Goal: Task Accomplishment & Management: Manage account settings

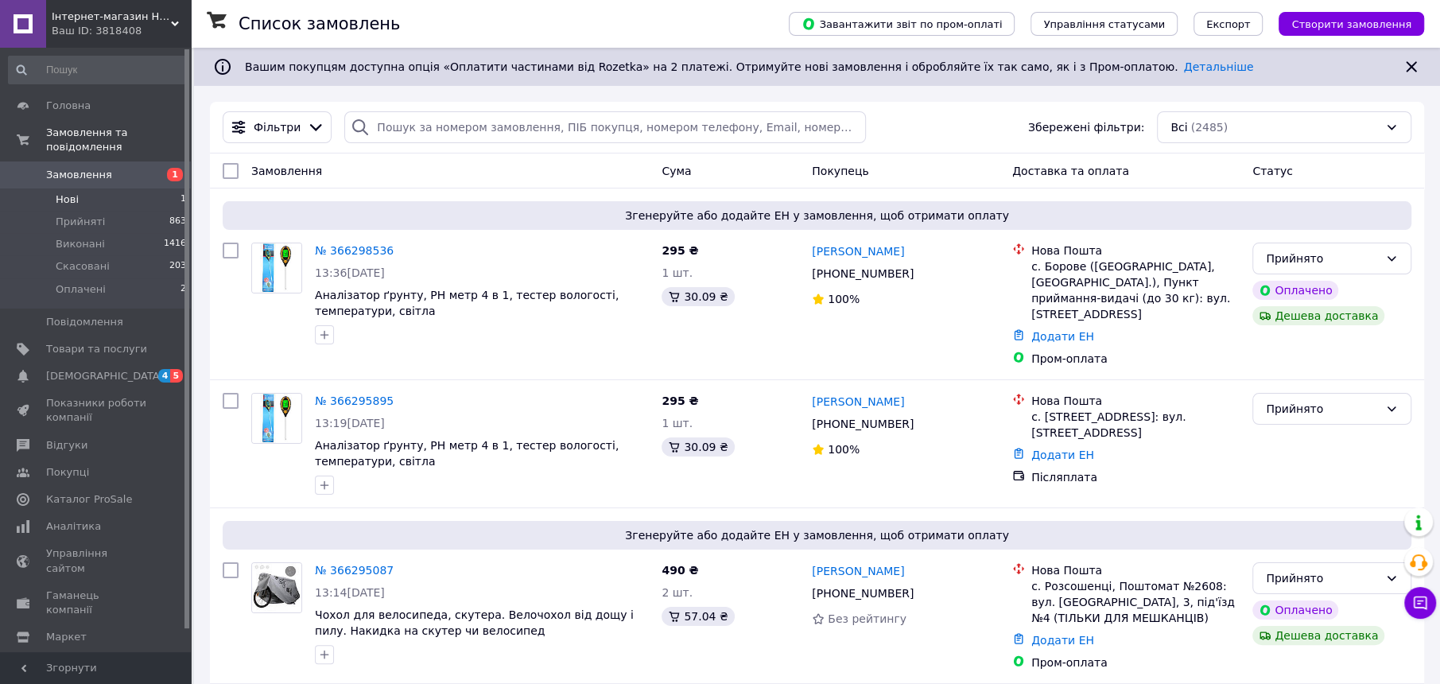
click at [122, 188] on li "Нові 1" at bounding box center [98, 199] width 196 height 22
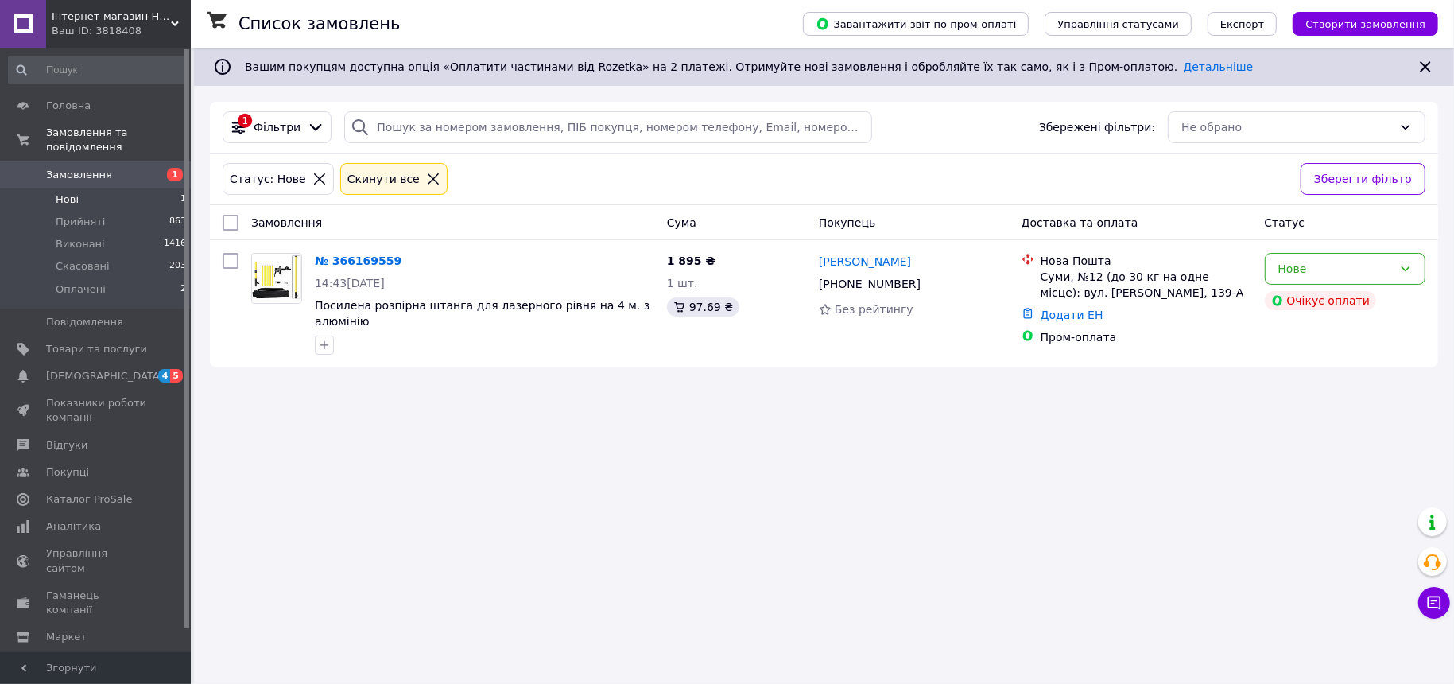
click at [108, 168] on span "Замовлення" at bounding box center [96, 175] width 101 height 14
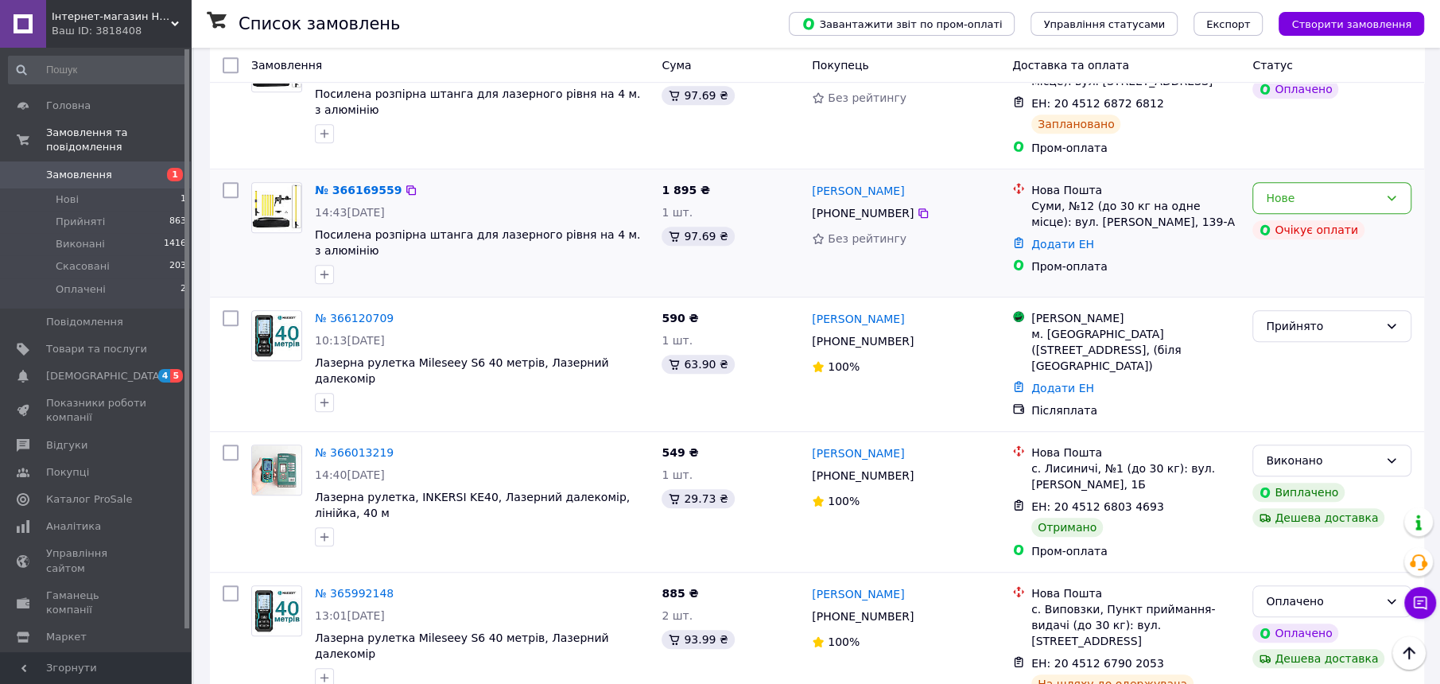
scroll to position [894, 0]
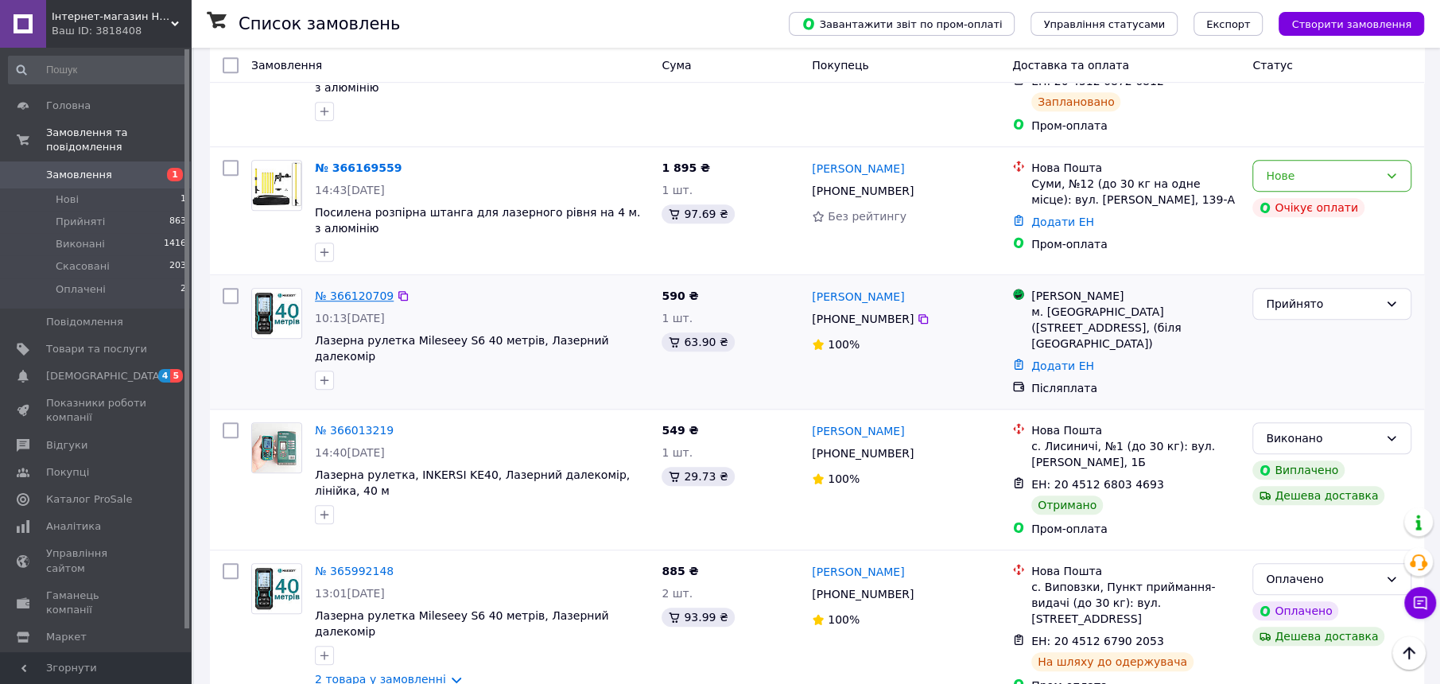
drag, startPoint x: 367, startPoint y: 270, endPoint x: 354, endPoint y: 281, distance: 17.0
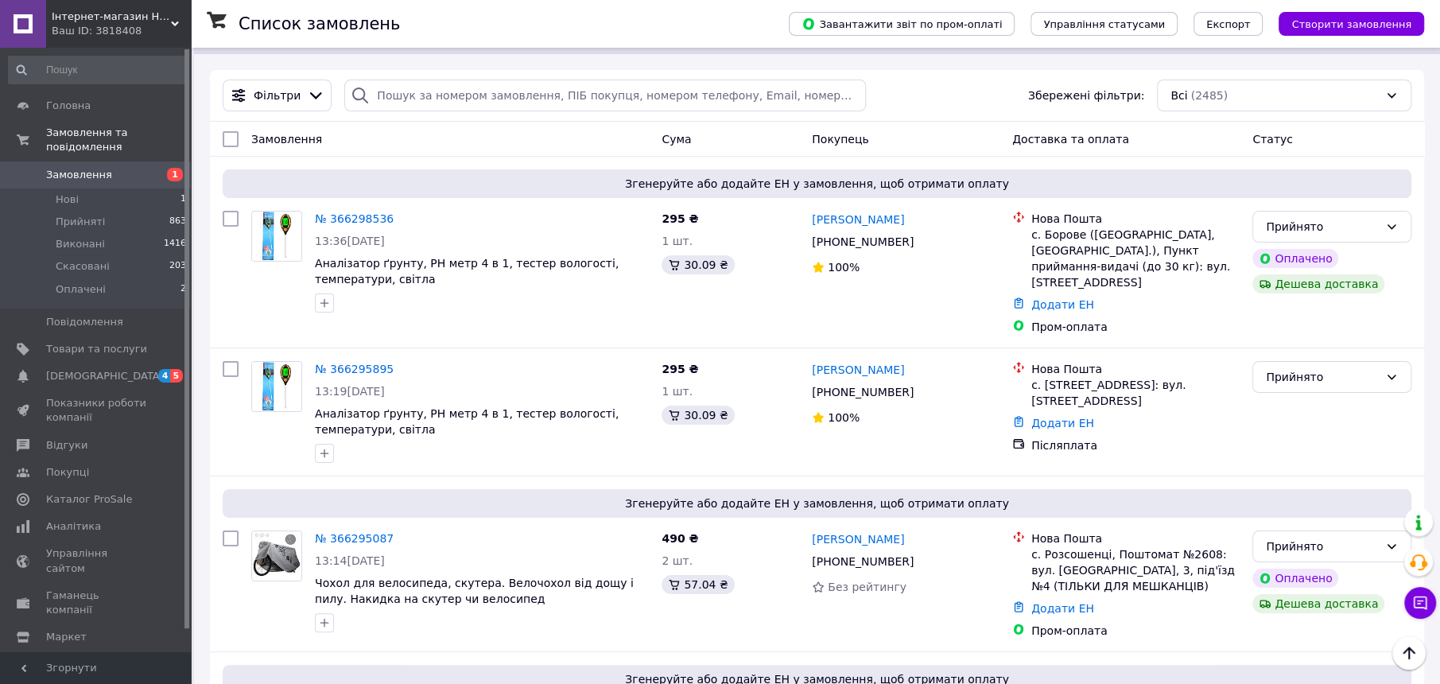
scroll to position [25, 0]
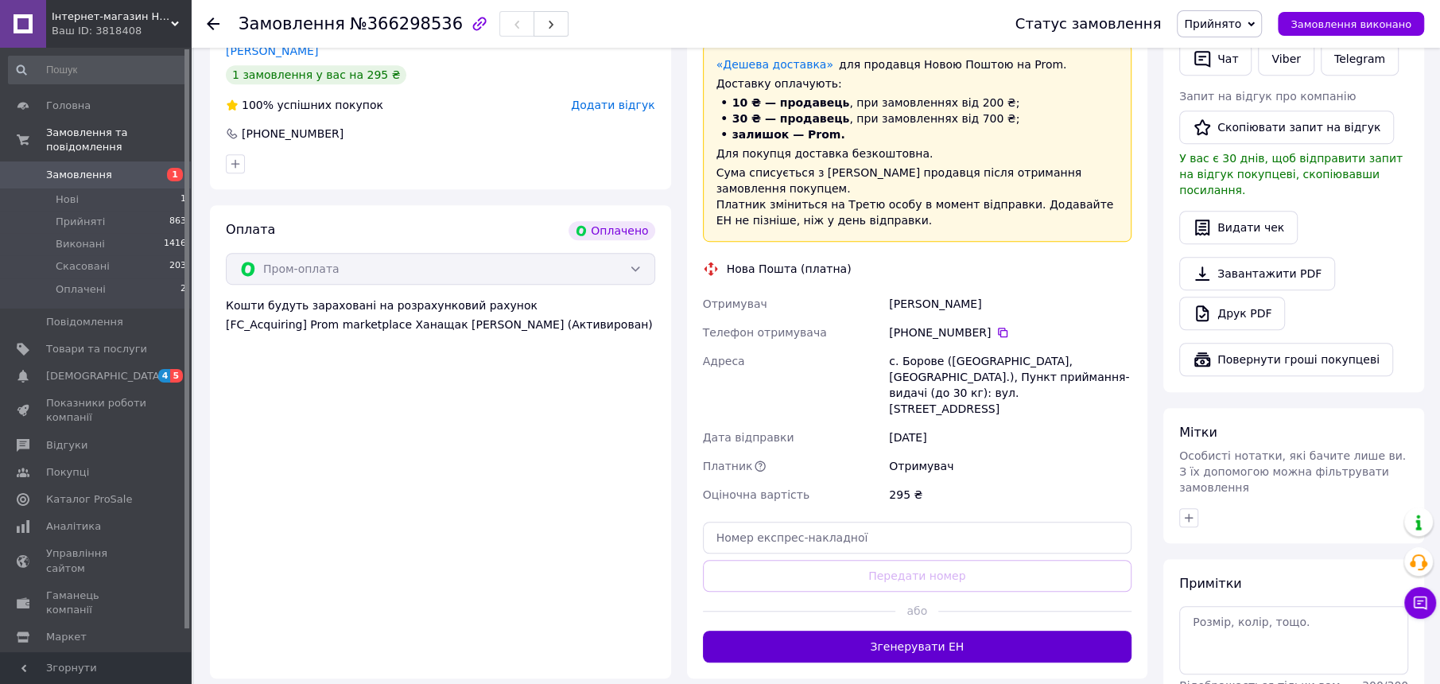
scroll to position [696, 0]
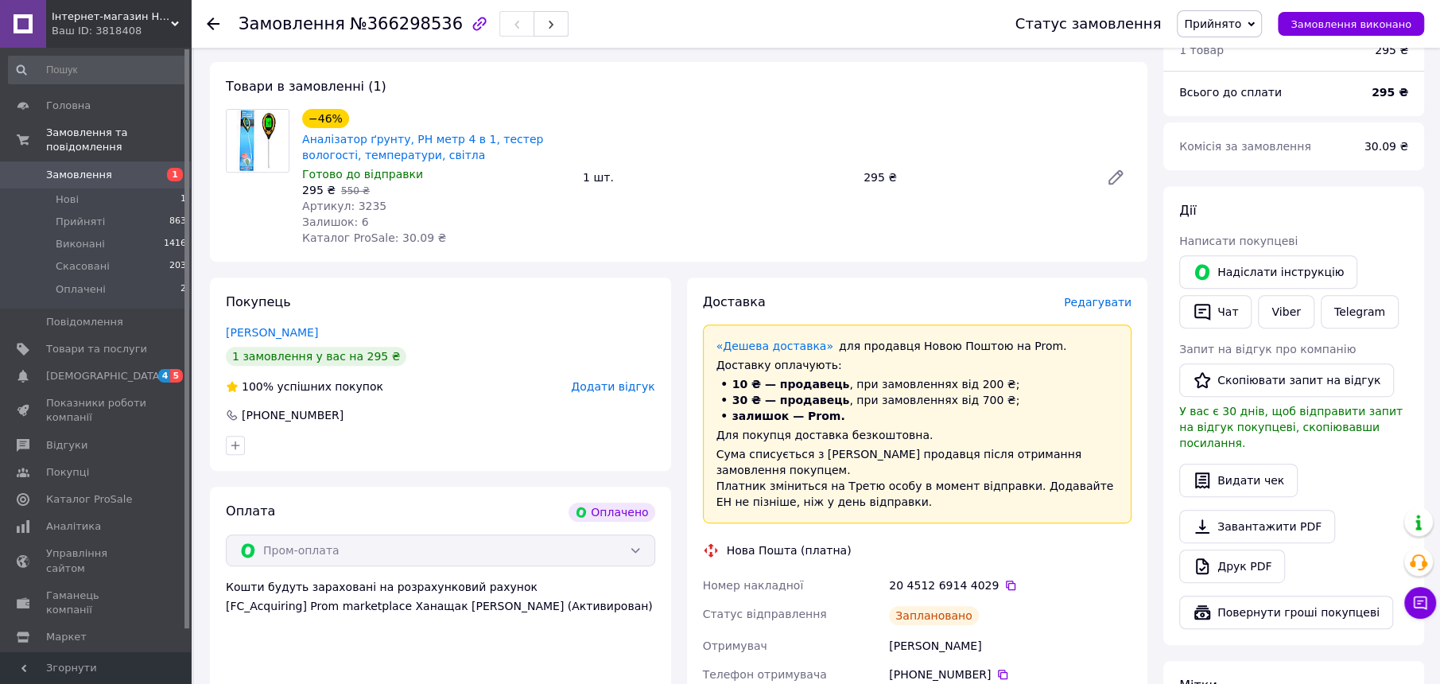
scroll to position [596, 0]
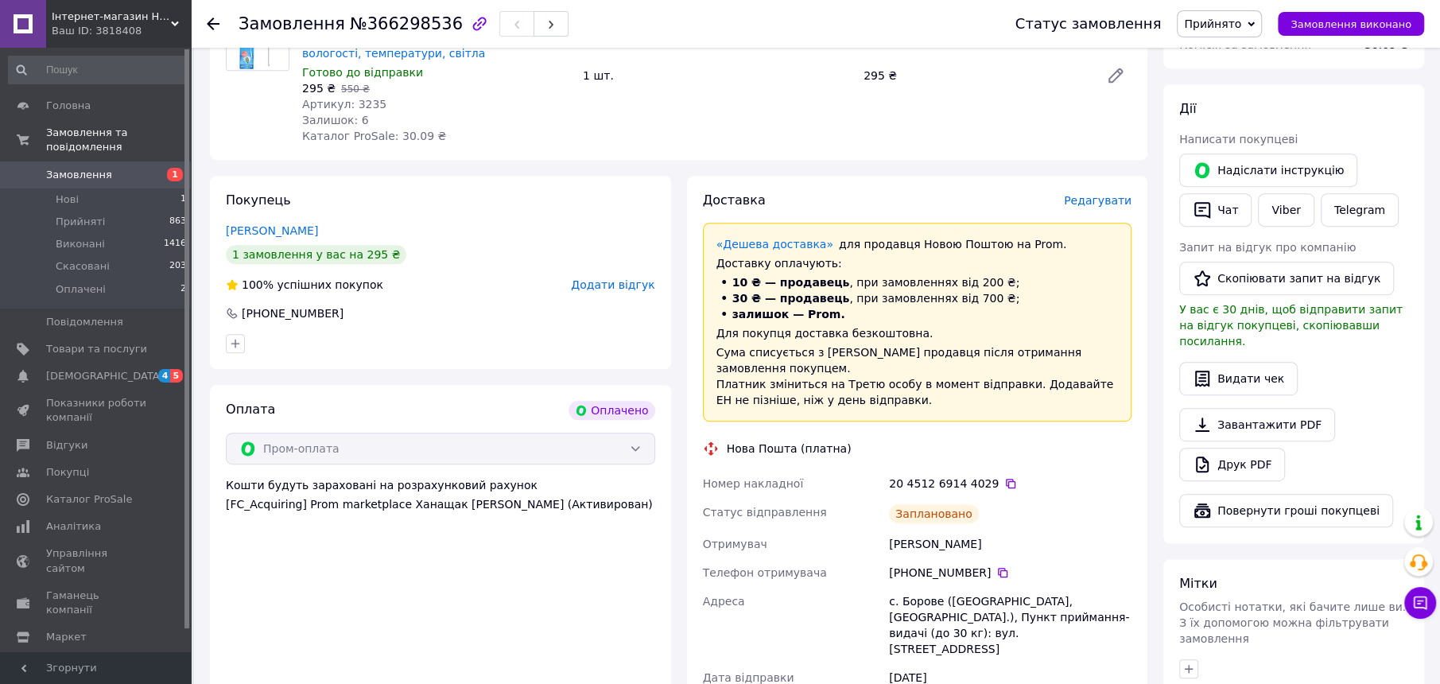
click at [101, 168] on span "Замовлення" at bounding box center [79, 175] width 66 height 14
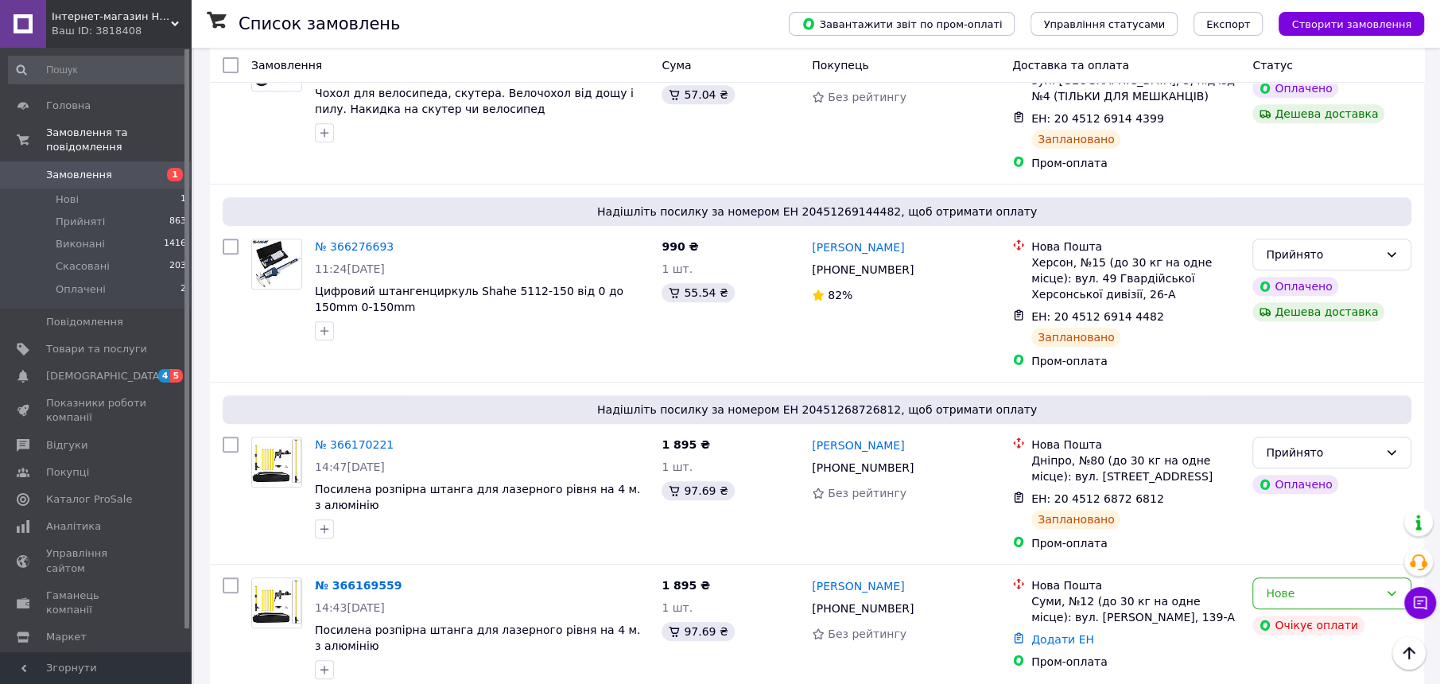
scroll to position [696, 0]
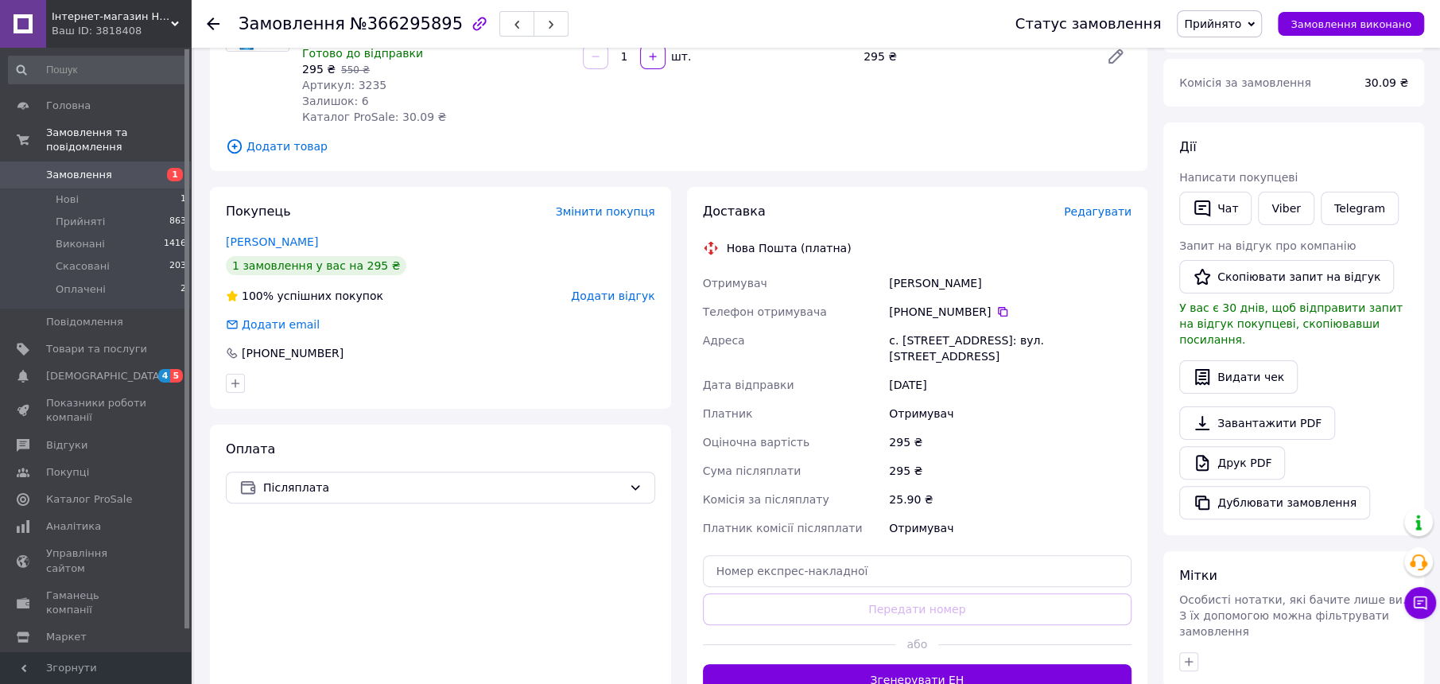
scroll to position [199, 0]
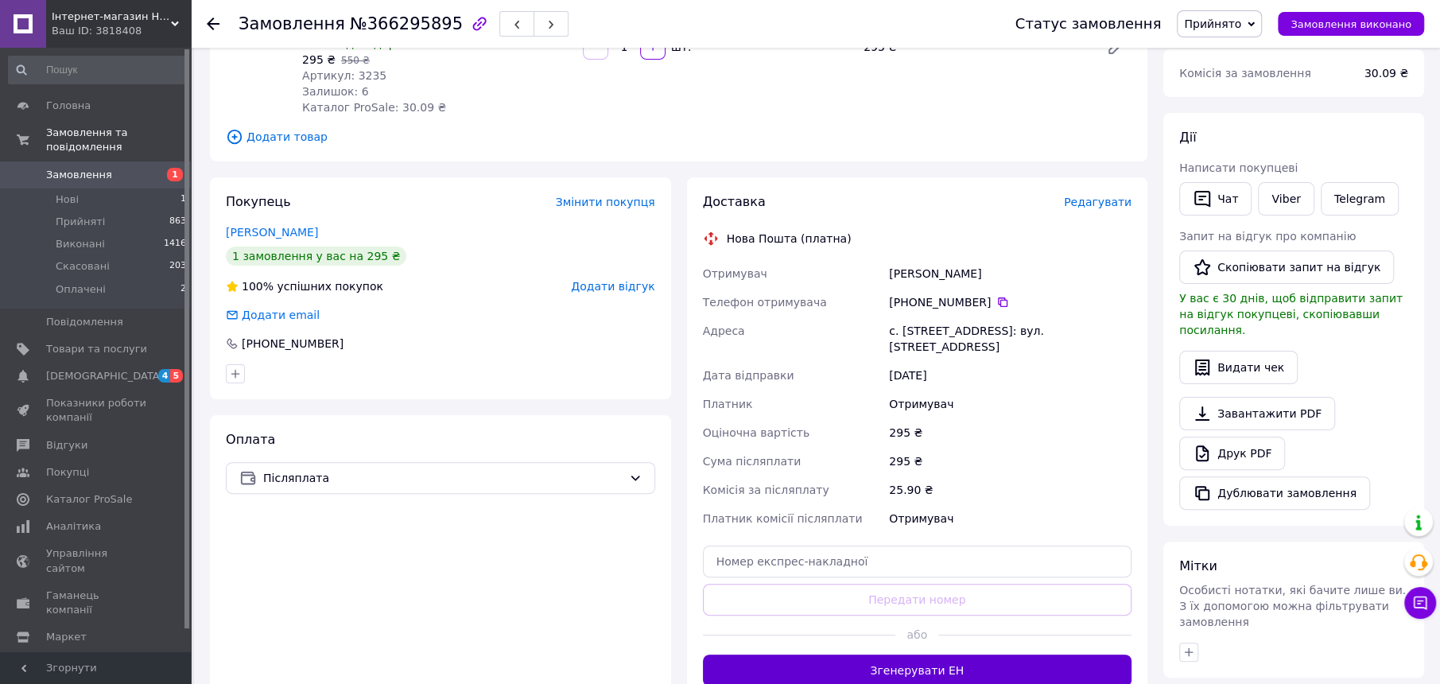
click at [924, 634] on div "або" at bounding box center [917, 634] width 429 height 39
click at [920, 654] on button "Згенерувати ЕН" at bounding box center [917, 670] width 429 height 32
drag, startPoint x: 920, startPoint y: 645, endPoint x: 680, endPoint y: 646, distance: 240.1
click at [680, 646] on div "Доставка Редагувати Нова Пошта (платна) Отримувач Беженар Иван Телефон отримува…" at bounding box center [917, 439] width 477 height 525
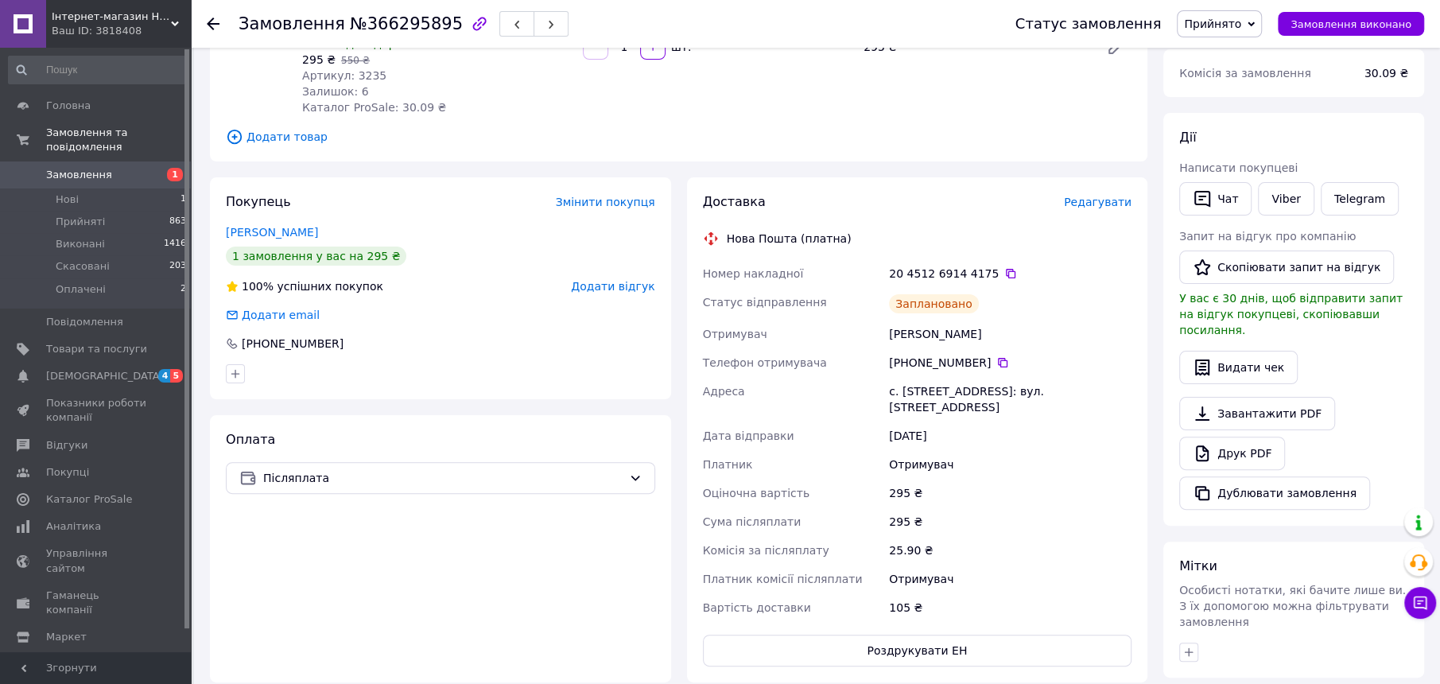
scroll to position [0, 0]
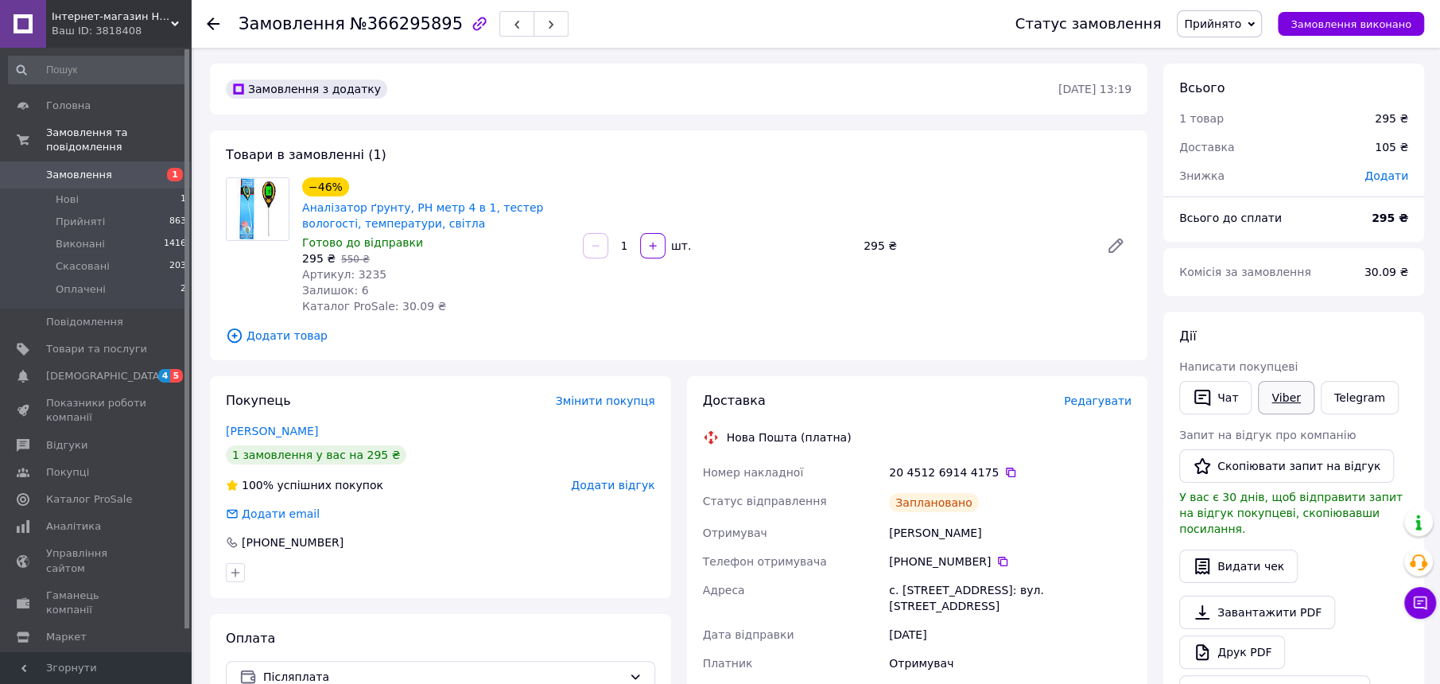
click at [1286, 397] on link "Viber" at bounding box center [1286, 397] width 56 height 33
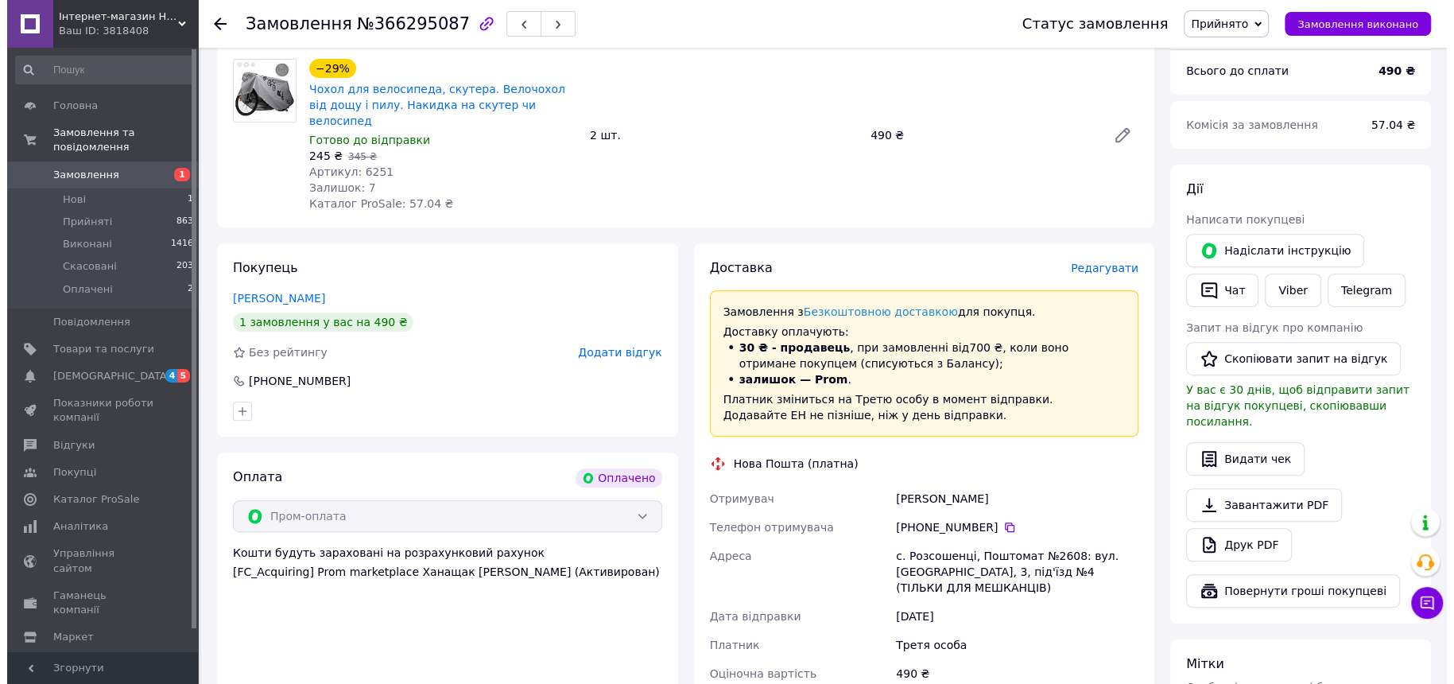
scroll to position [596, 0]
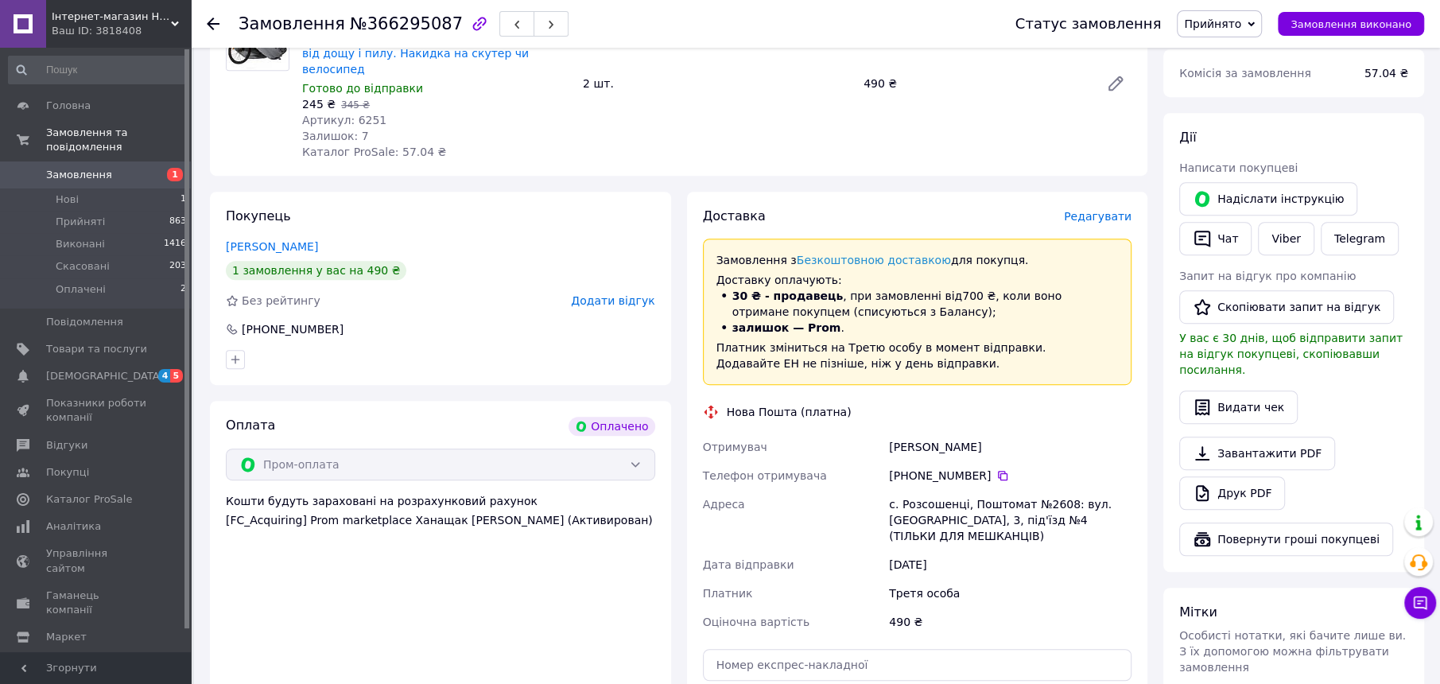
click at [1098, 210] on span "Редагувати" at bounding box center [1098, 216] width 68 height 13
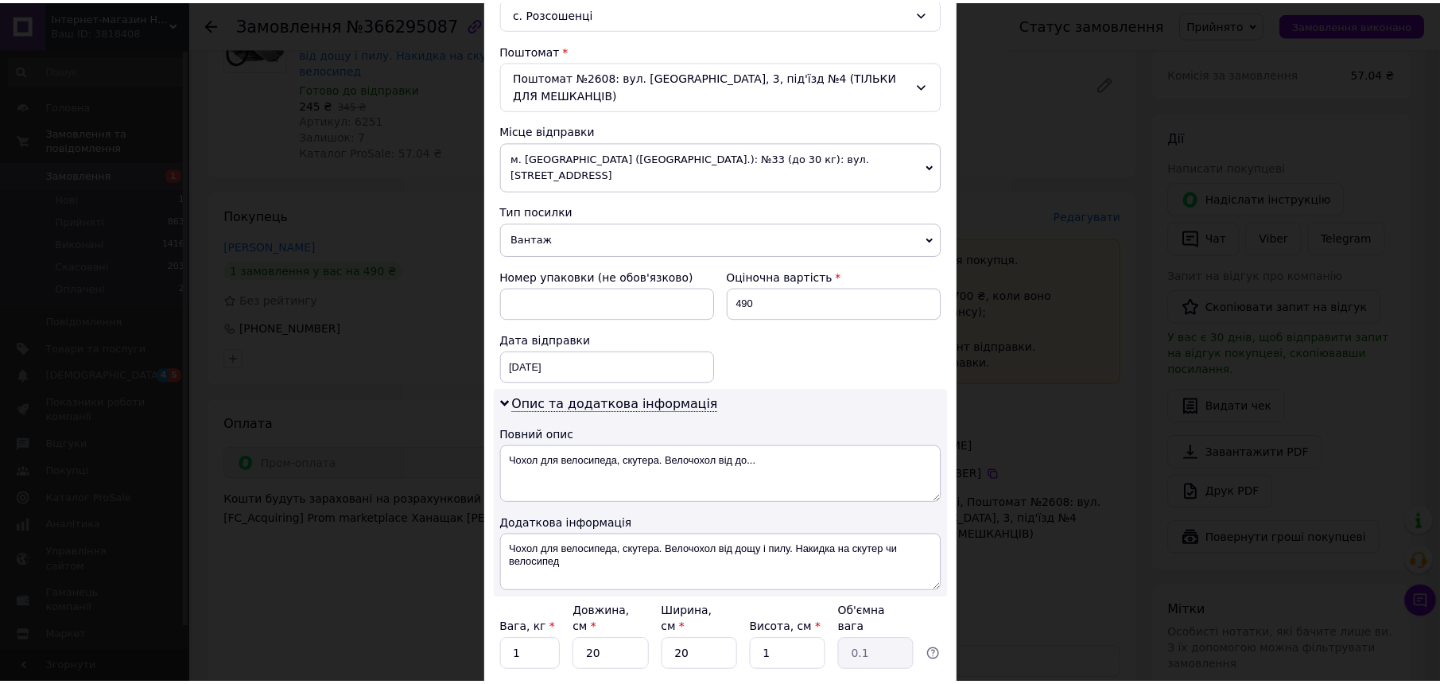
scroll to position [542, 0]
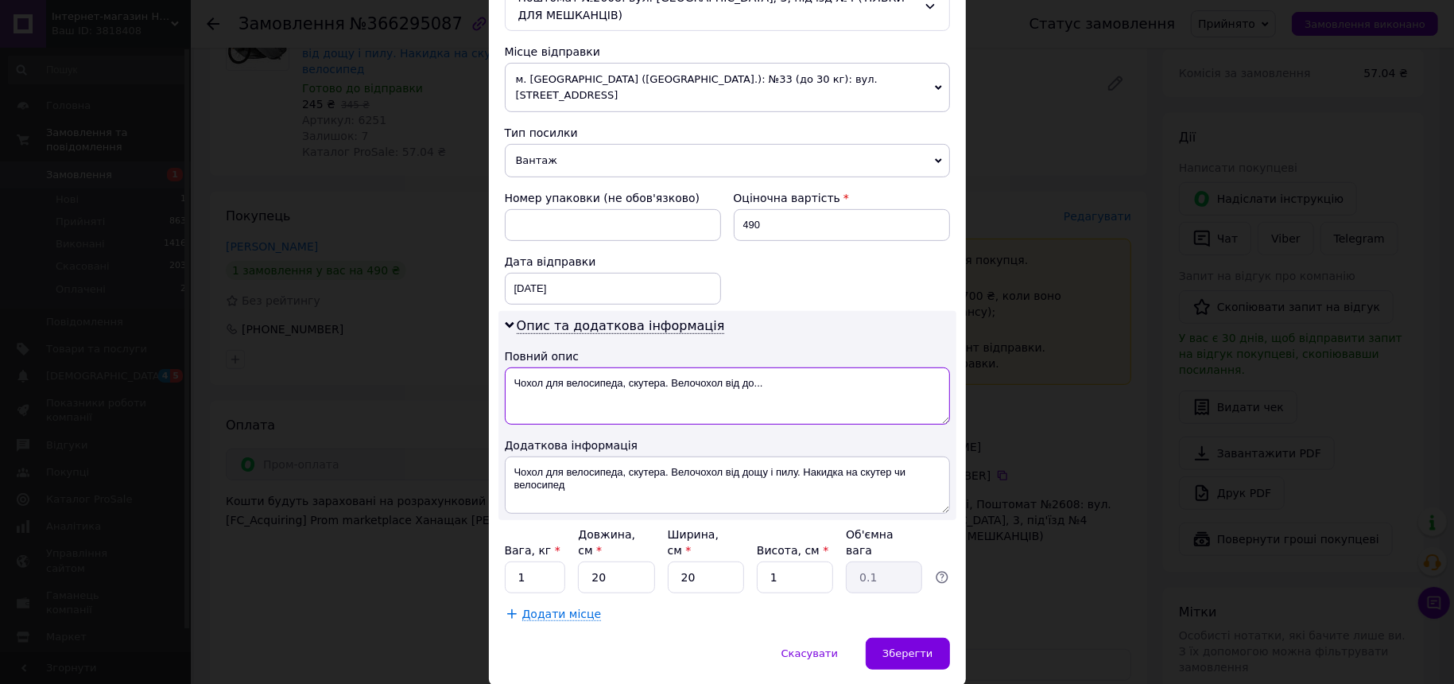
click at [642, 367] on textarea "Чохол для велосипеда, скутера. Велочохол від до..." at bounding box center [727, 395] width 445 height 57
click at [599, 456] on textarea "Чохол для велосипеда, скутера. Велочохол від дощу і пилу. Накидка на скутер чи …" at bounding box center [727, 484] width 445 height 57
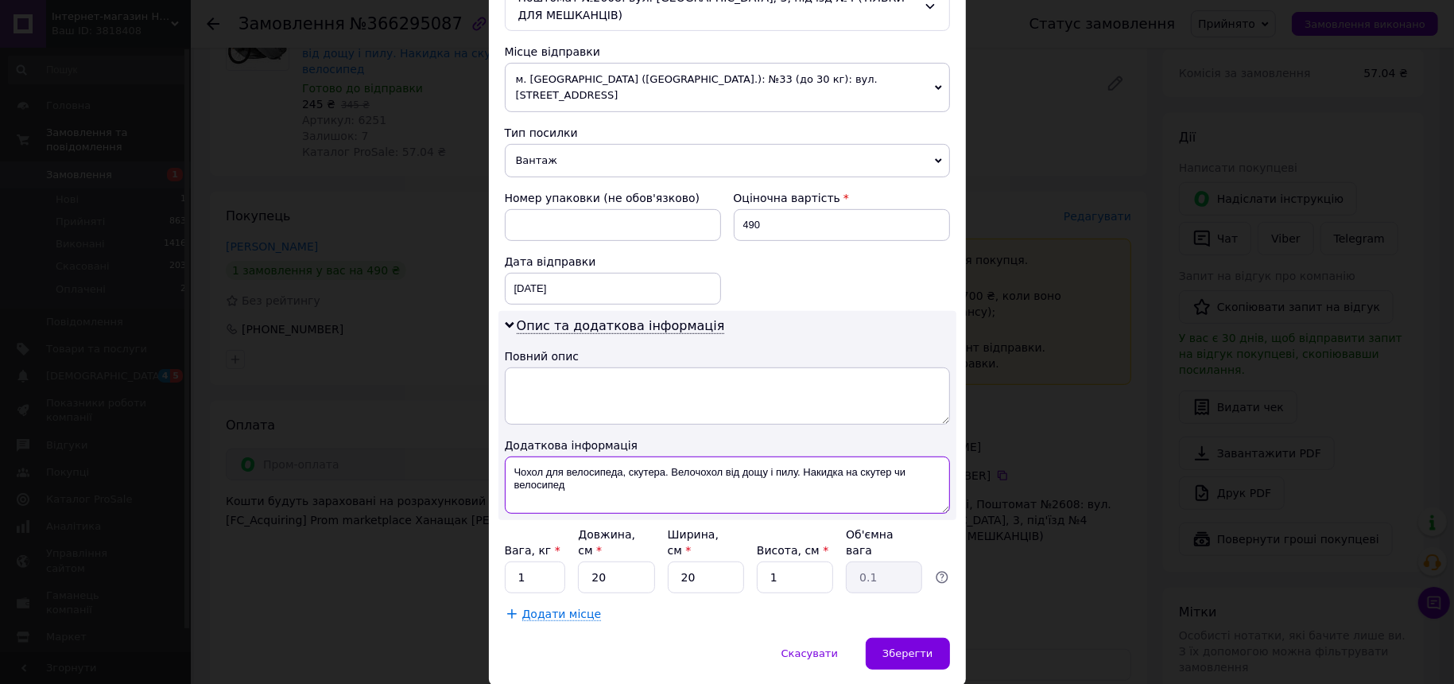
click at [599, 456] on textarea "Чохол для велосипеда, скутера. Велочохол від дощу і пилу. Накидка на скутер чи …" at bounding box center [727, 484] width 445 height 57
click at [564, 144] on span "Вантаж" at bounding box center [727, 160] width 445 height 33
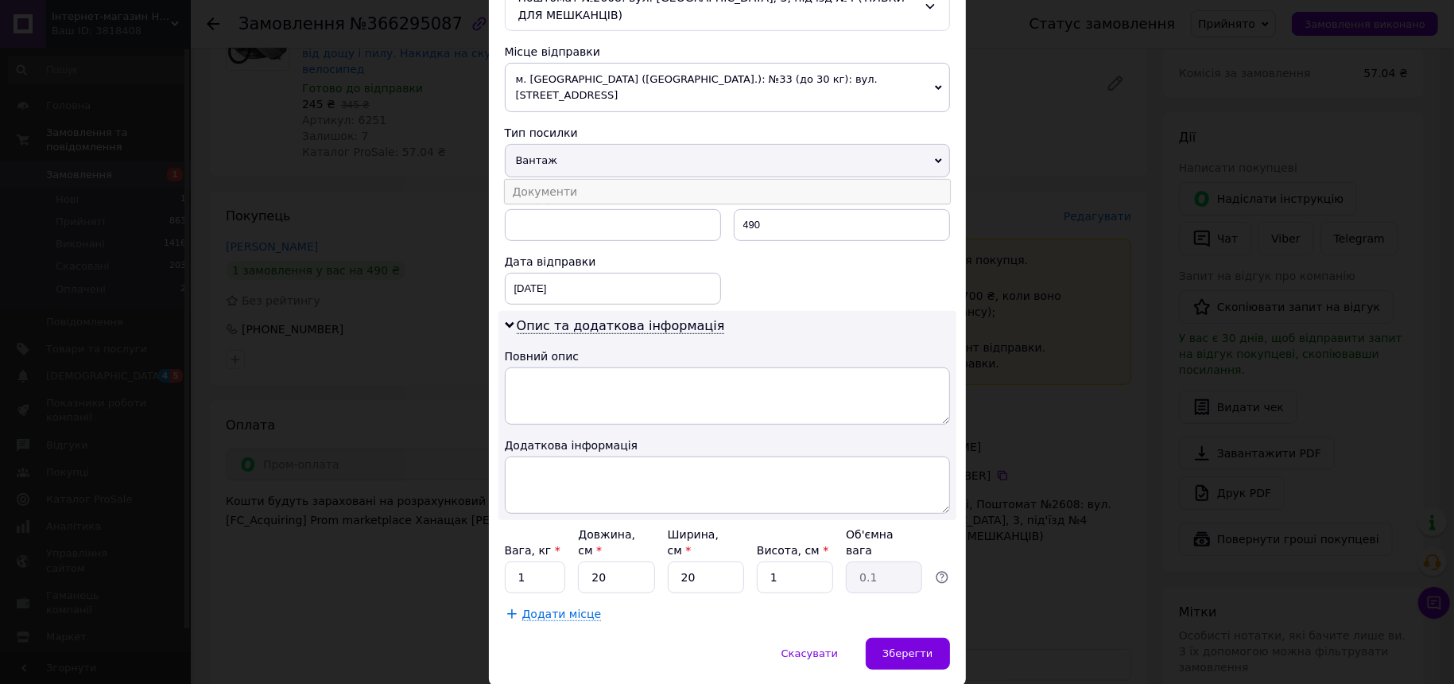
click at [570, 180] on li "Документи" at bounding box center [727, 192] width 445 height 24
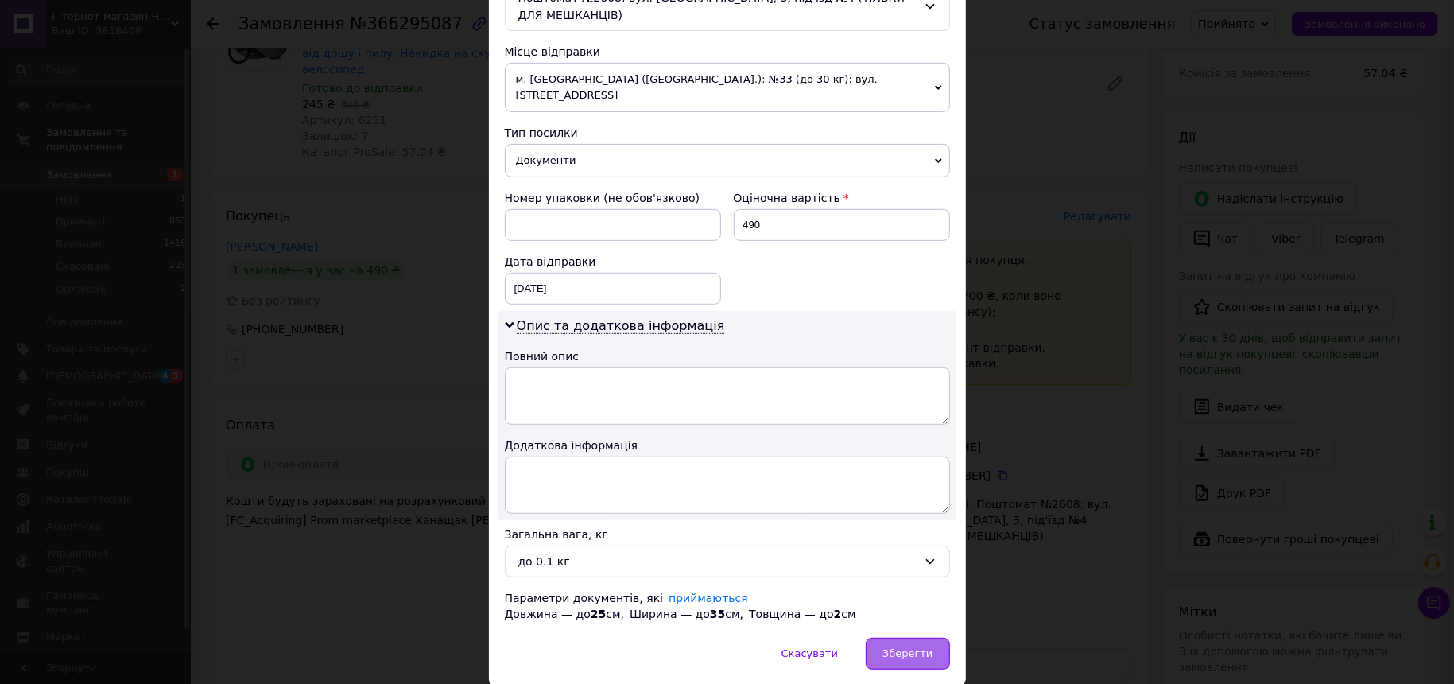
click at [922, 638] on div "Зберегти" at bounding box center [907, 654] width 83 height 32
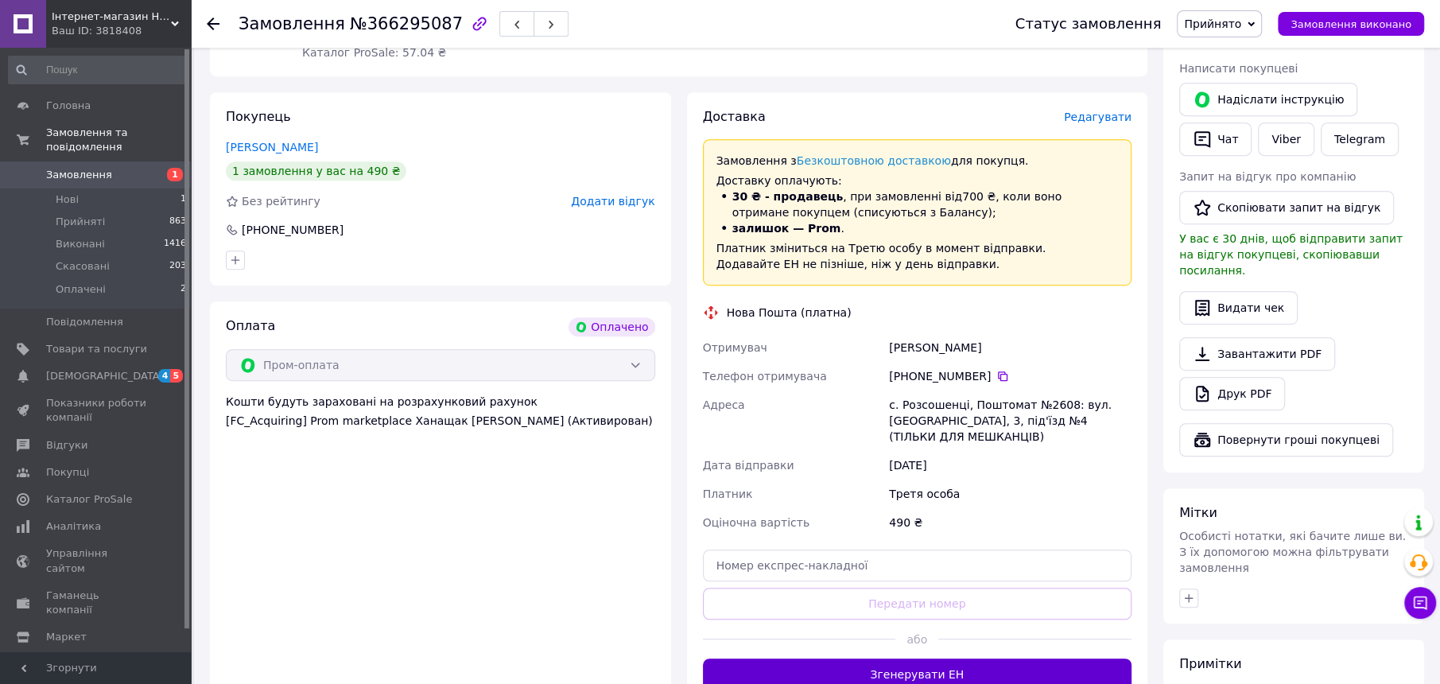
scroll to position [795, 0]
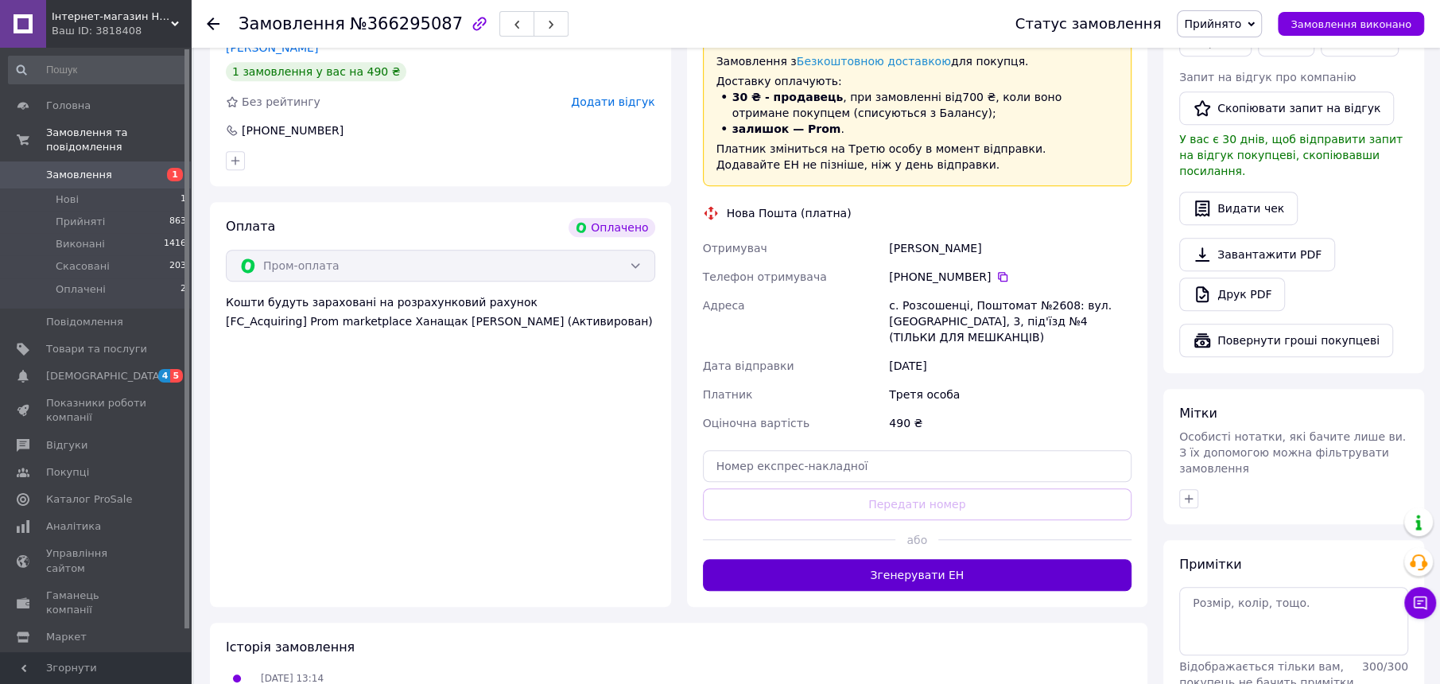
click at [938, 559] on button "Згенерувати ЕН" at bounding box center [917, 575] width 429 height 32
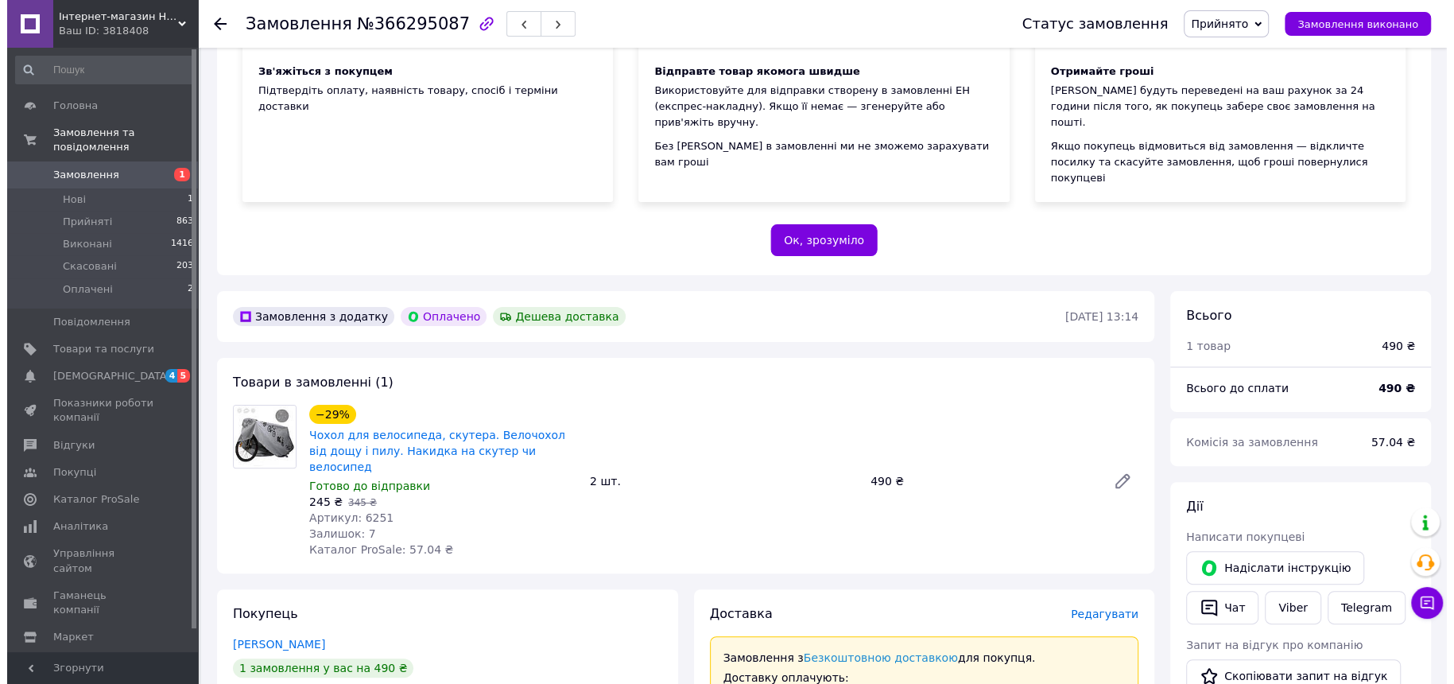
scroll to position [497, 0]
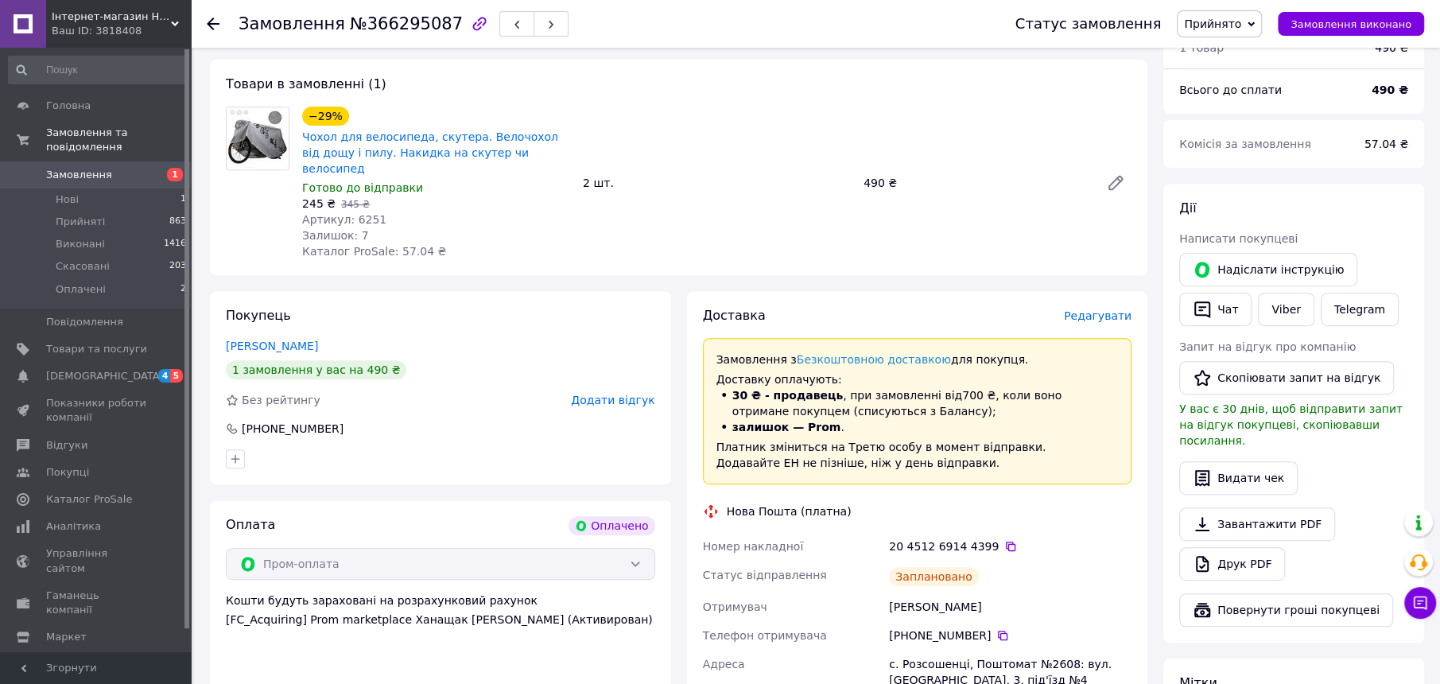
click at [1117, 309] on span "Редагувати" at bounding box center [1098, 315] width 68 height 13
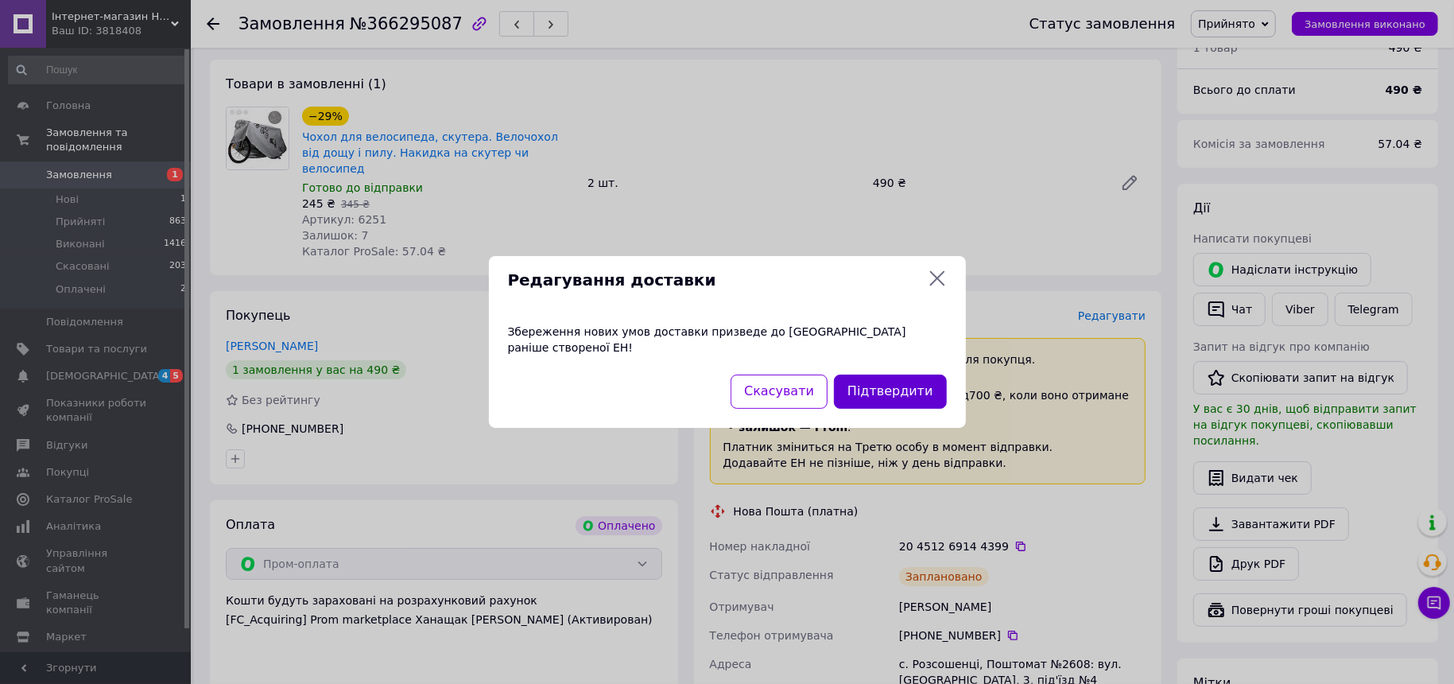
click at [916, 382] on button "Підтвердити" at bounding box center [890, 391] width 112 height 34
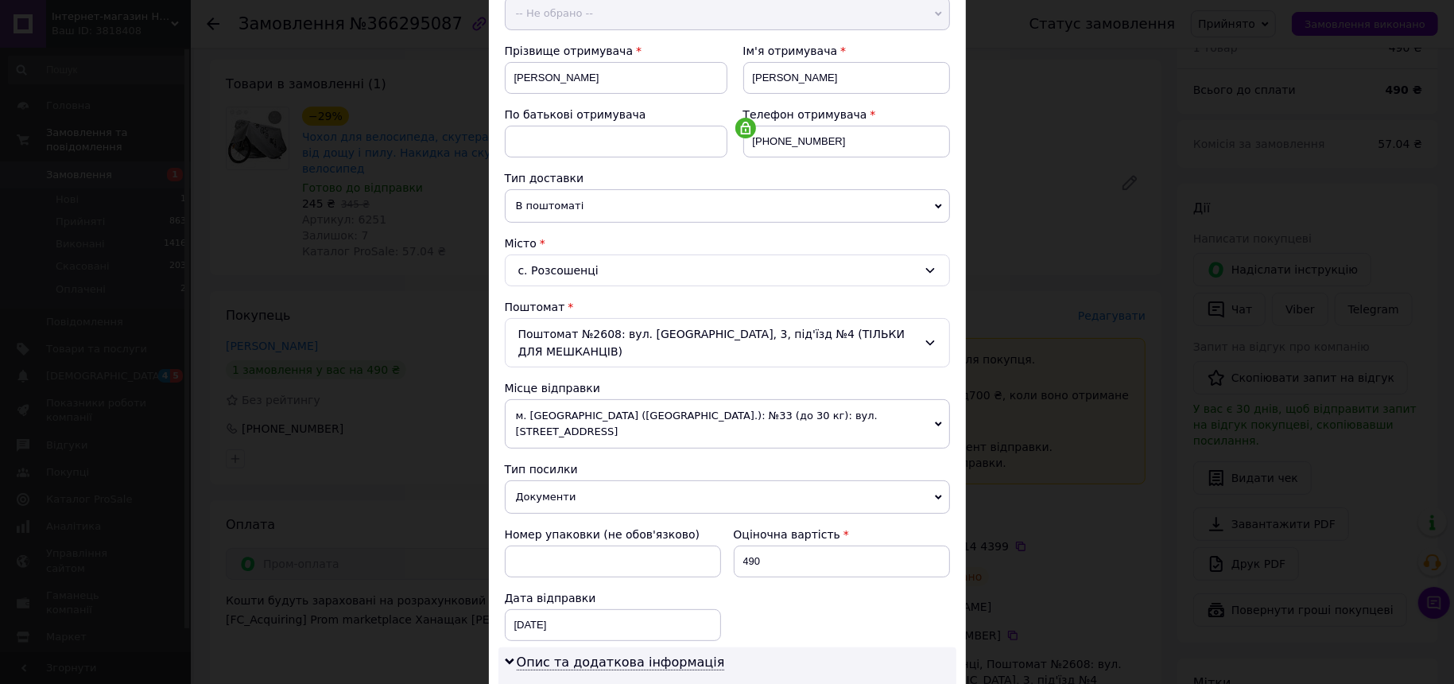
scroll to position [398, 0]
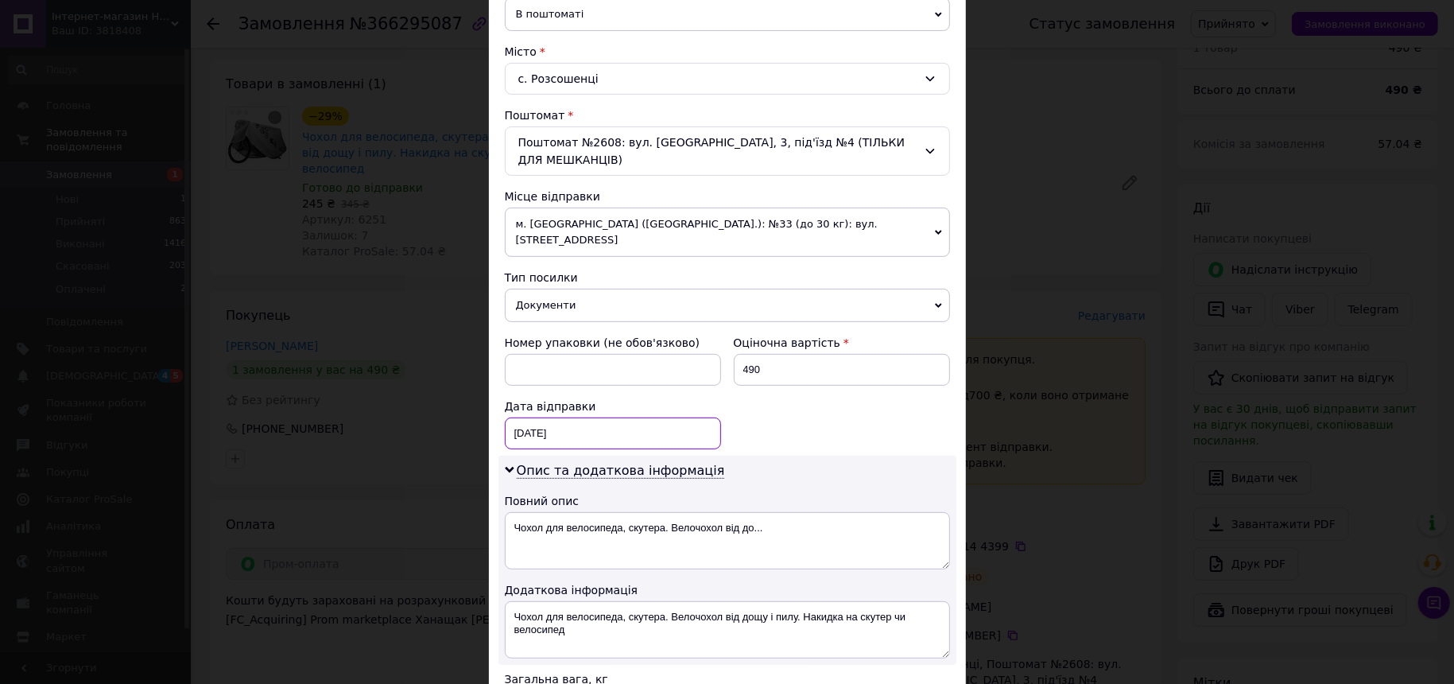
click at [588, 417] on div "12.10.2025 < 2025 > < Октябрь > Пн Вт Ср Чт Пт Сб Вс 29 30 1 2 3 4 5 6 7 8 9 10…" at bounding box center [613, 433] width 216 height 32
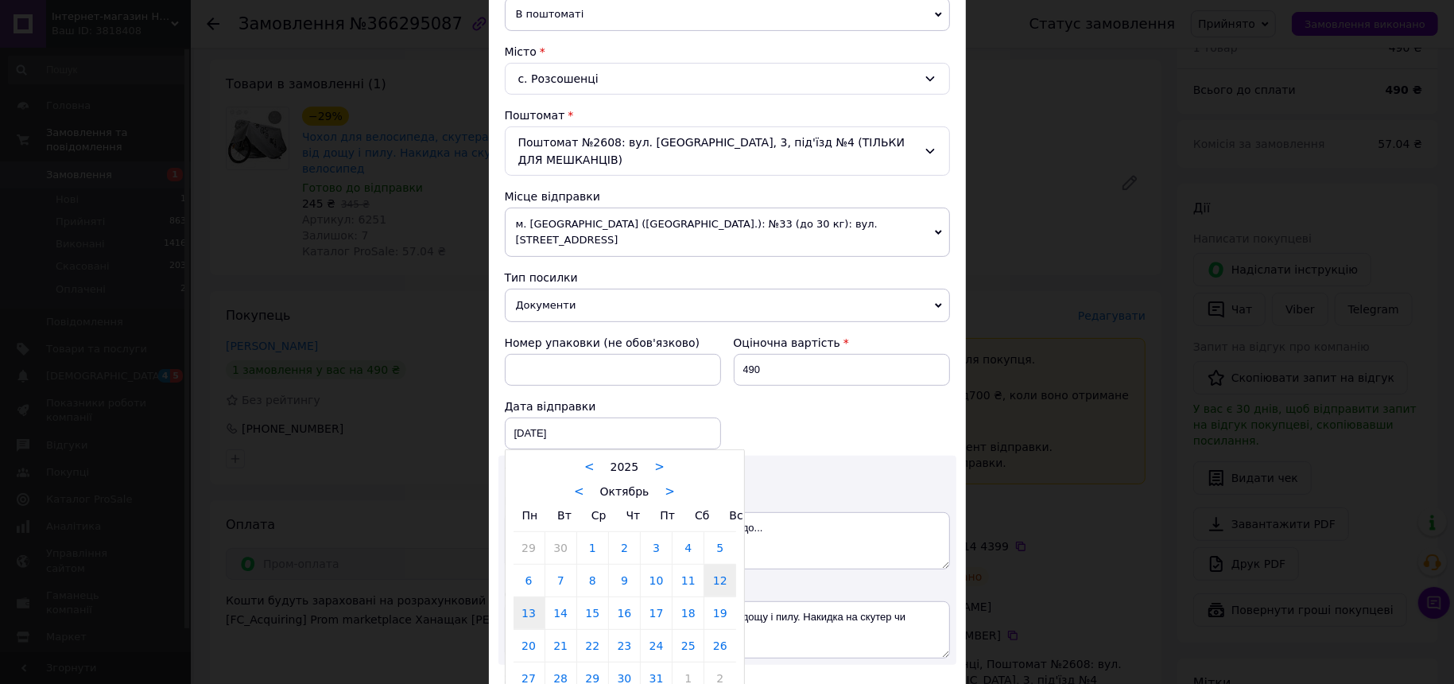
click at [536, 597] on link "13" at bounding box center [529, 613] width 31 height 32
type input "13.10.2025"
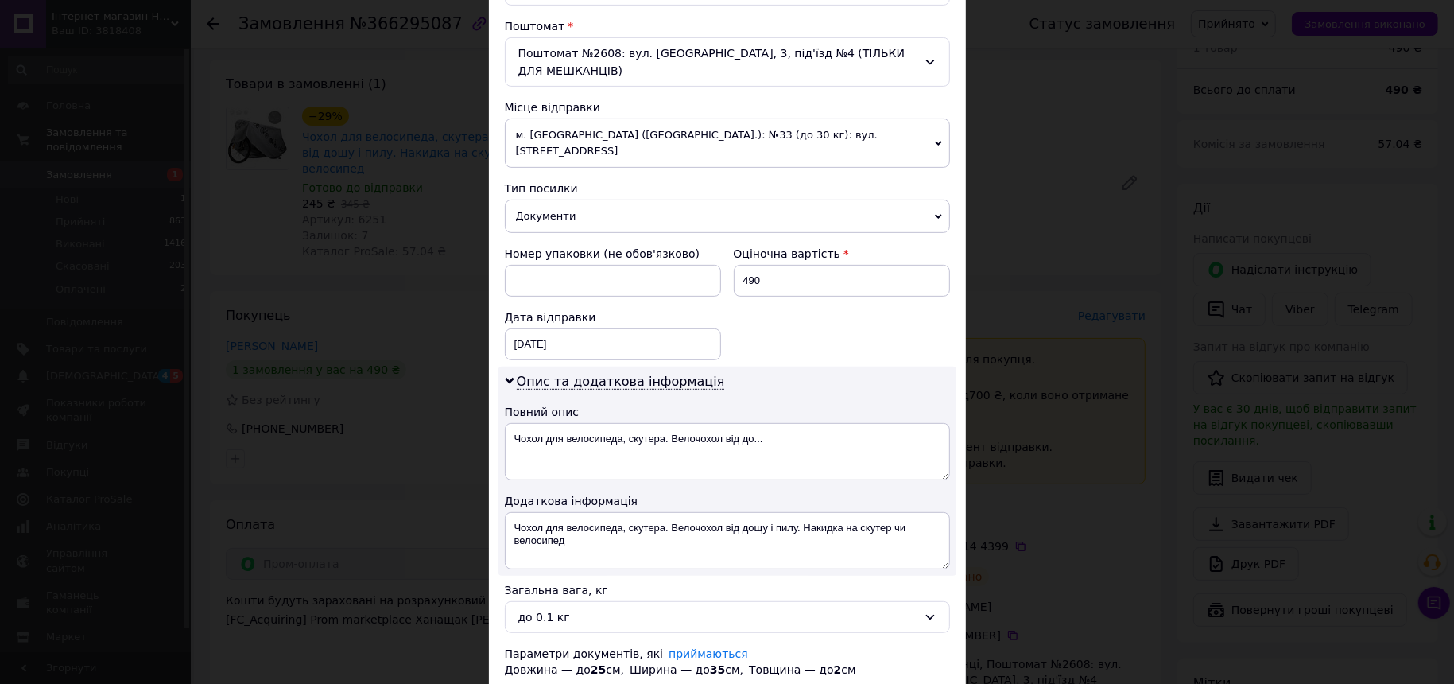
scroll to position [459, 0]
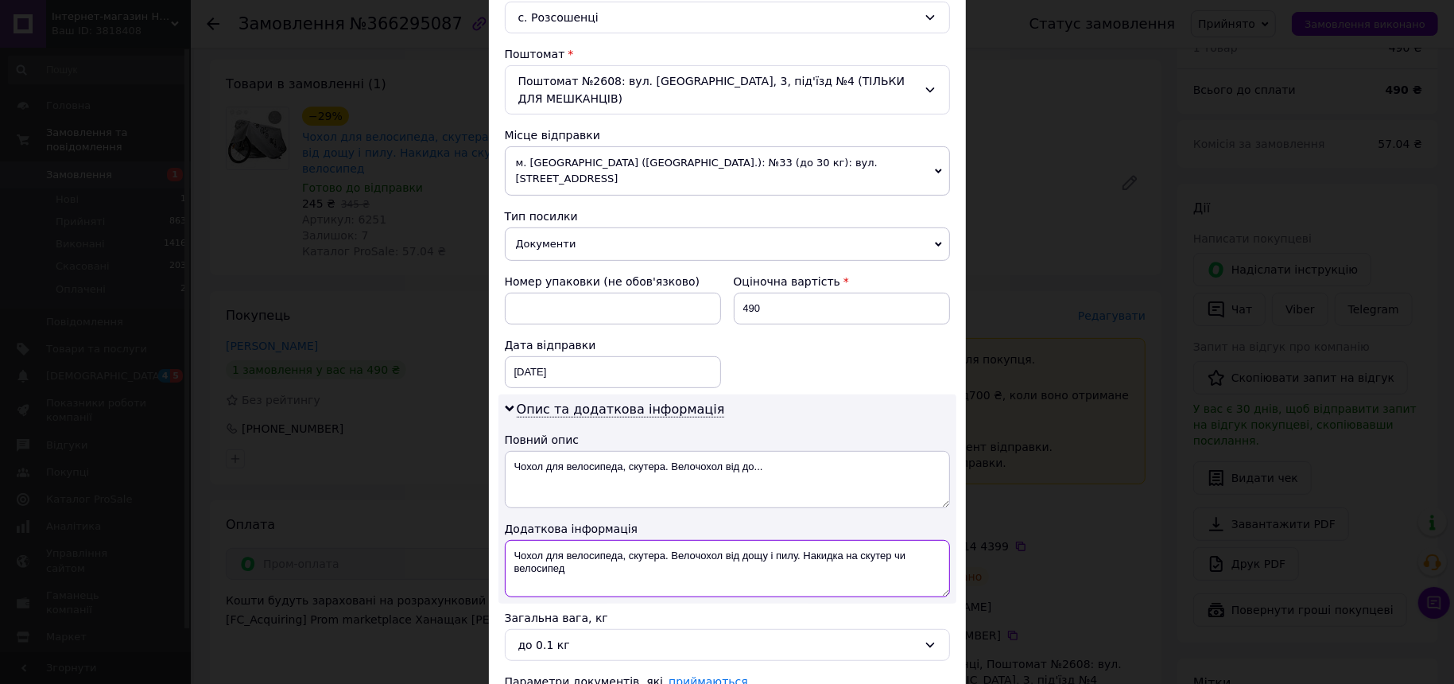
click at [585, 540] on textarea "Чохол для велосипеда, скутера. Велочохол від дощу і пилу. Накидка на скутер чи …" at bounding box center [727, 568] width 445 height 57
click at [584, 540] on textarea "Чохол для велосипеда, скутера. Велочохол від дощу і пилу. Накидка на скутер чи …" at bounding box center [727, 568] width 445 height 57
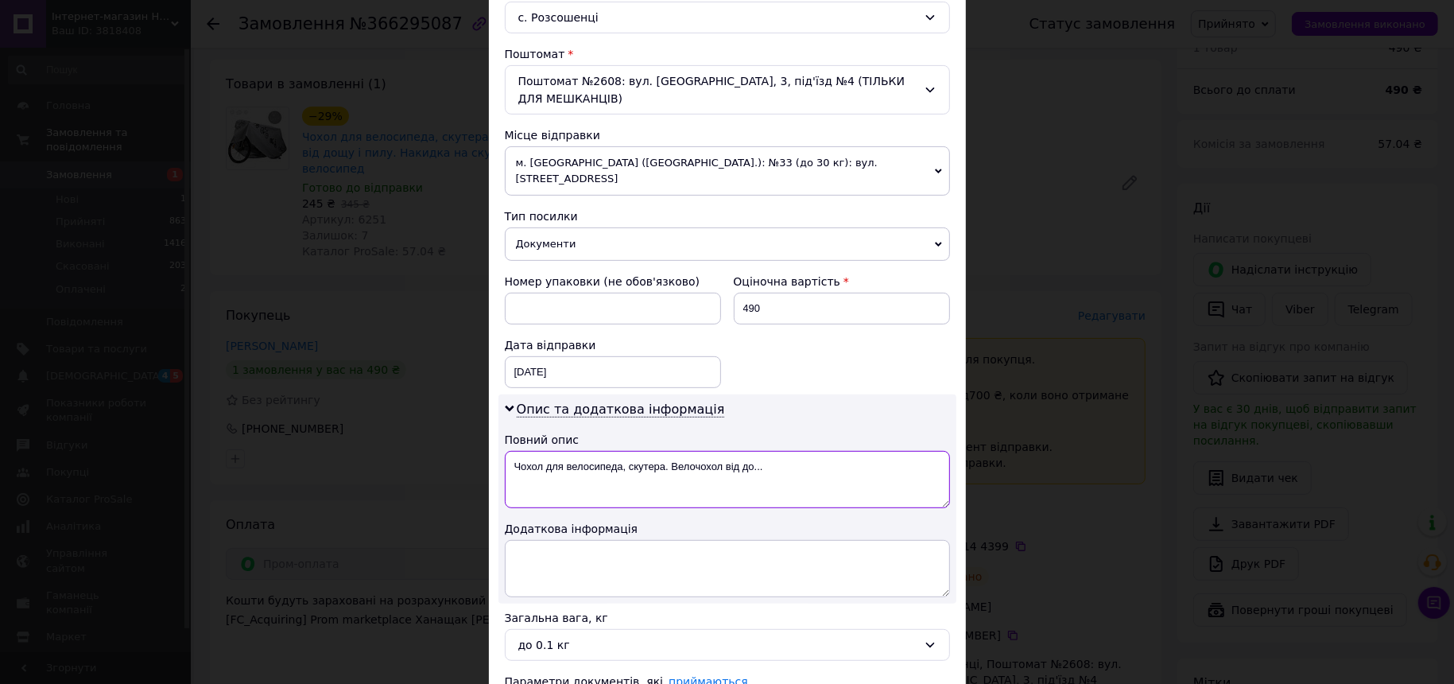
click at [597, 451] on textarea "Чохол для велосипеда, скутера. Велочохол від до..." at bounding box center [727, 479] width 445 height 57
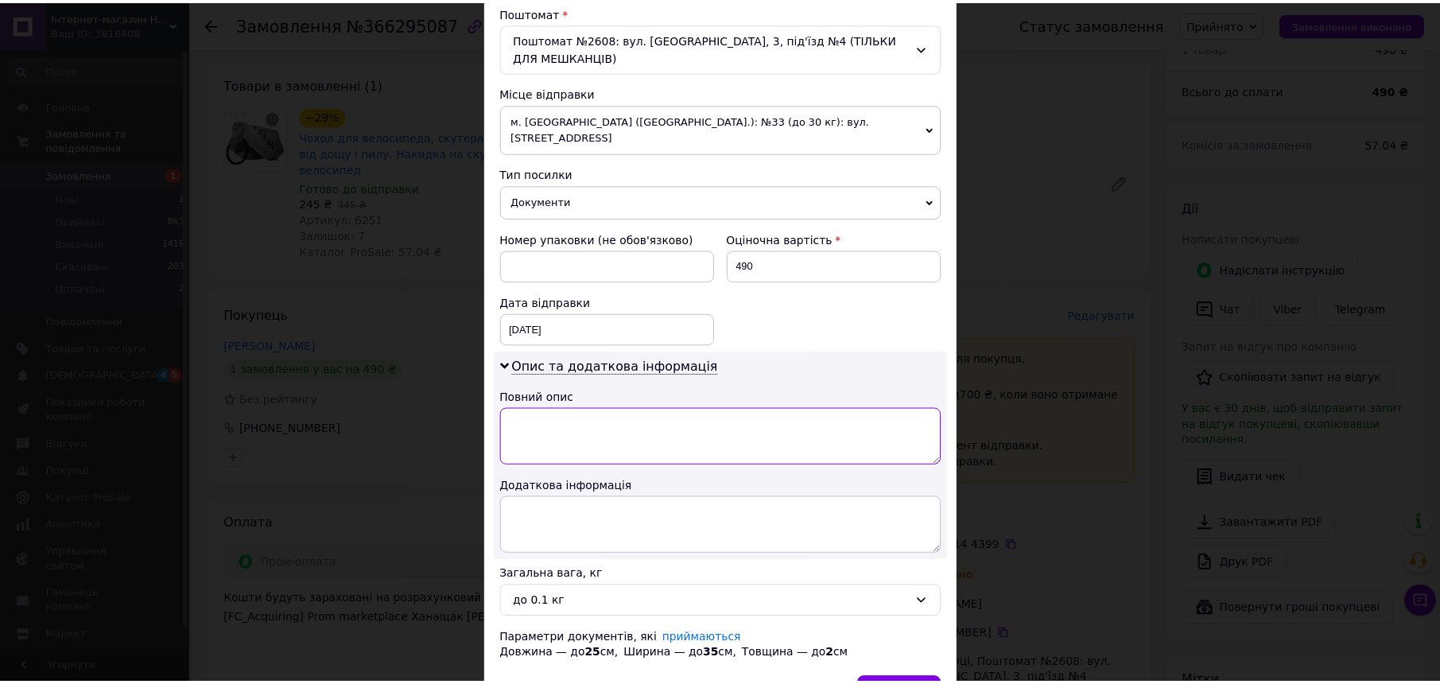
scroll to position [558, 0]
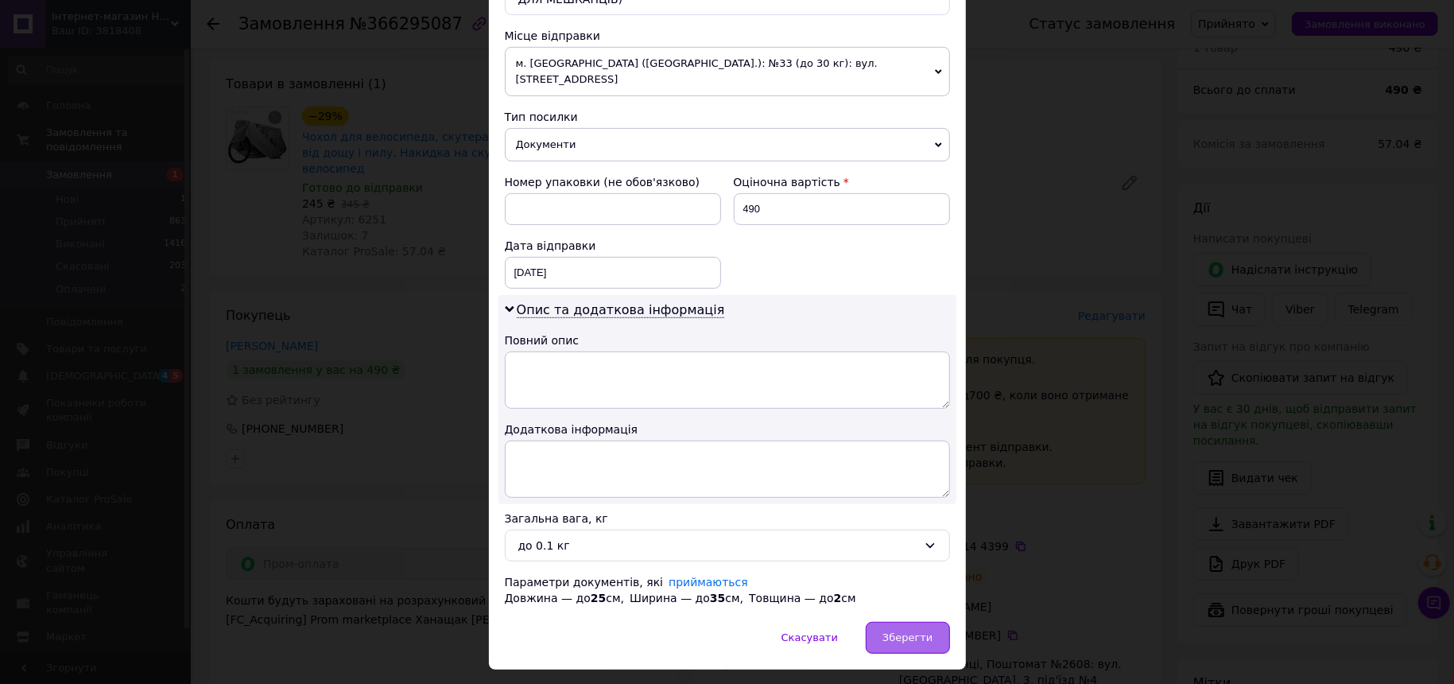
click at [908, 631] on span "Зберегти" at bounding box center [907, 637] width 50 height 12
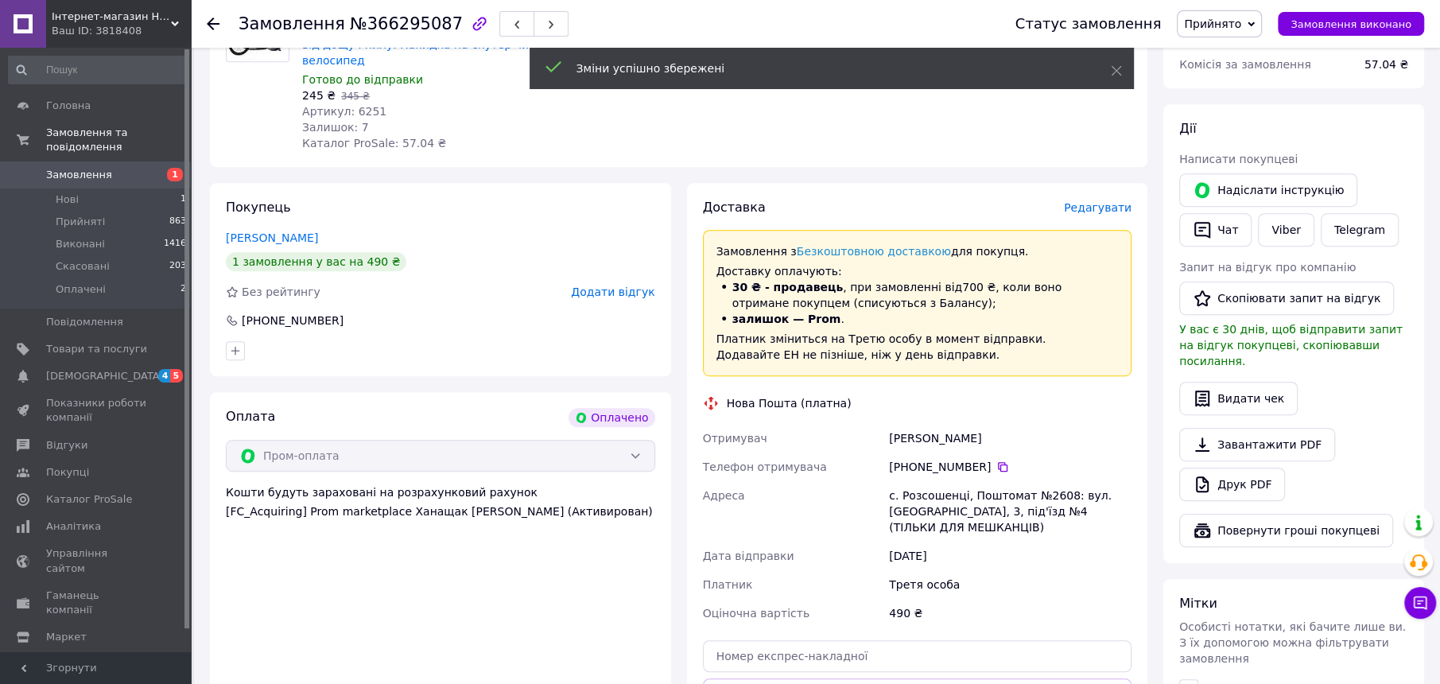
scroll to position [696, 0]
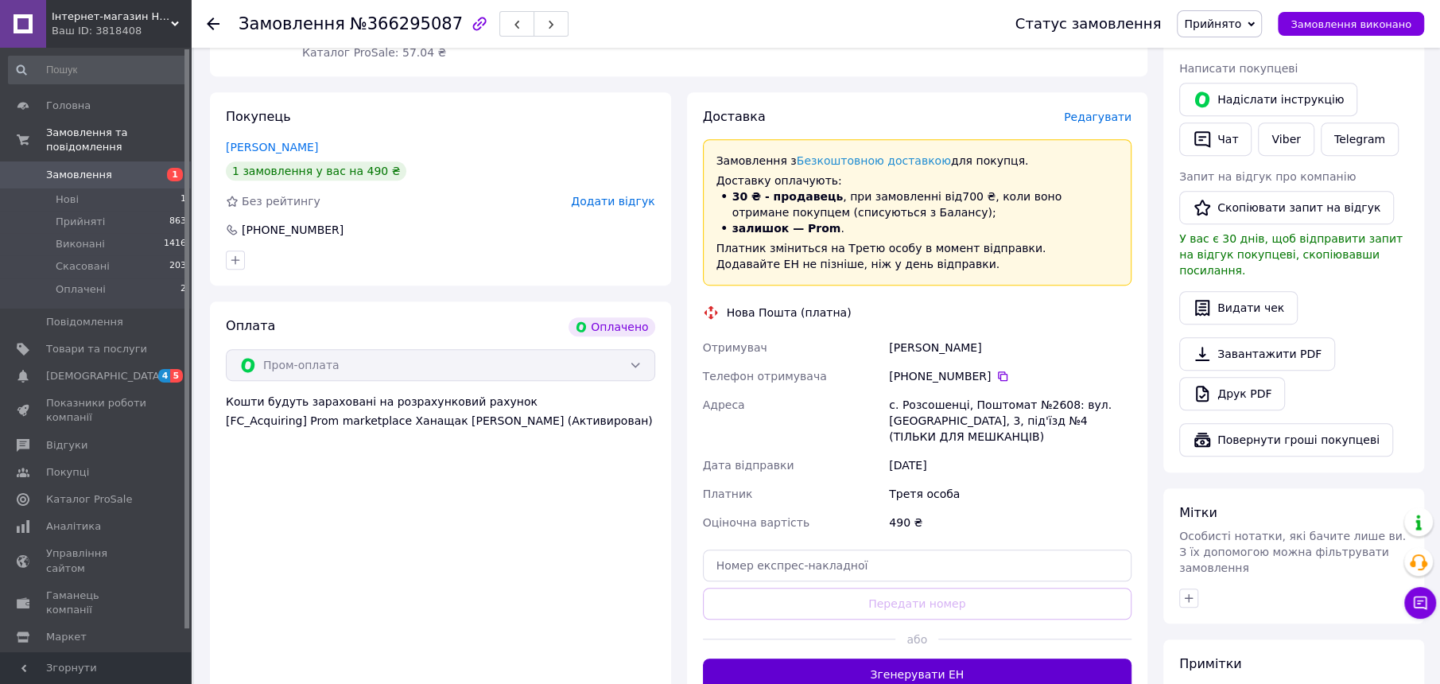
click at [928, 658] on button "Згенерувати ЕН" at bounding box center [917, 674] width 429 height 32
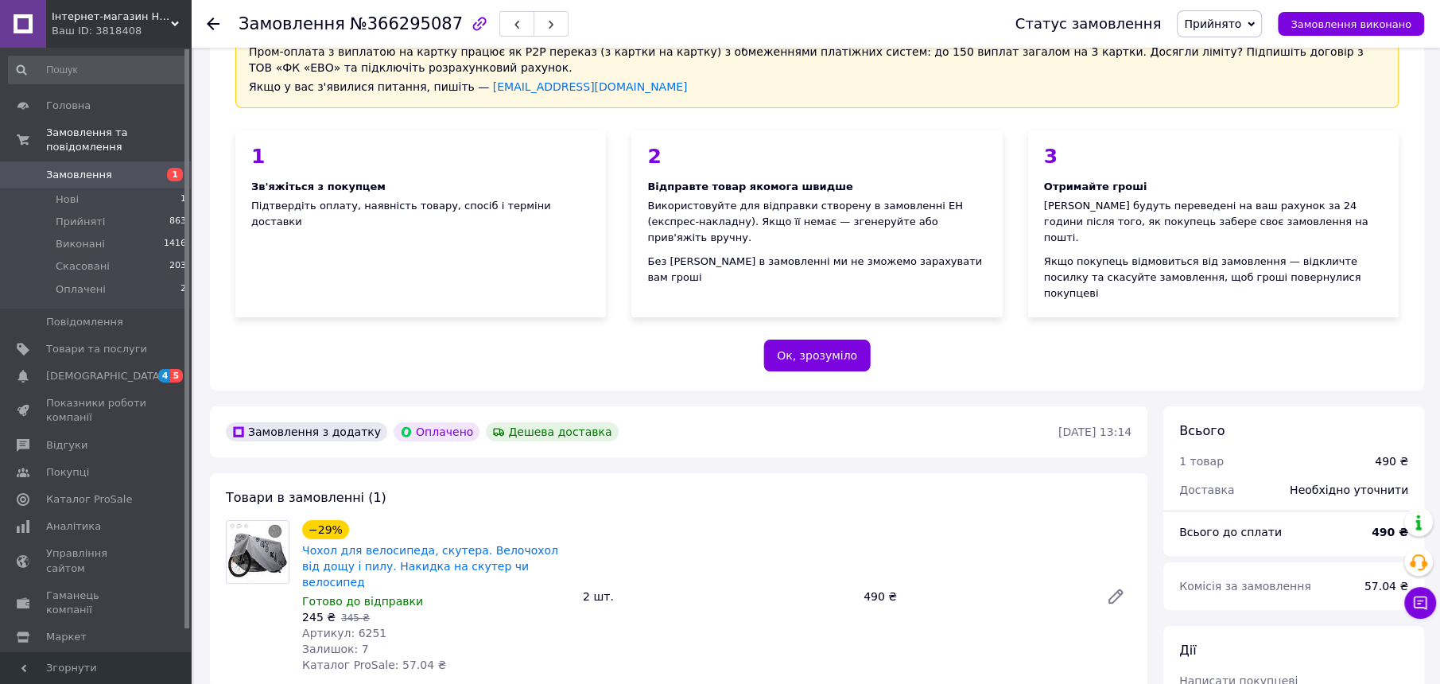
scroll to position [0, 0]
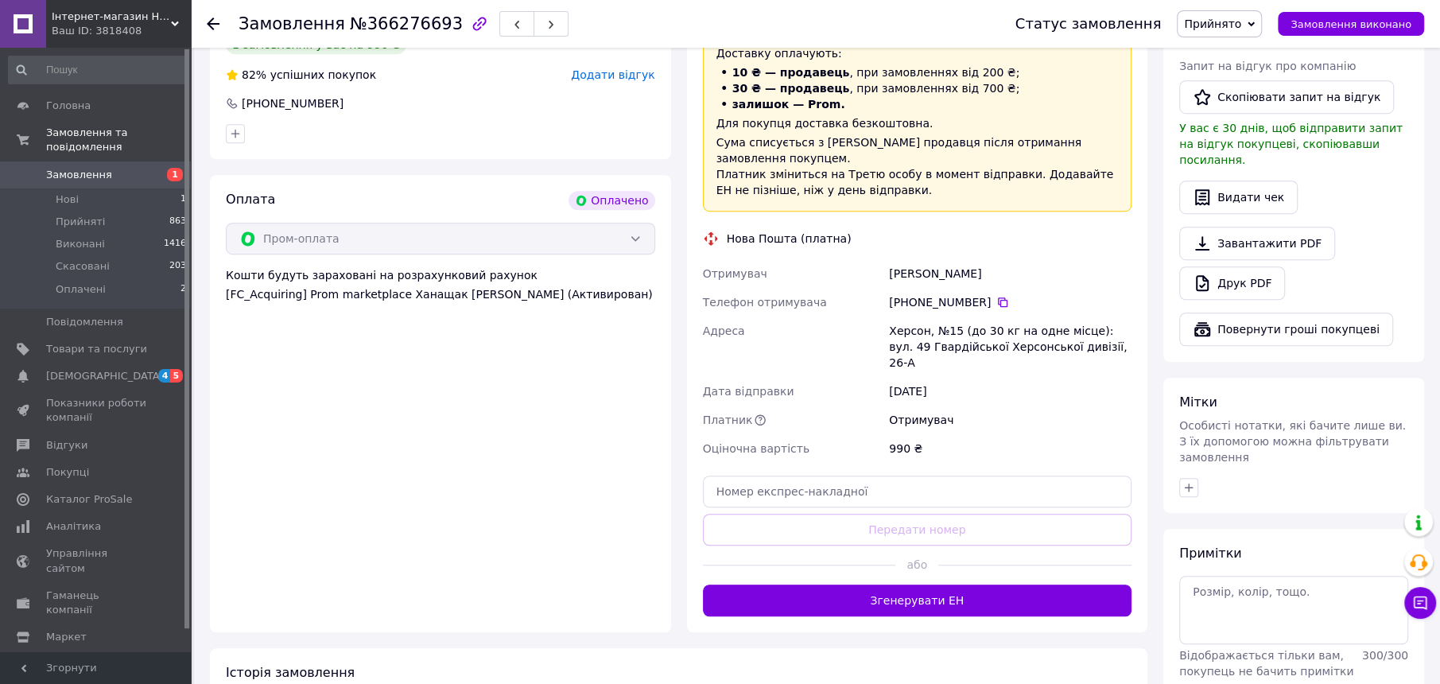
scroll to position [929, 0]
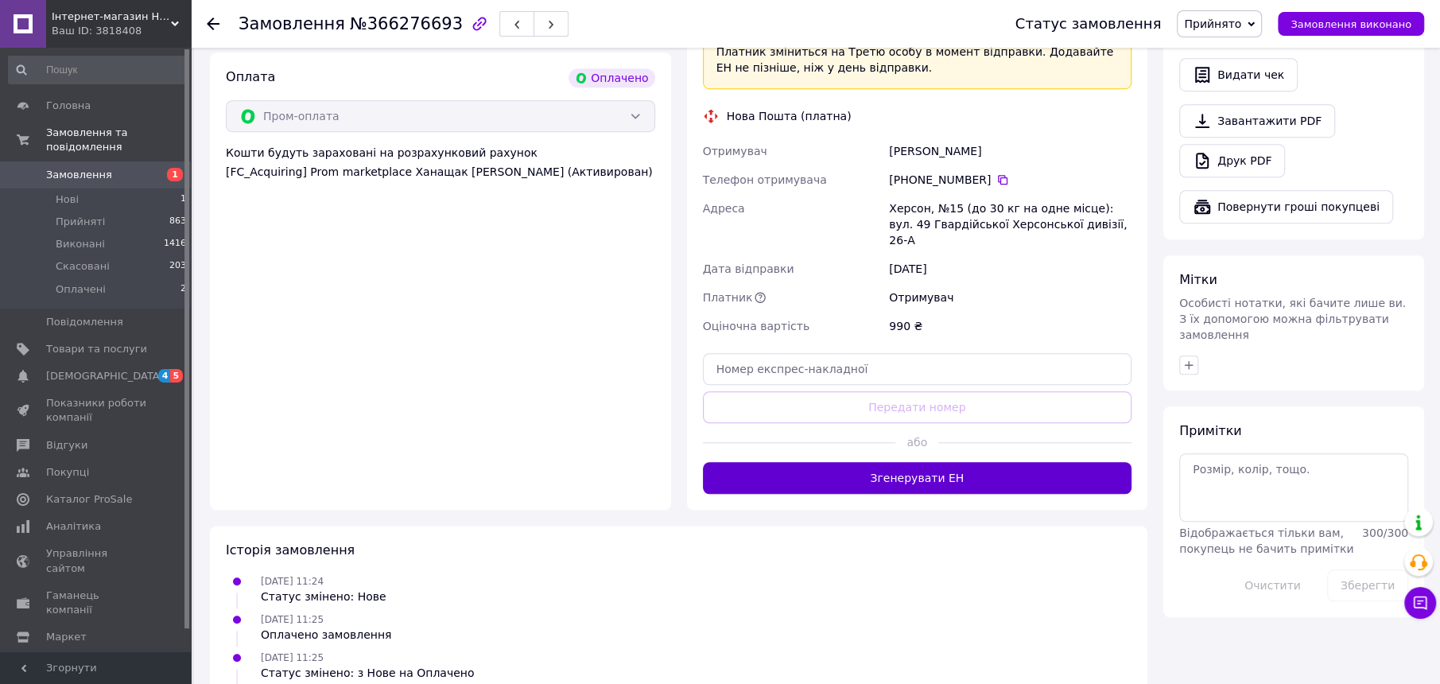
click at [897, 462] on button "Згенерувати ЕН" at bounding box center [917, 478] width 429 height 32
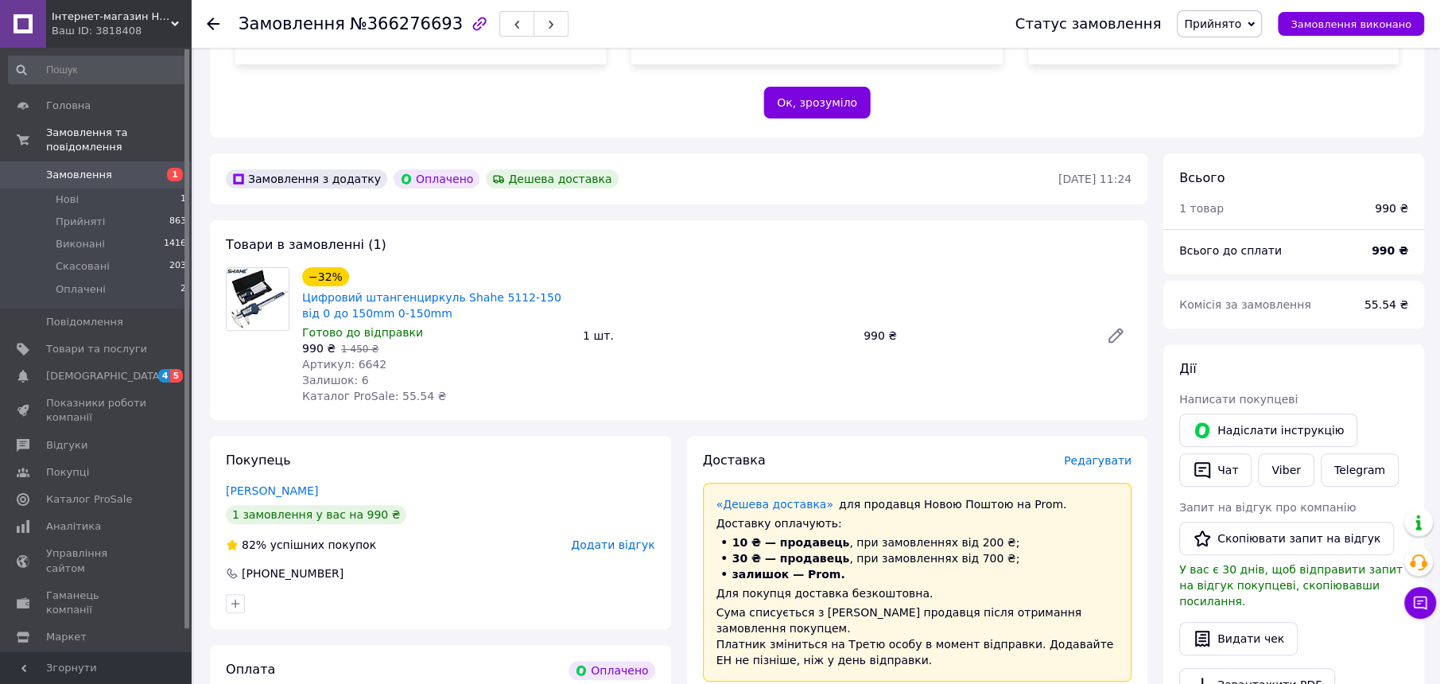
scroll to position [432, 0]
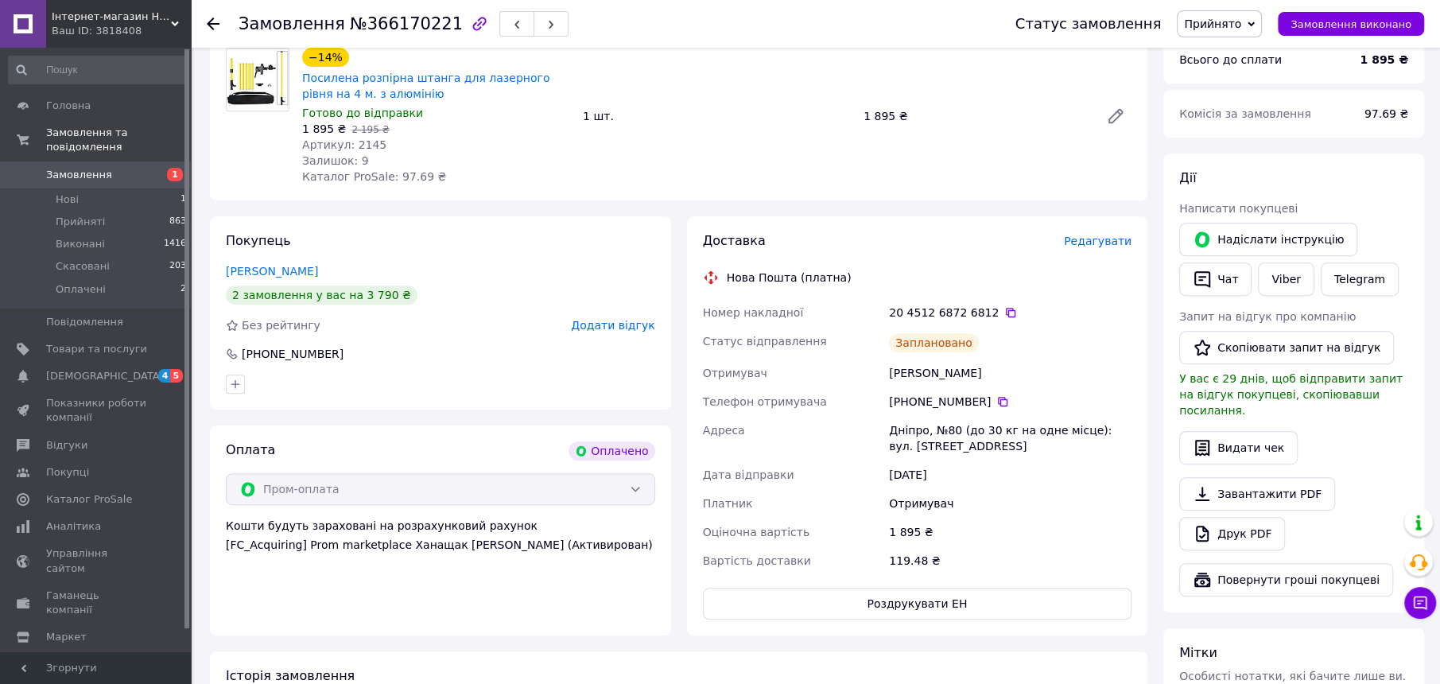
scroll to position [398, 0]
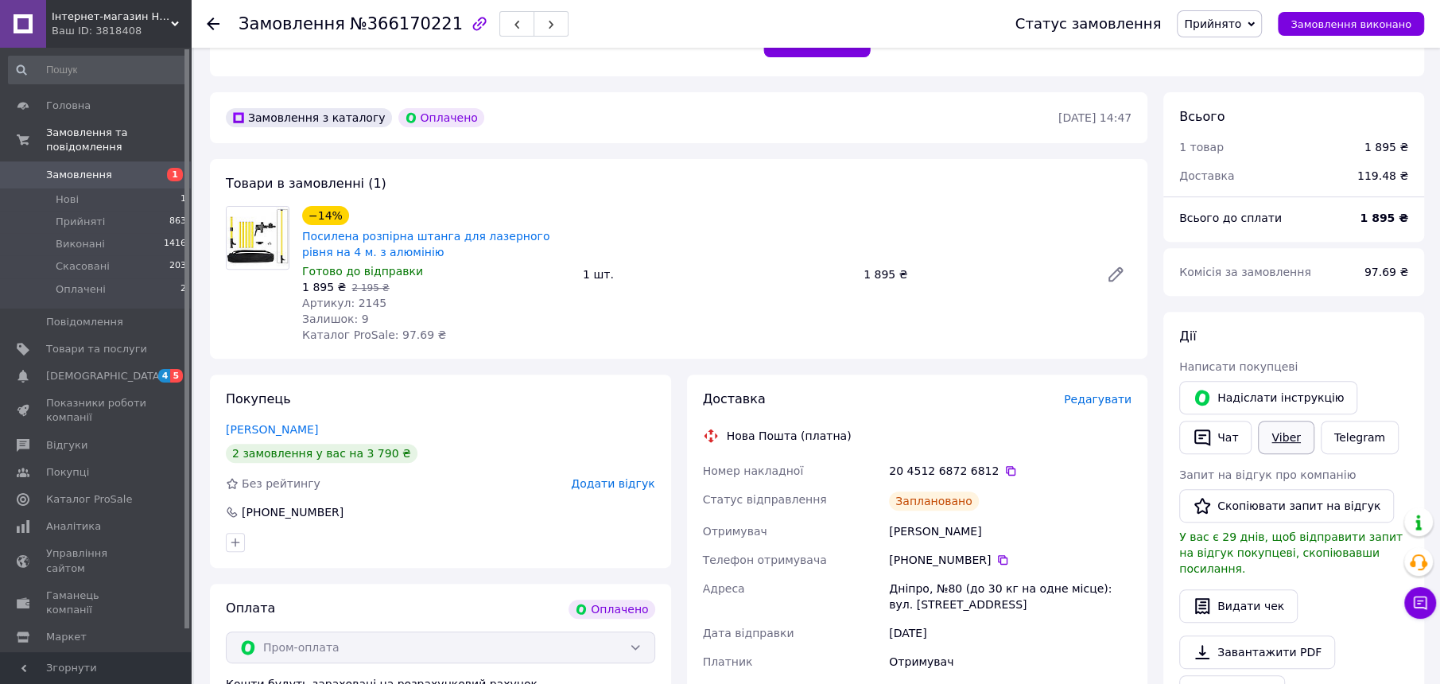
click at [1274, 421] on link "Viber" at bounding box center [1286, 437] width 56 height 33
click at [1298, 421] on link "Viber" at bounding box center [1286, 437] width 56 height 33
click at [1006, 466] on icon at bounding box center [1011, 471] width 10 height 10
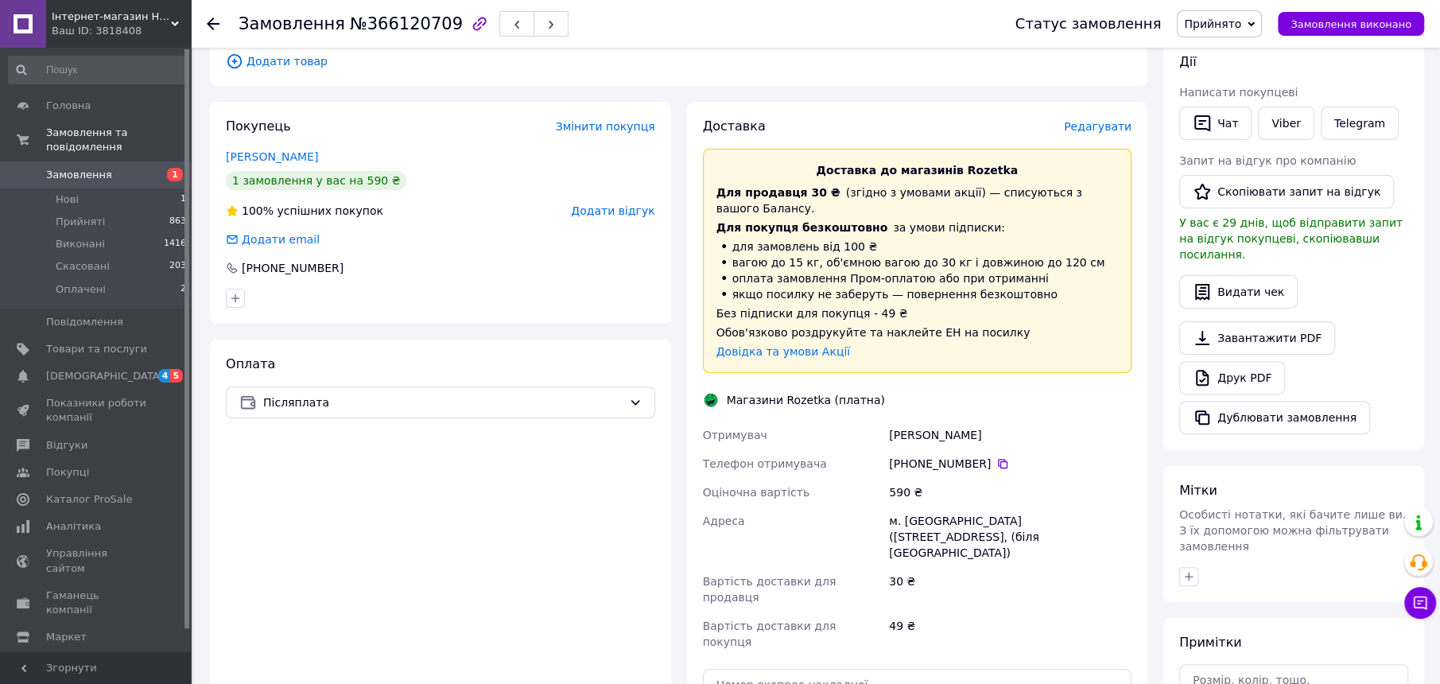
scroll to position [497, 0]
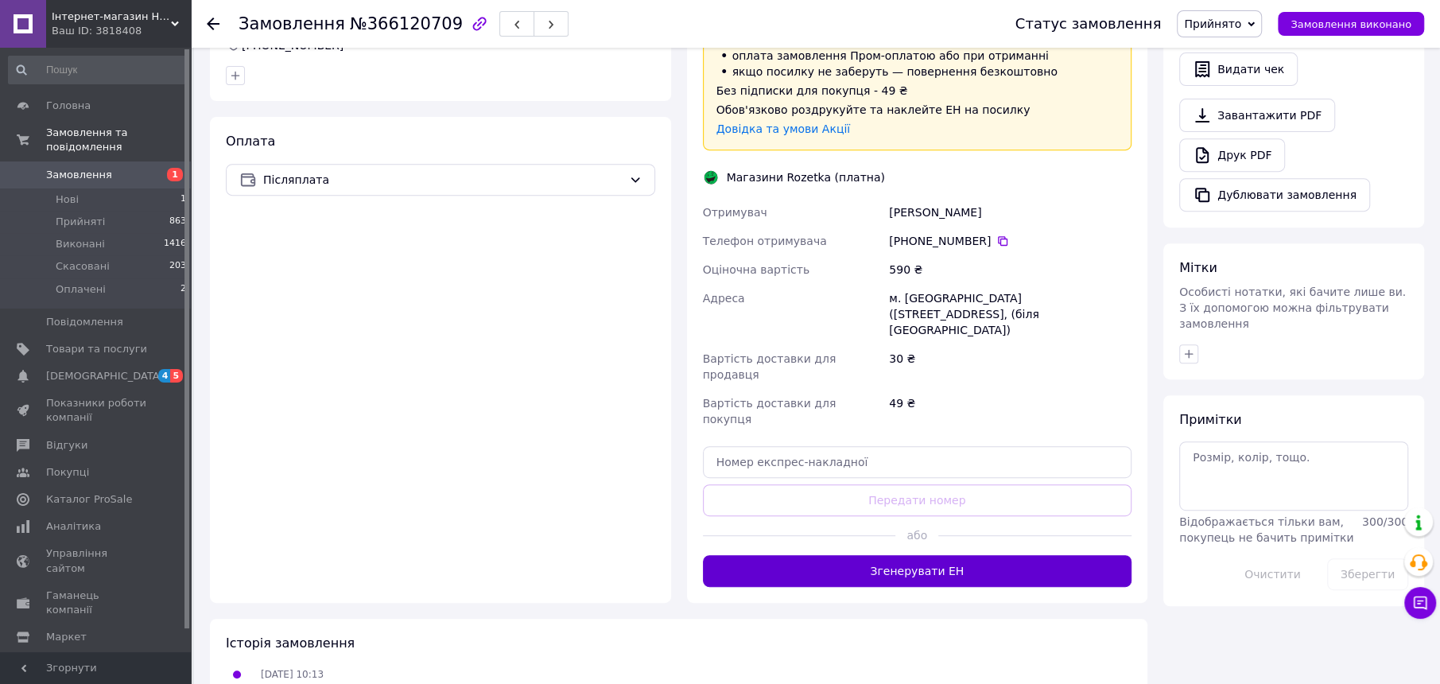
click at [939, 555] on button "Згенерувати ЕН" at bounding box center [917, 571] width 429 height 32
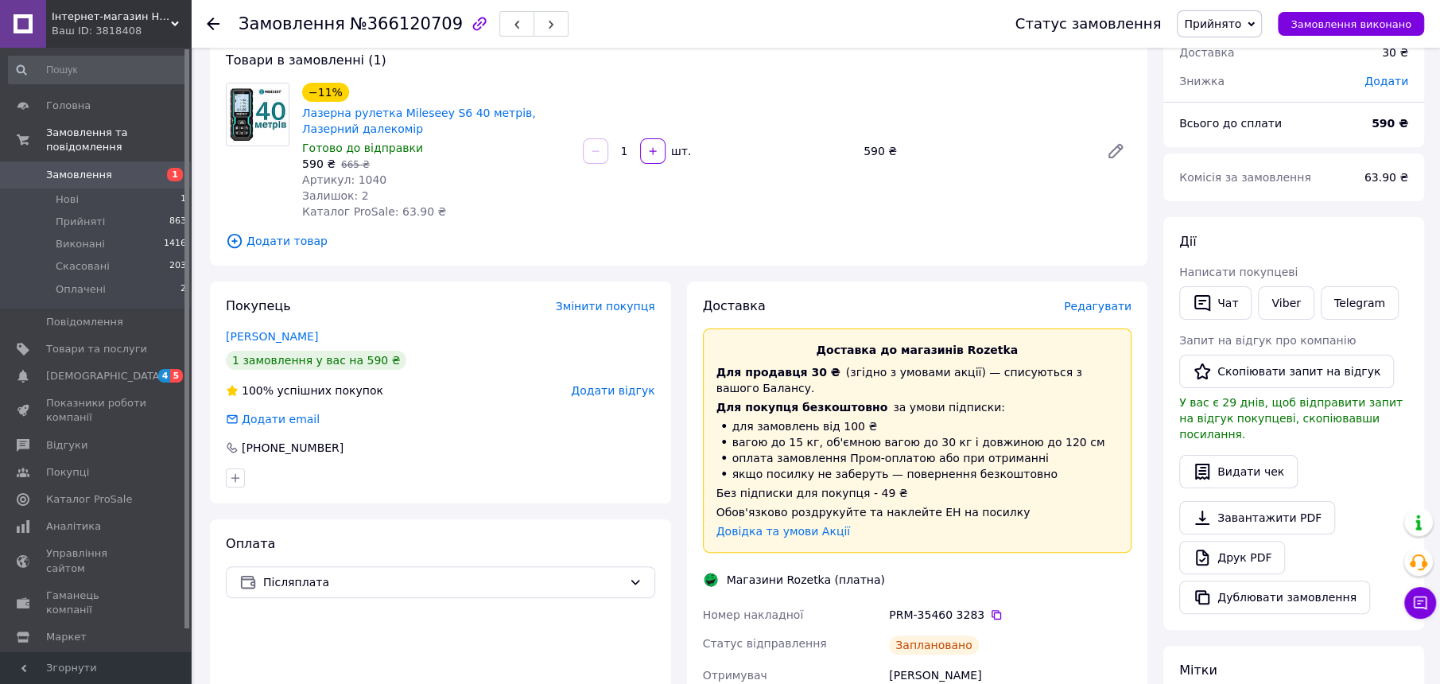
scroll to position [0, 0]
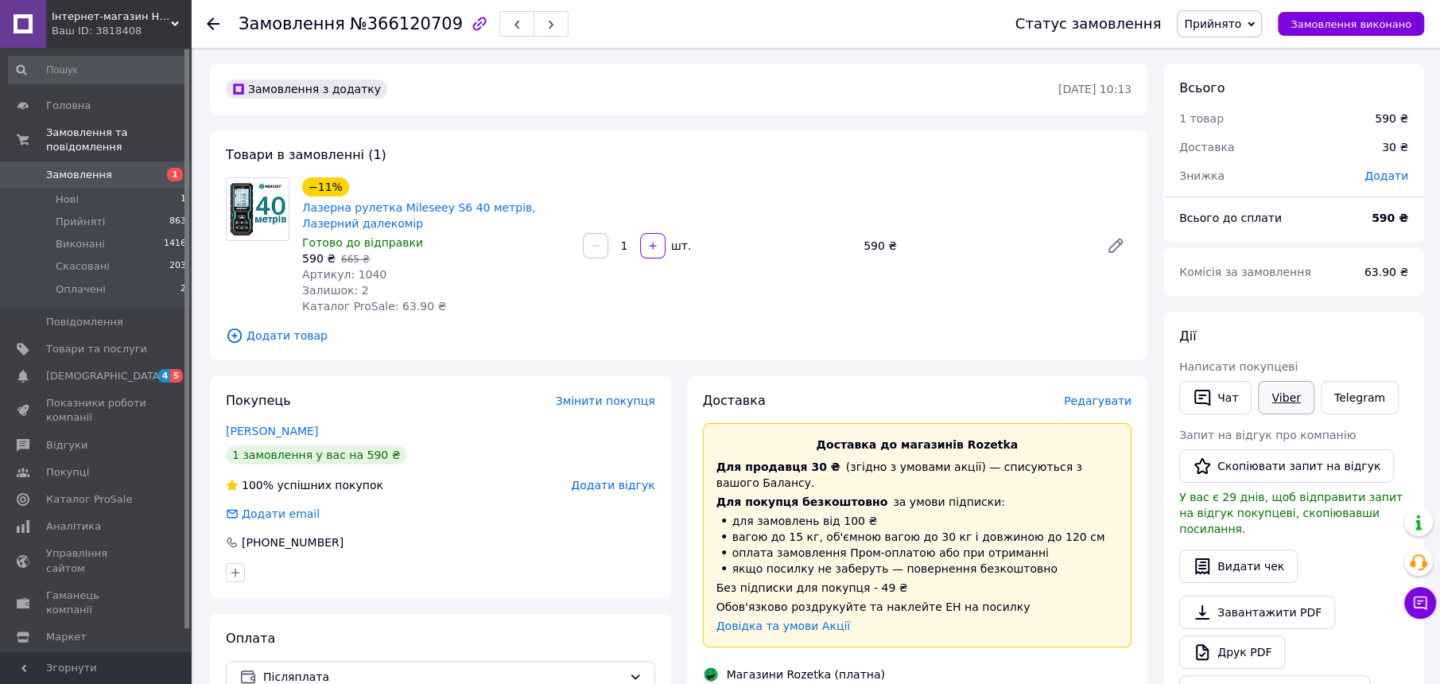
click at [1282, 385] on link "Viber" at bounding box center [1286, 397] width 56 height 33
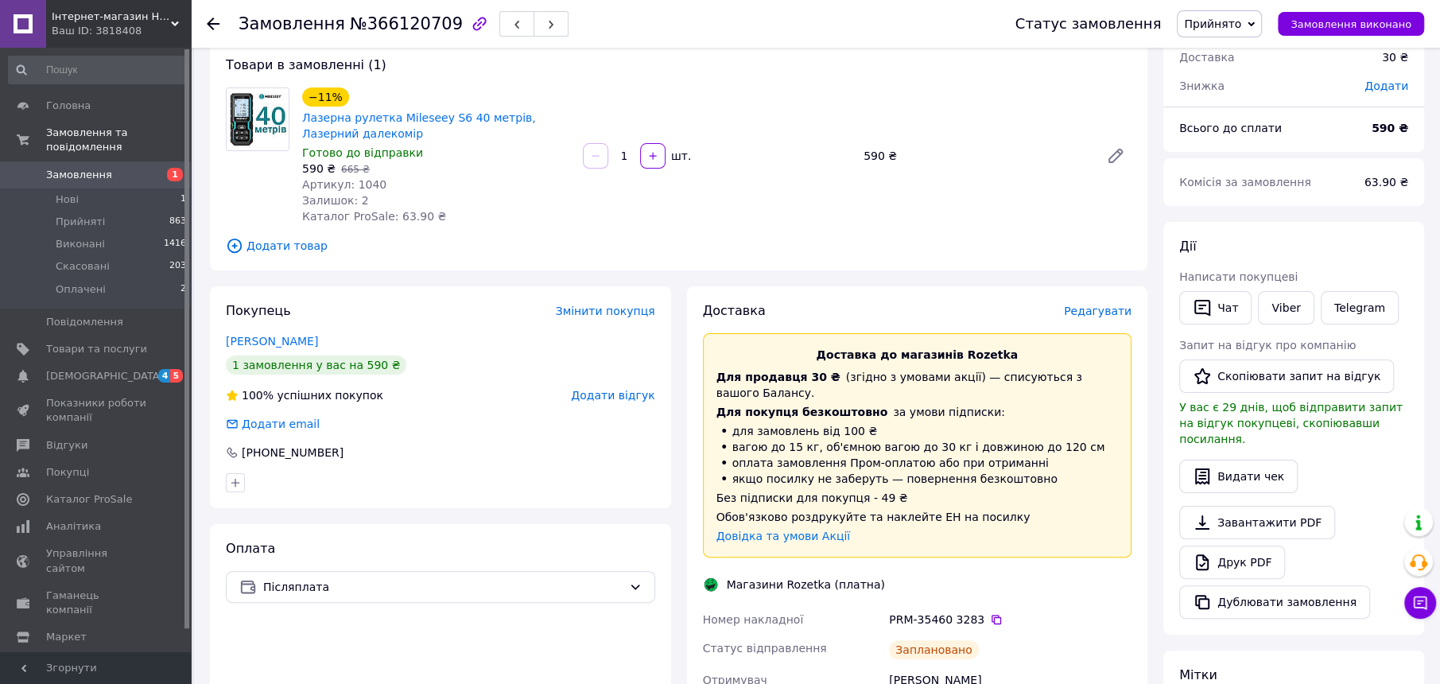
scroll to position [199, 0]
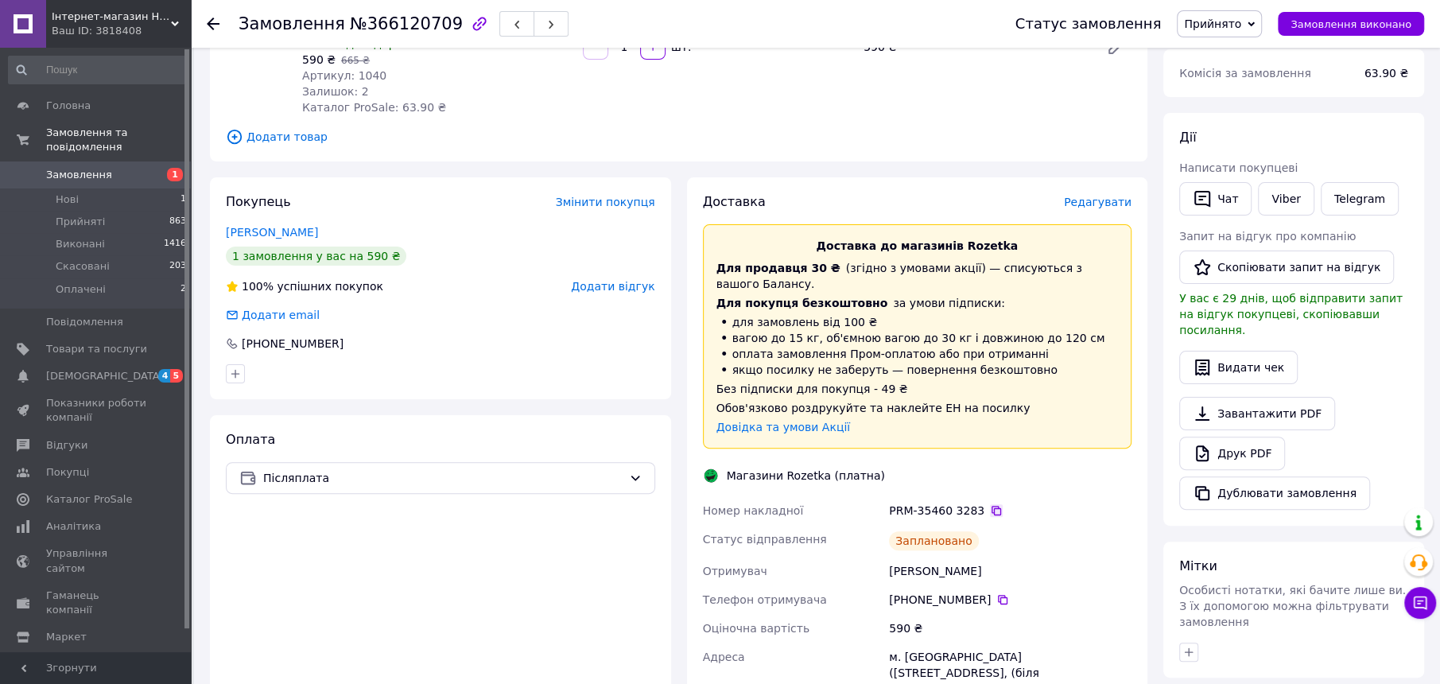
click at [990, 504] on icon at bounding box center [996, 510] width 13 height 13
click at [1352, 199] on link "Telegram" at bounding box center [1360, 198] width 78 height 33
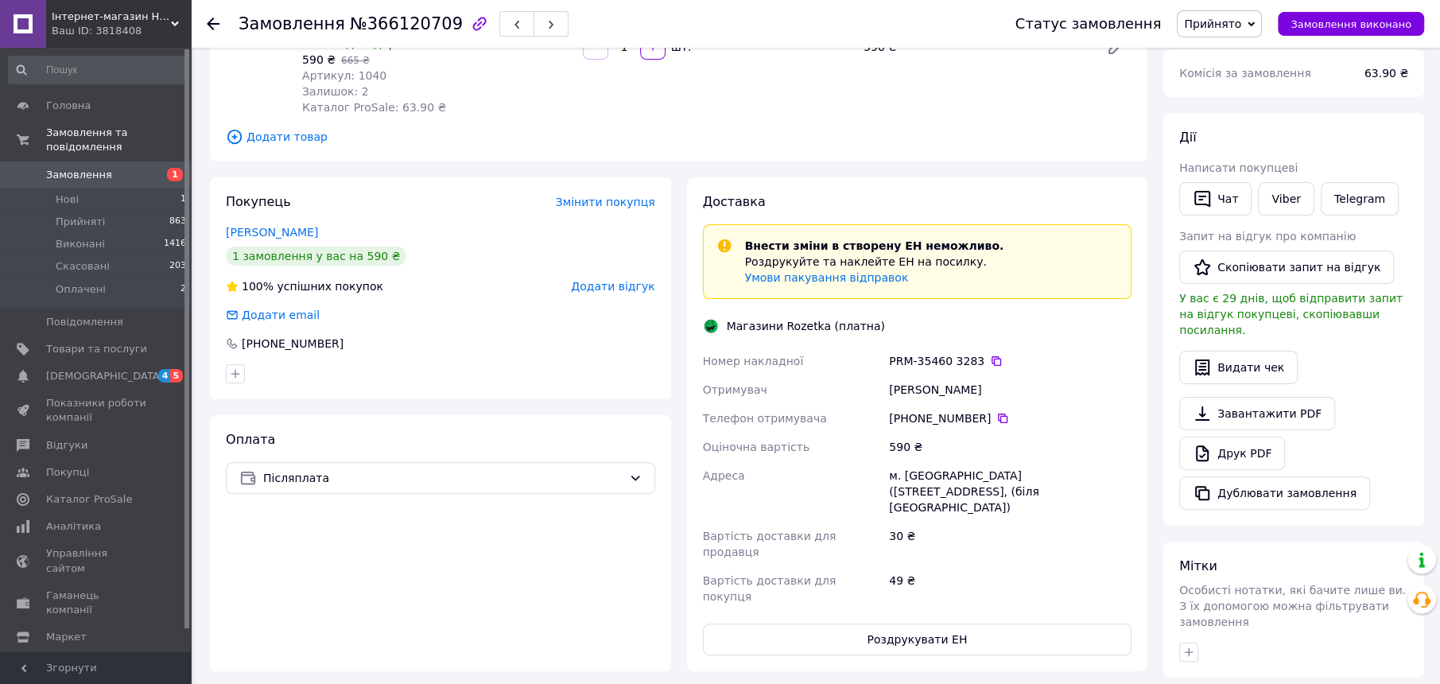
scroll to position [199, 0]
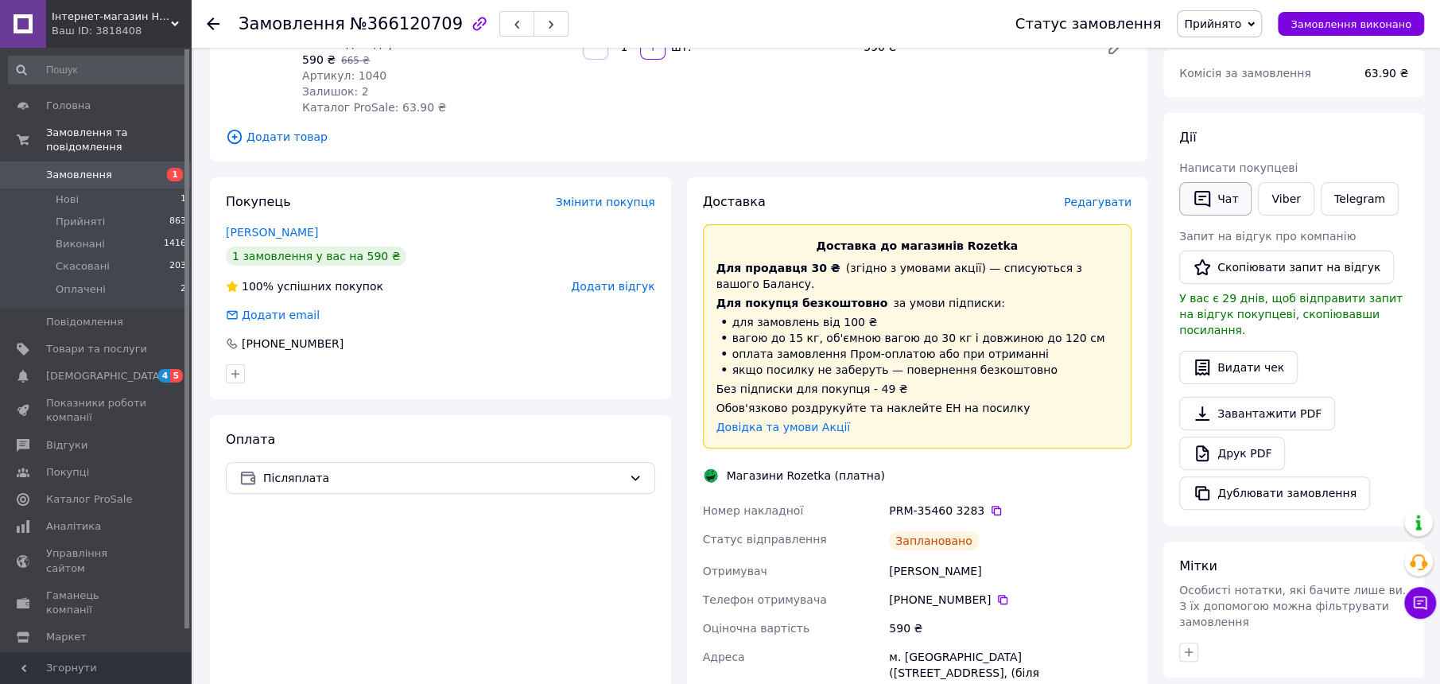
click at [1221, 199] on button "Чат" at bounding box center [1215, 198] width 72 height 33
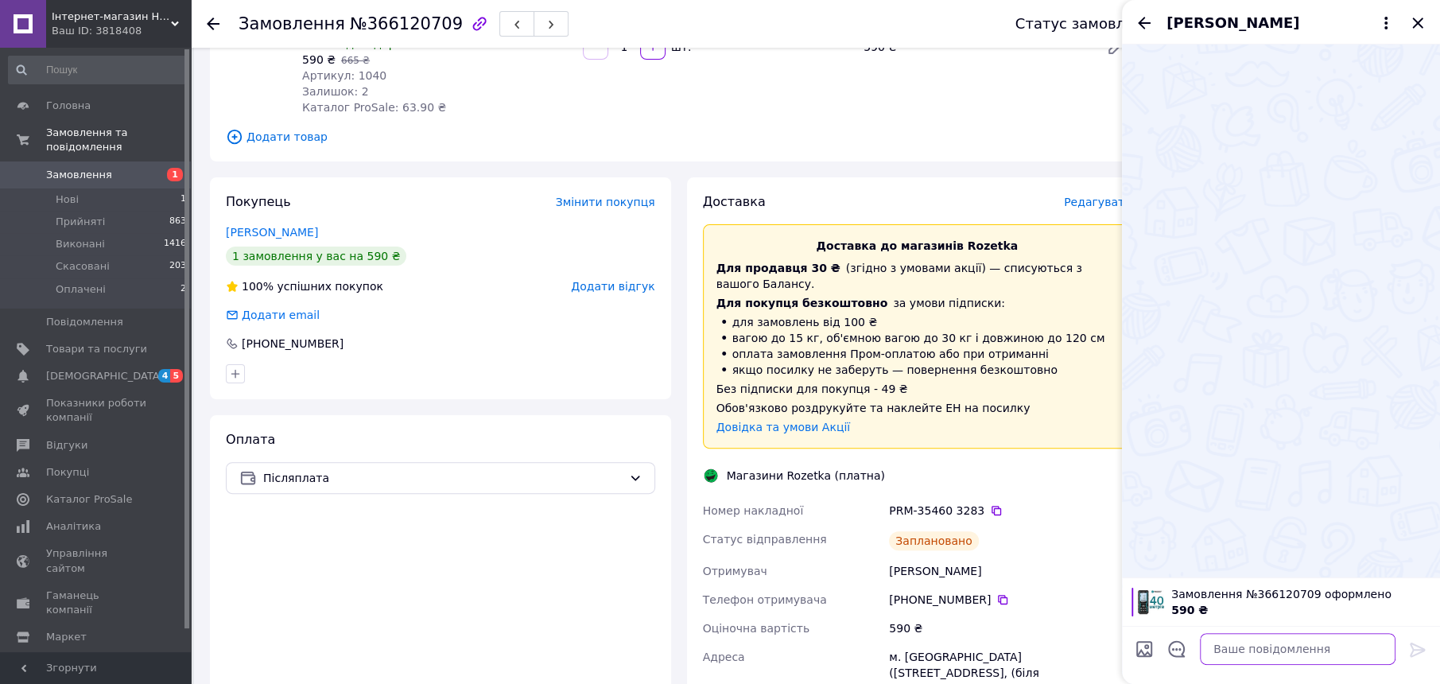
click at [1272, 653] on textarea at bounding box center [1298, 649] width 196 height 32
paste textarea "Добрий день. Ви замовили на Промі лазерну рулетку Mileseey s6. Номер посилки: P…"
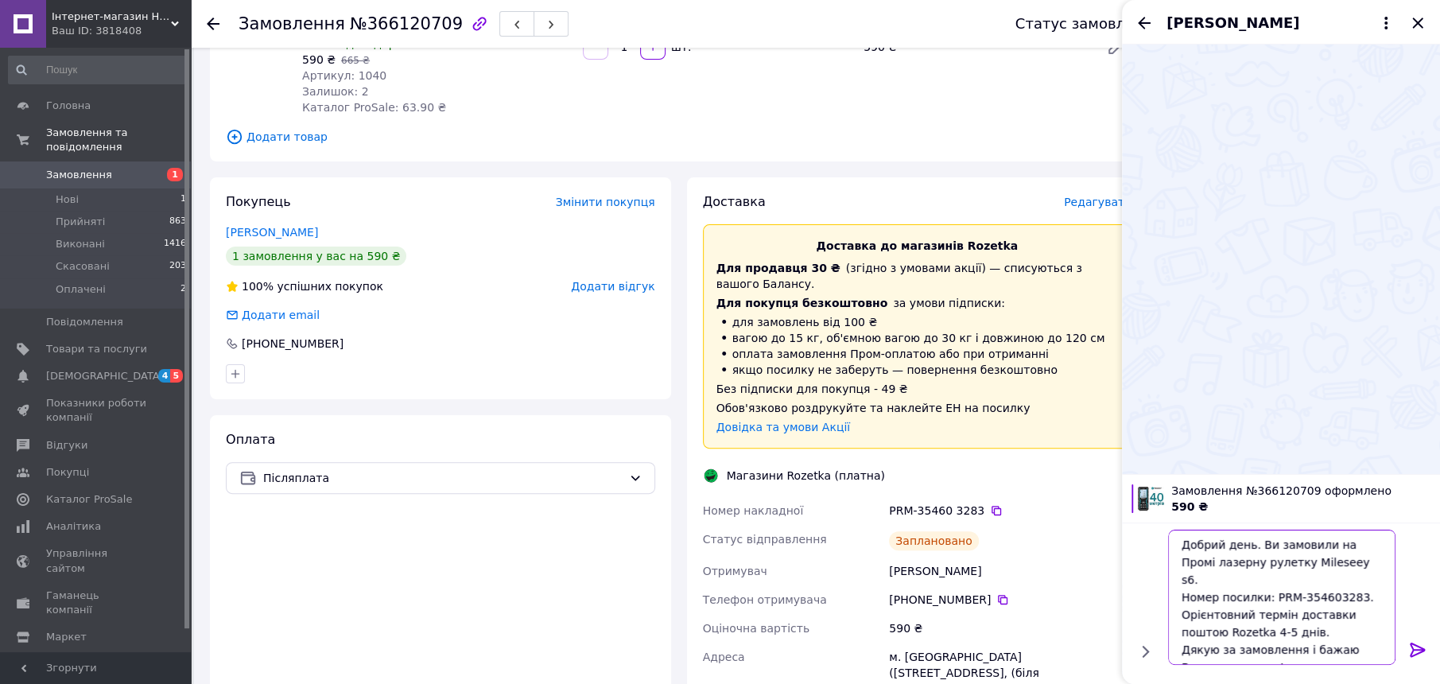
click at [1369, 546] on textarea "Добрий день. Ви замовили на Промі лазерну рулетку Mileseey s6. Номер посилки: P…" at bounding box center [1281, 596] width 227 height 135
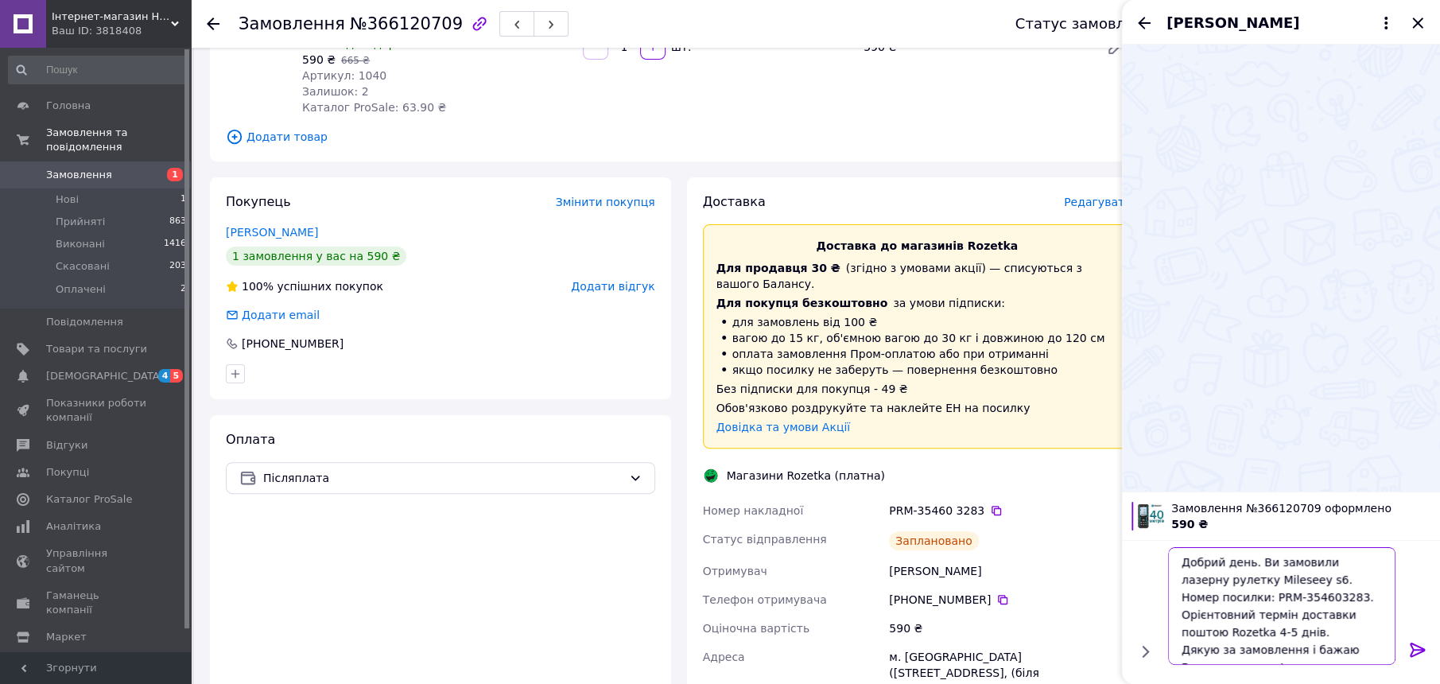
type textarea "Добрий день. Ви замовили лазерну рулетку Mileseey s6. Номер посилки: PRM-354603…"
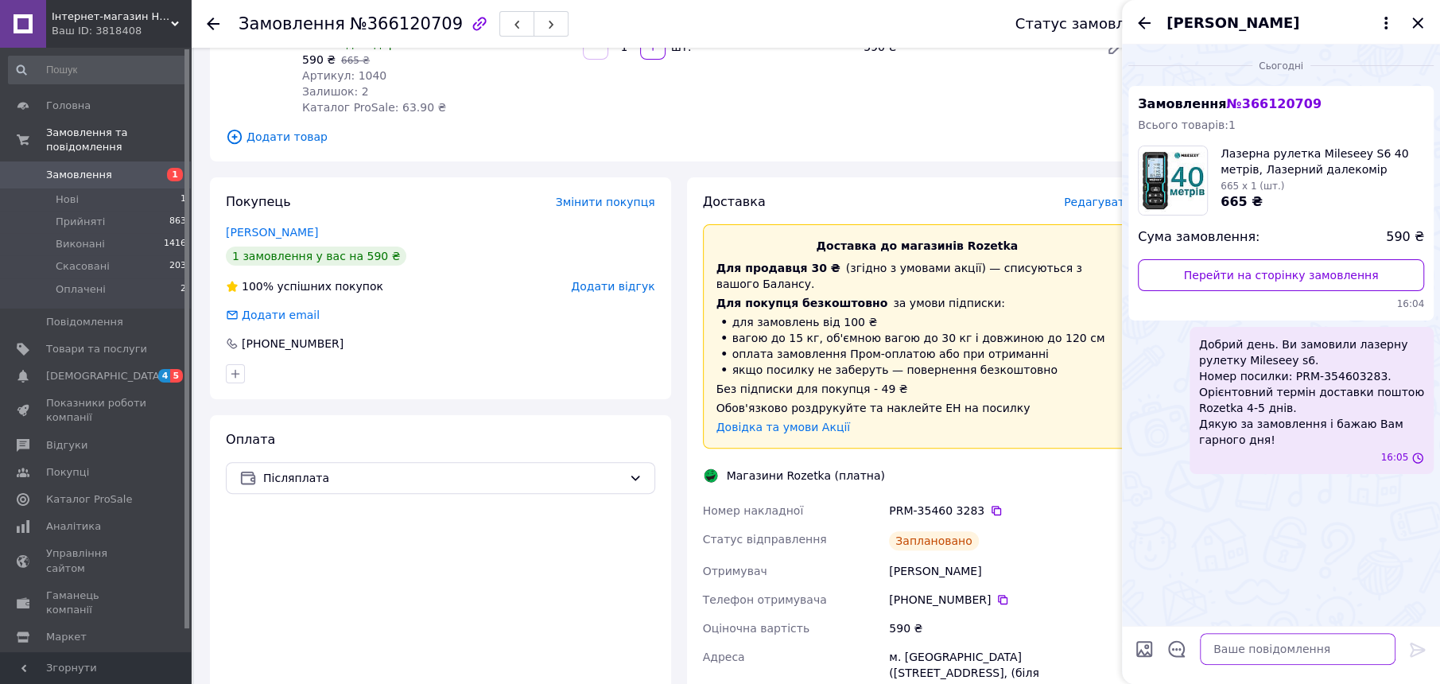
scroll to position [0, 0]
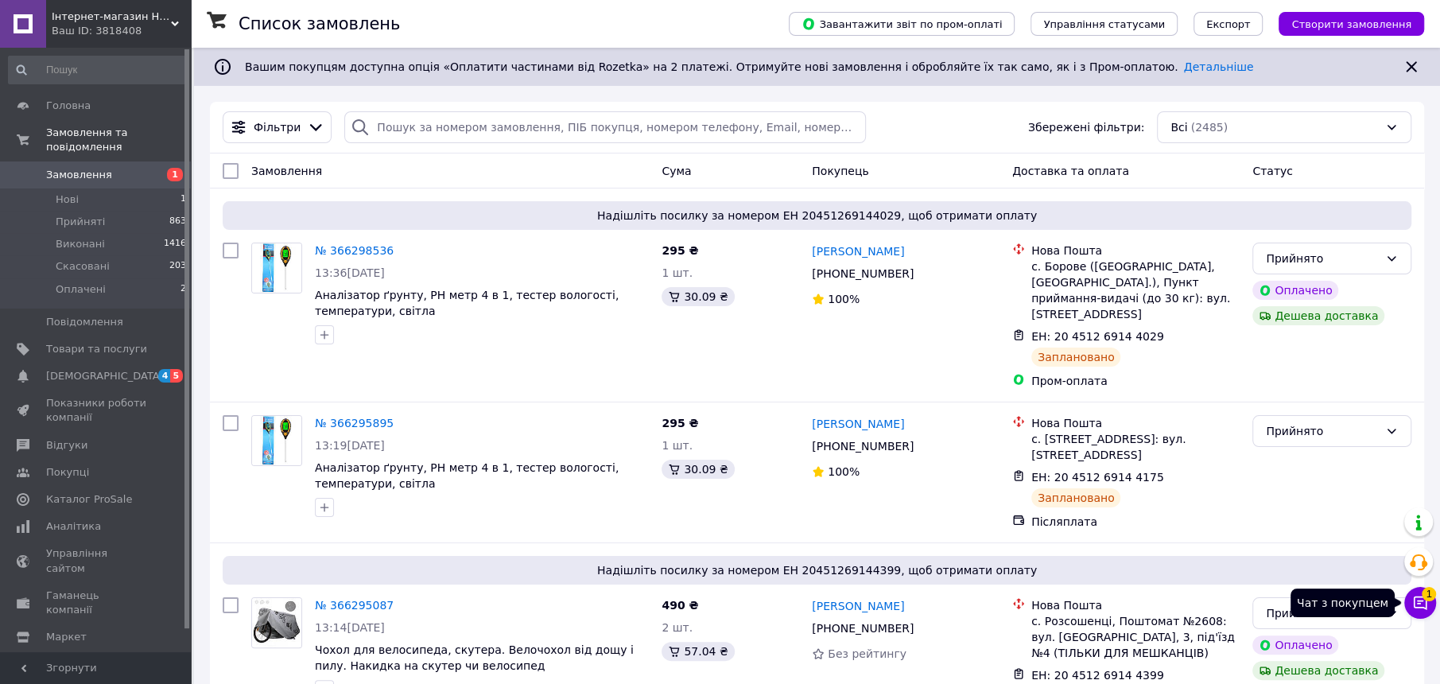
click at [1421, 601] on icon at bounding box center [1420, 603] width 16 height 16
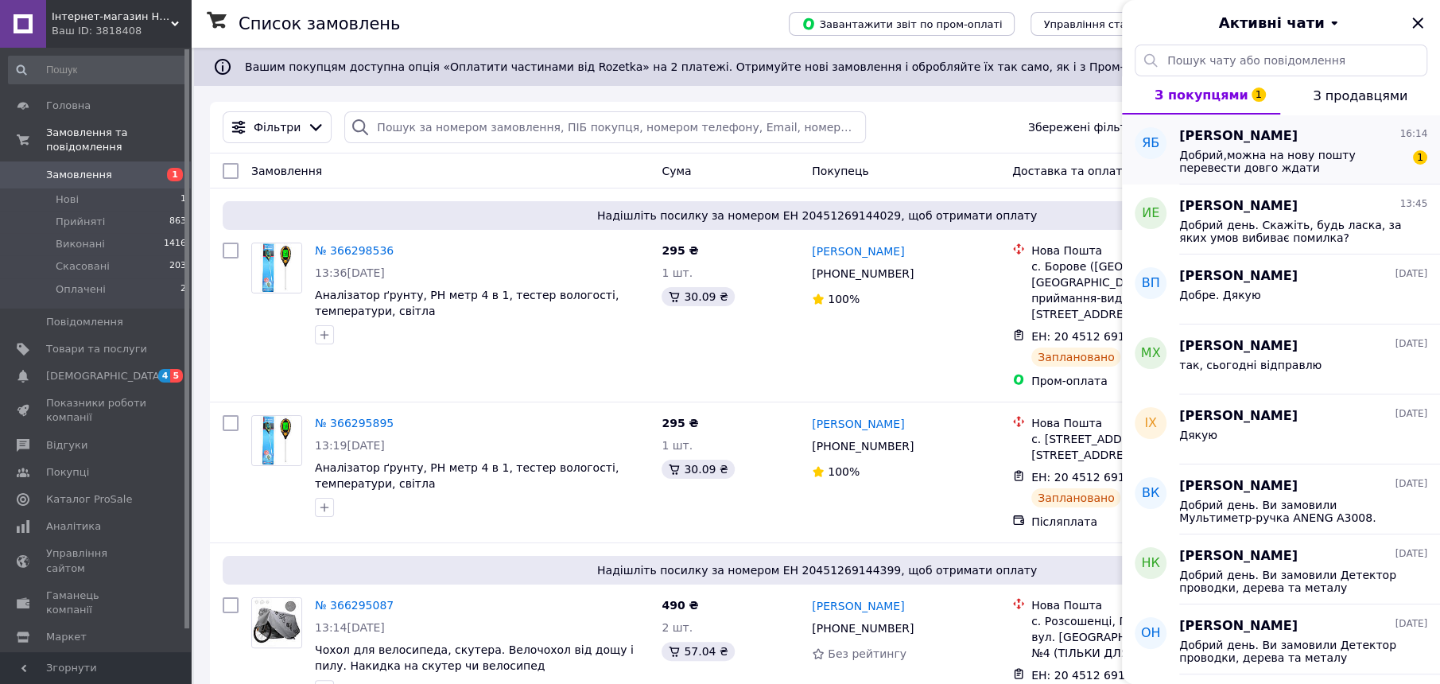
click at [1328, 169] on span "Добрий,можна на нову пошту перевести довго ждати" at bounding box center [1292, 161] width 226 height 25
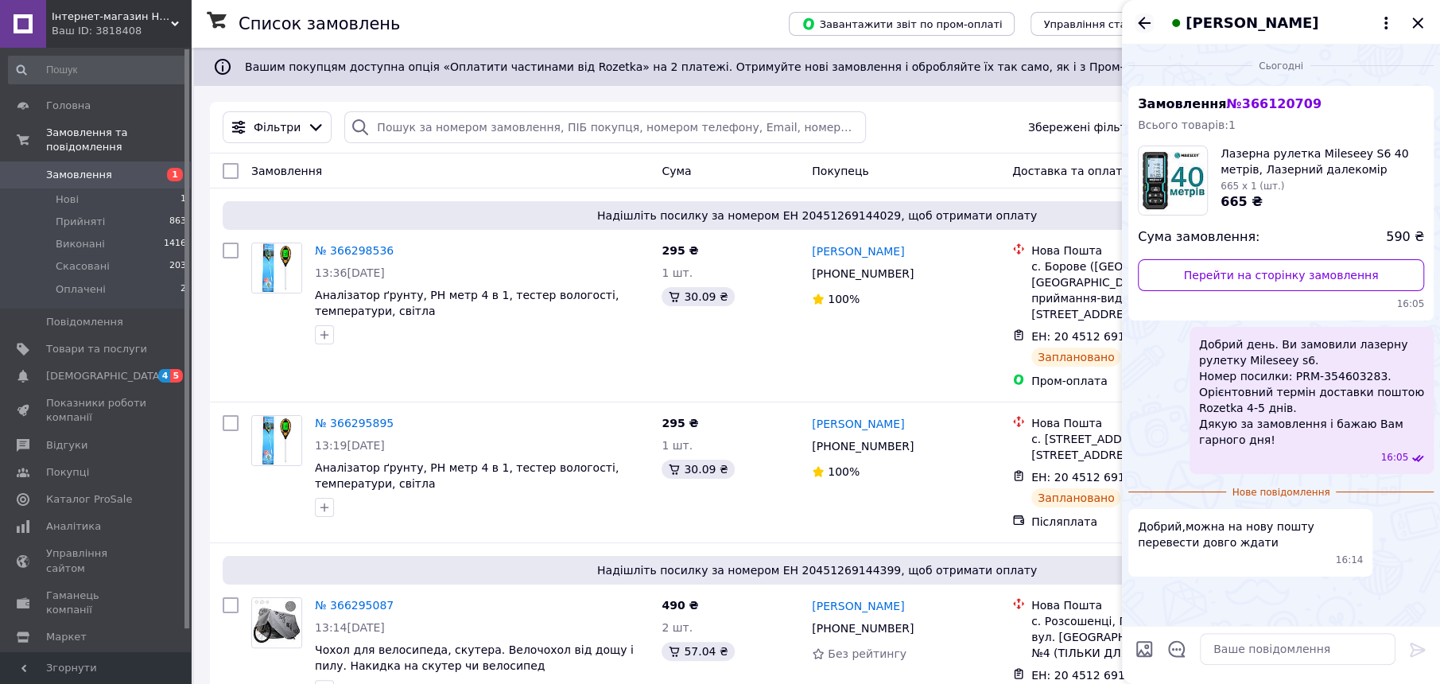
click at [1138, 17] on icon "Назад" at bounding box center [1144, 23] width 19 height 19
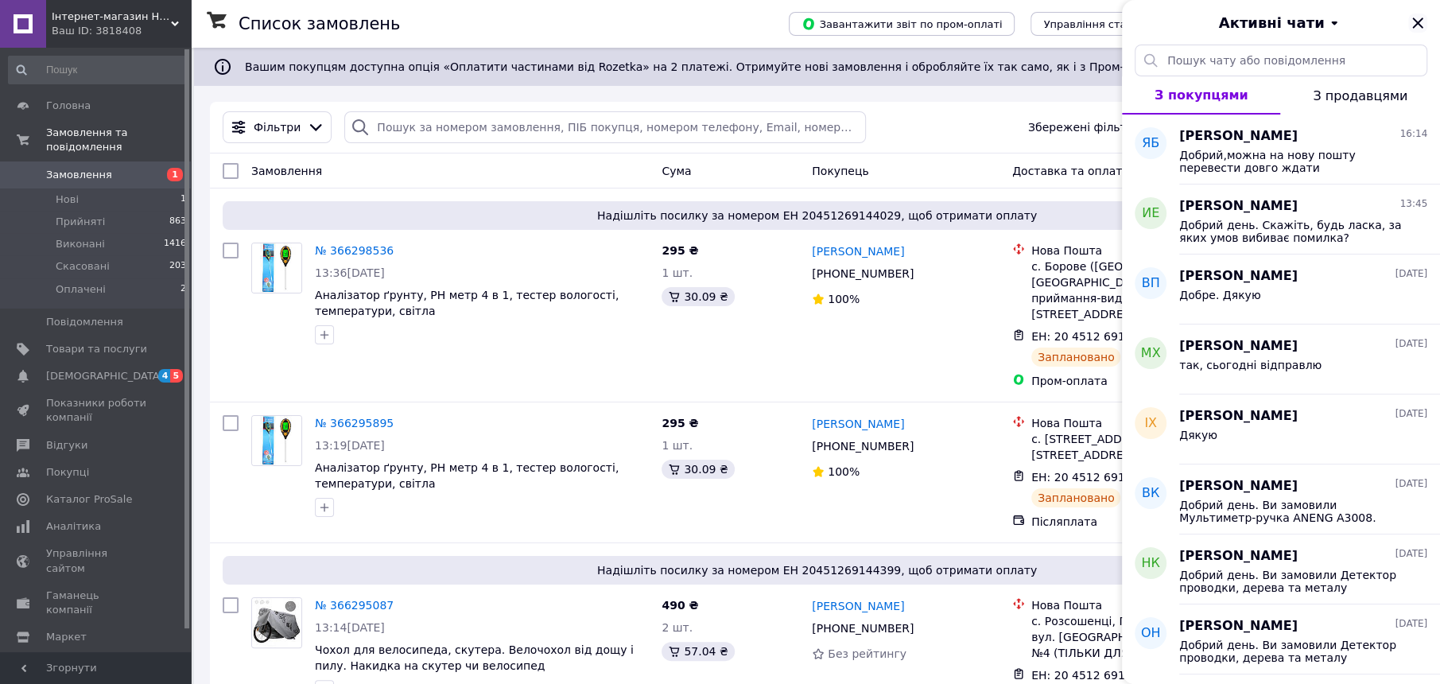
click at [1418, 25] on icon "Закрити" at bounding box center [1417, 22] width 10 height 10
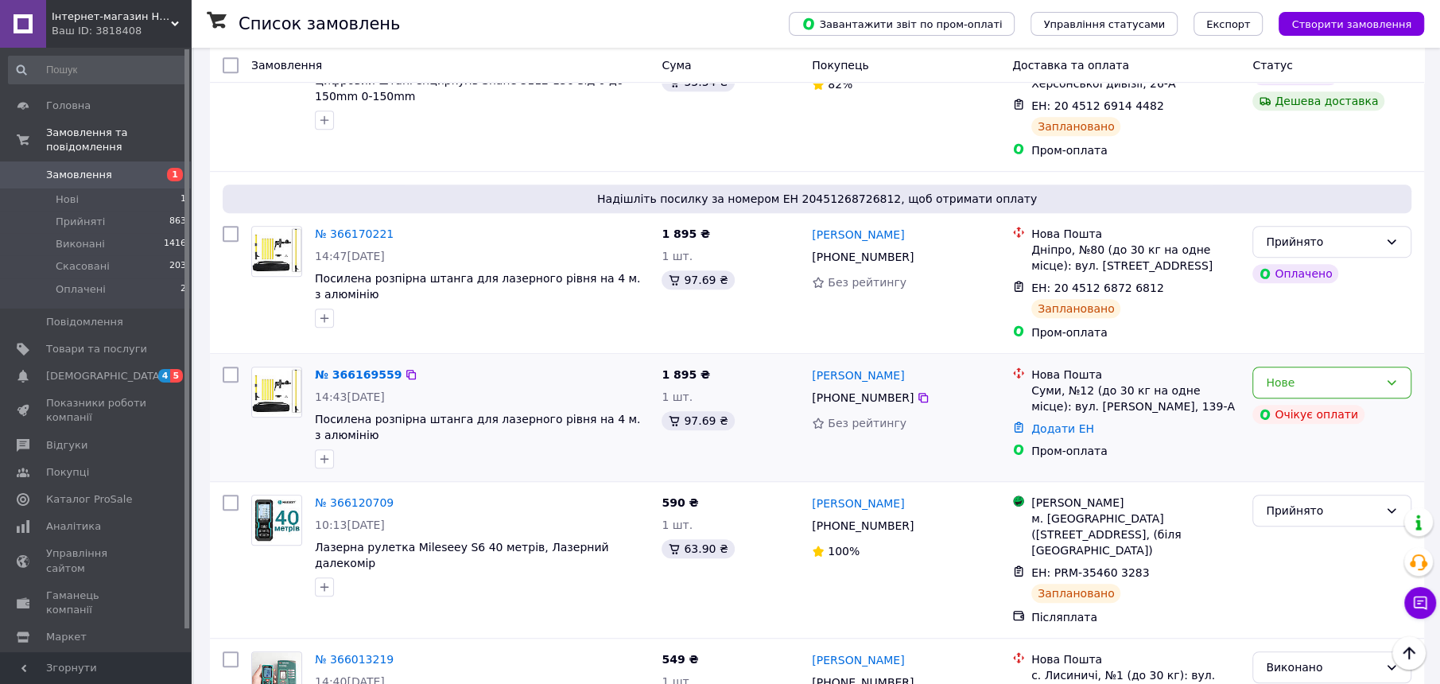
scroll to position [795, 0]
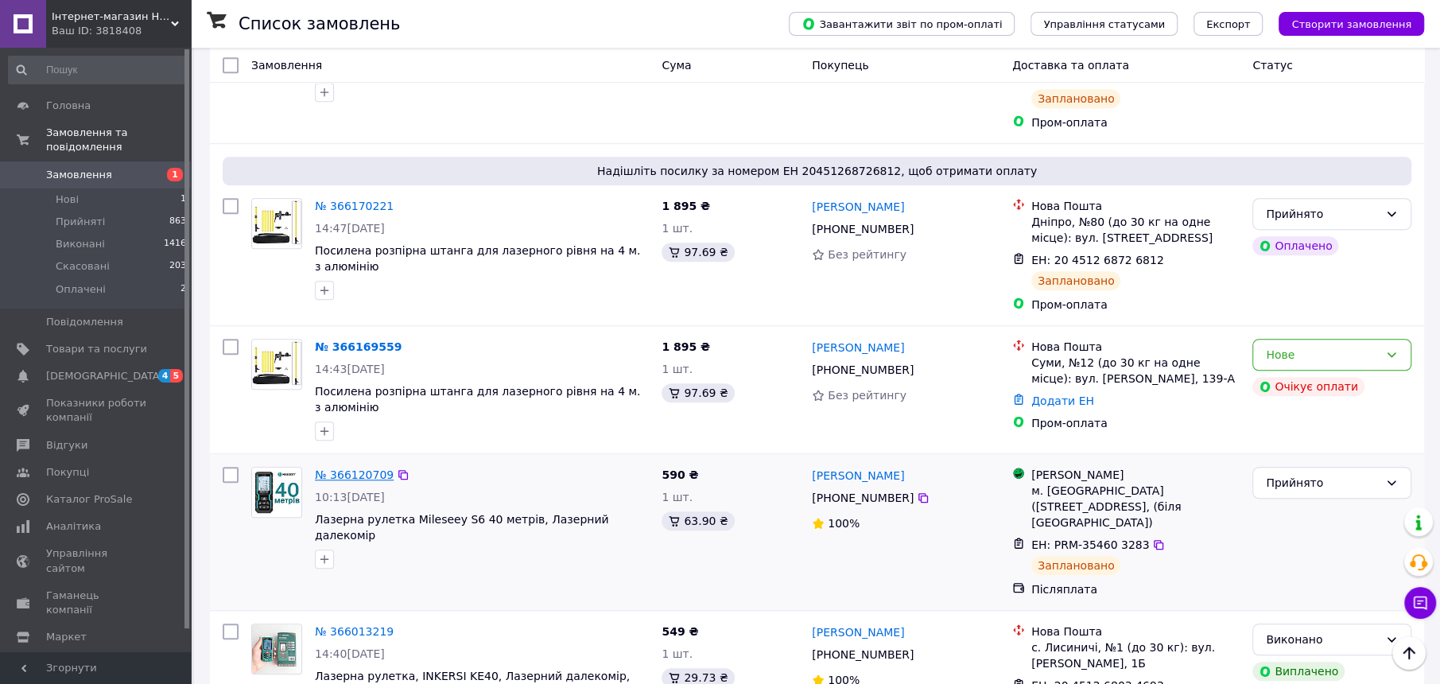
click at [344, 468] on link "№ 366120709" at bounding box center [354, 474] width 79 height 13
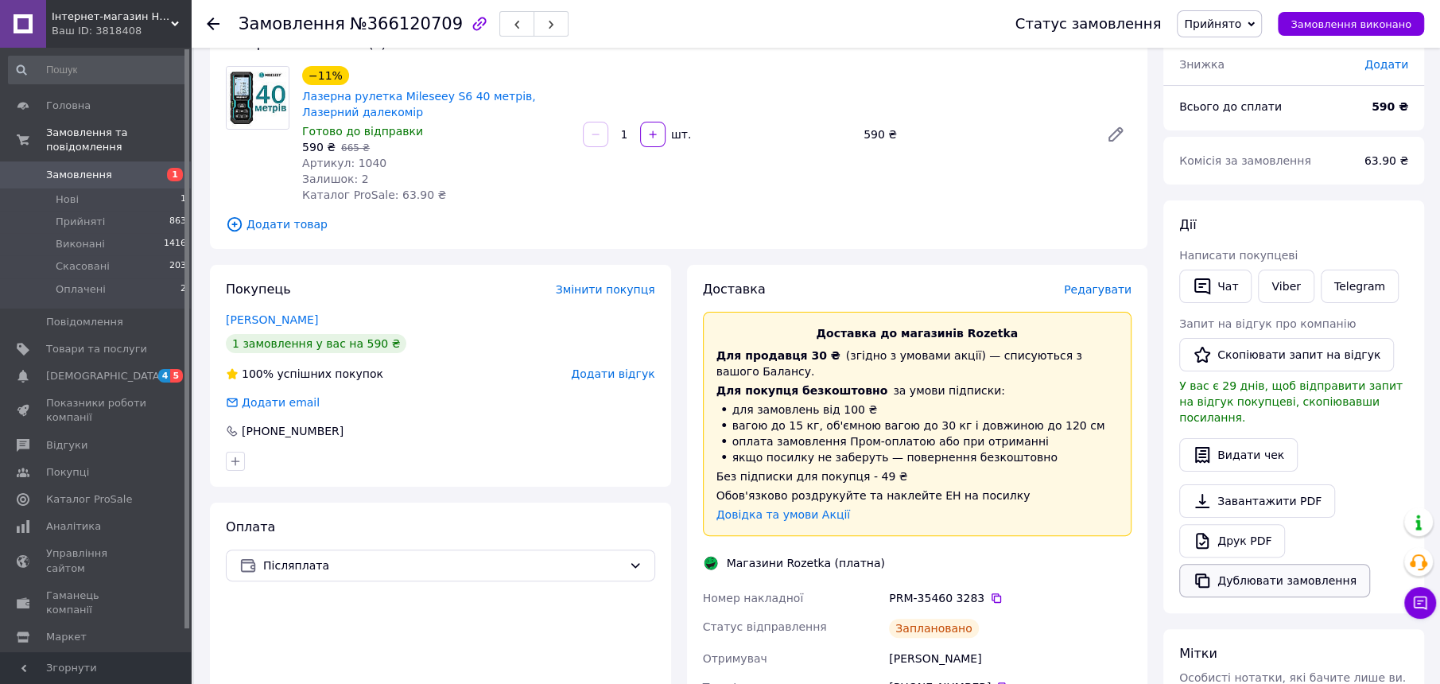
scroll to position [199, 0]
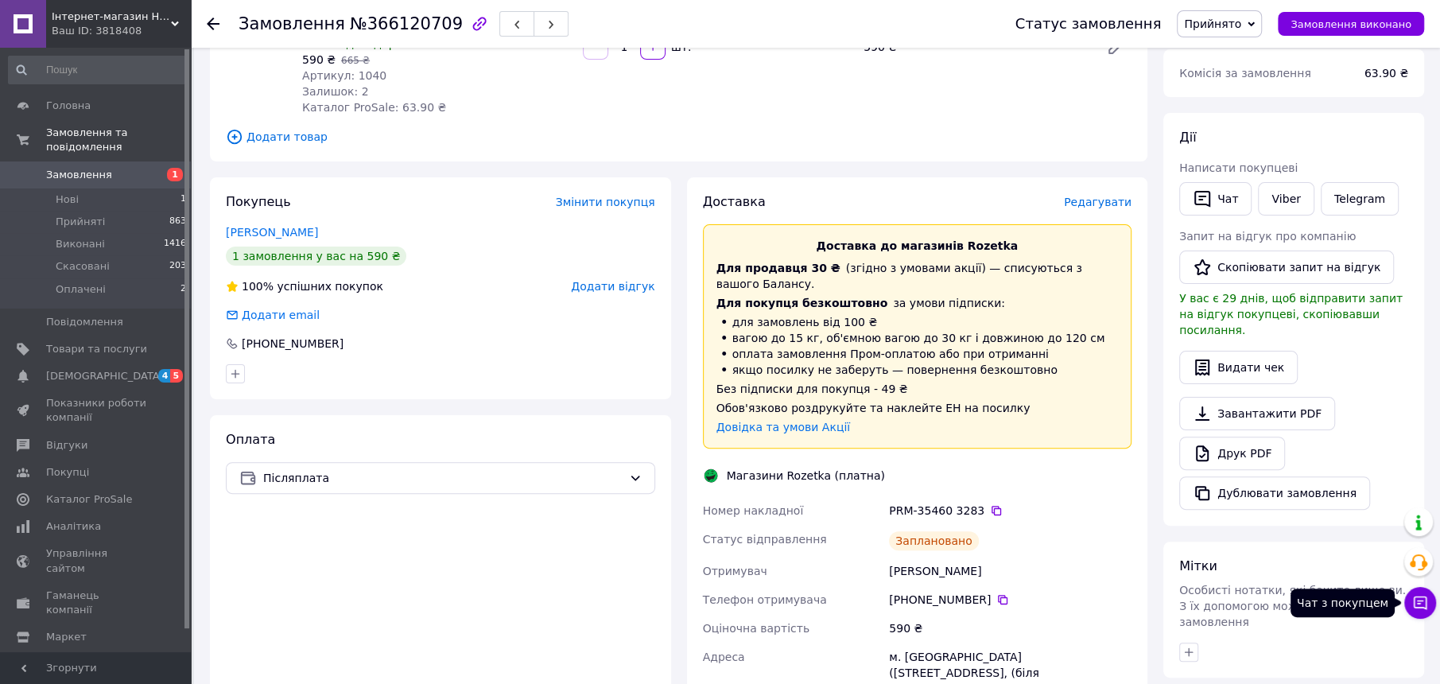
click at [1414, 601] on icon at bounding box center [1421, 603] width 14 height 14
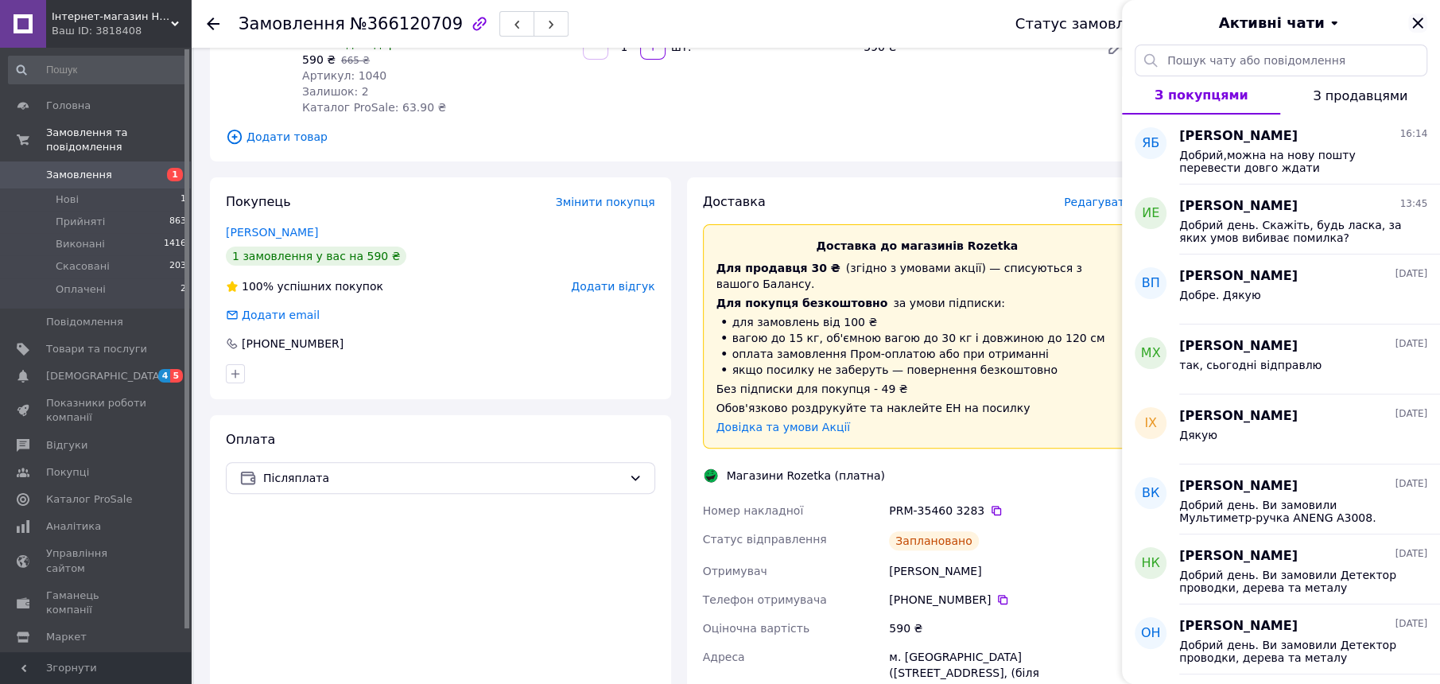
click at [1421, 20] on icon "Закрити" at bounding box center [1417, 22] width 10 height 10
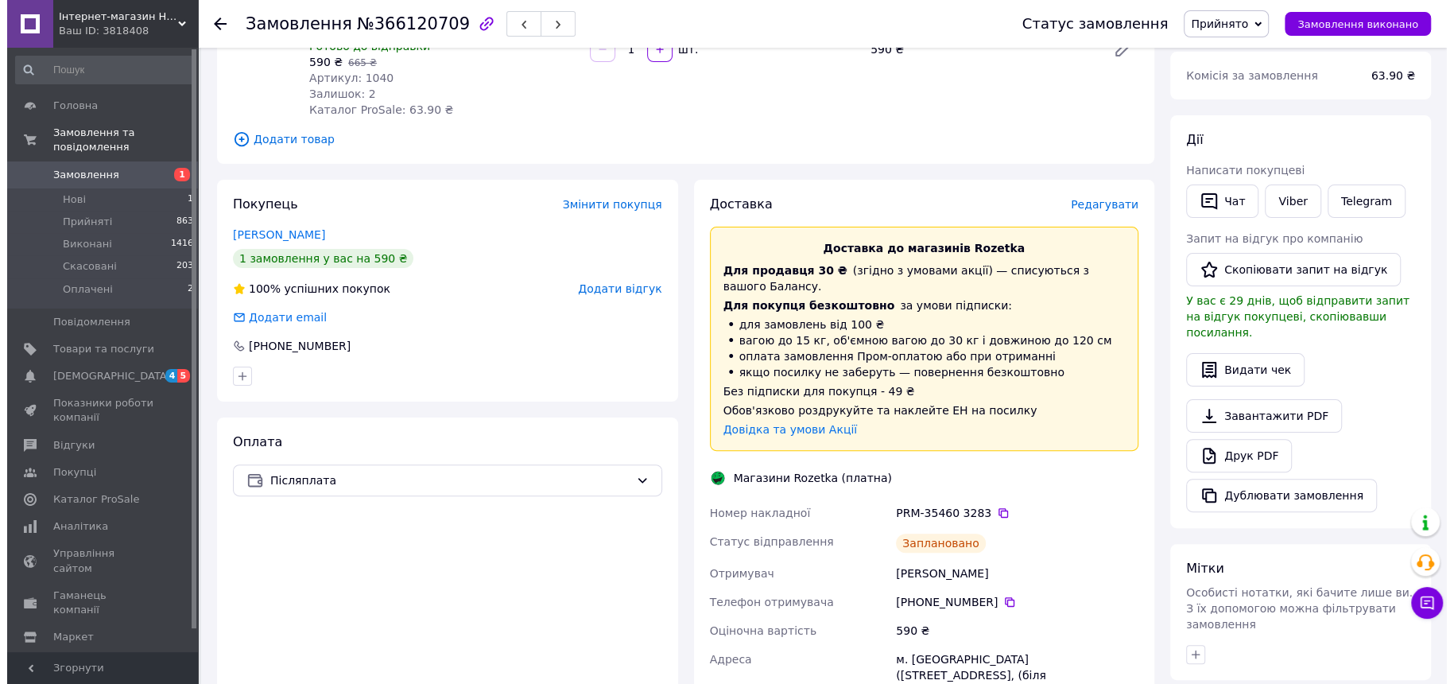
scroll to position [298, 0]
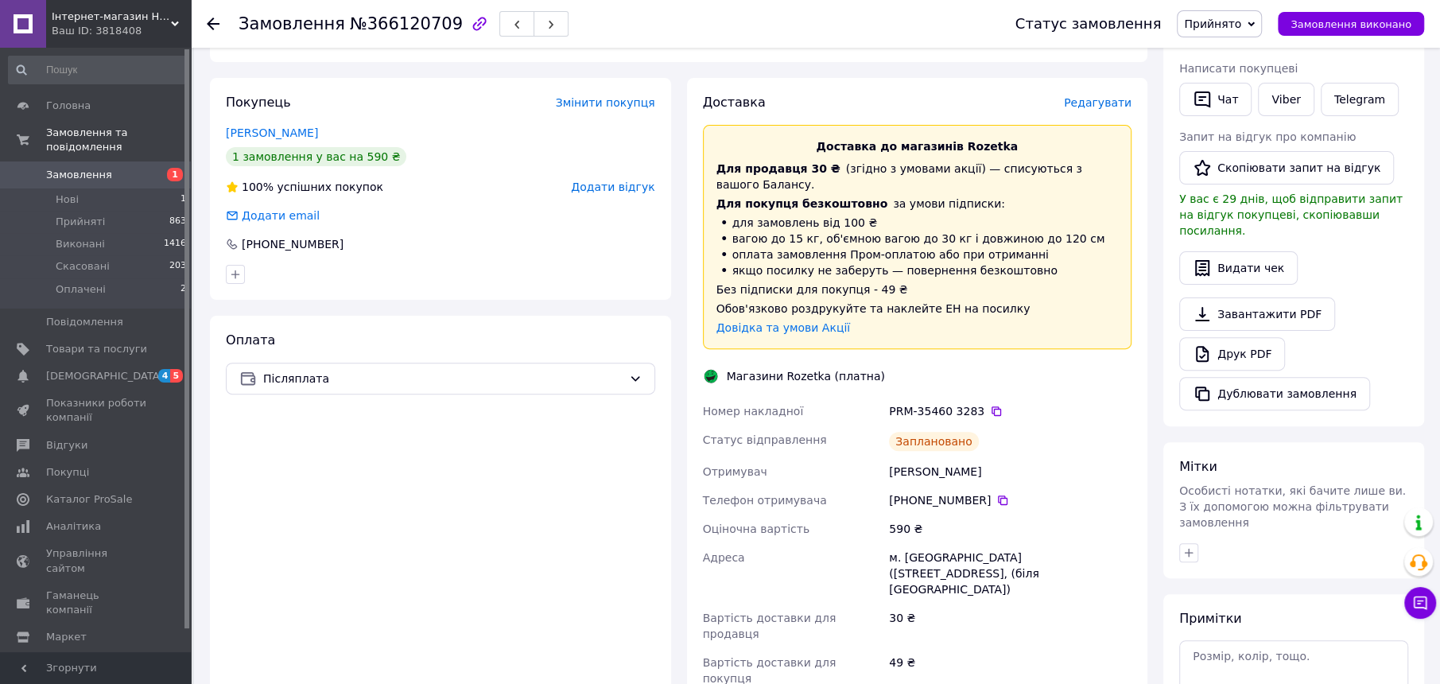
click at [1100, 106] on span "Редагувати" at bounding box center [1098, 102] width 68 height 13
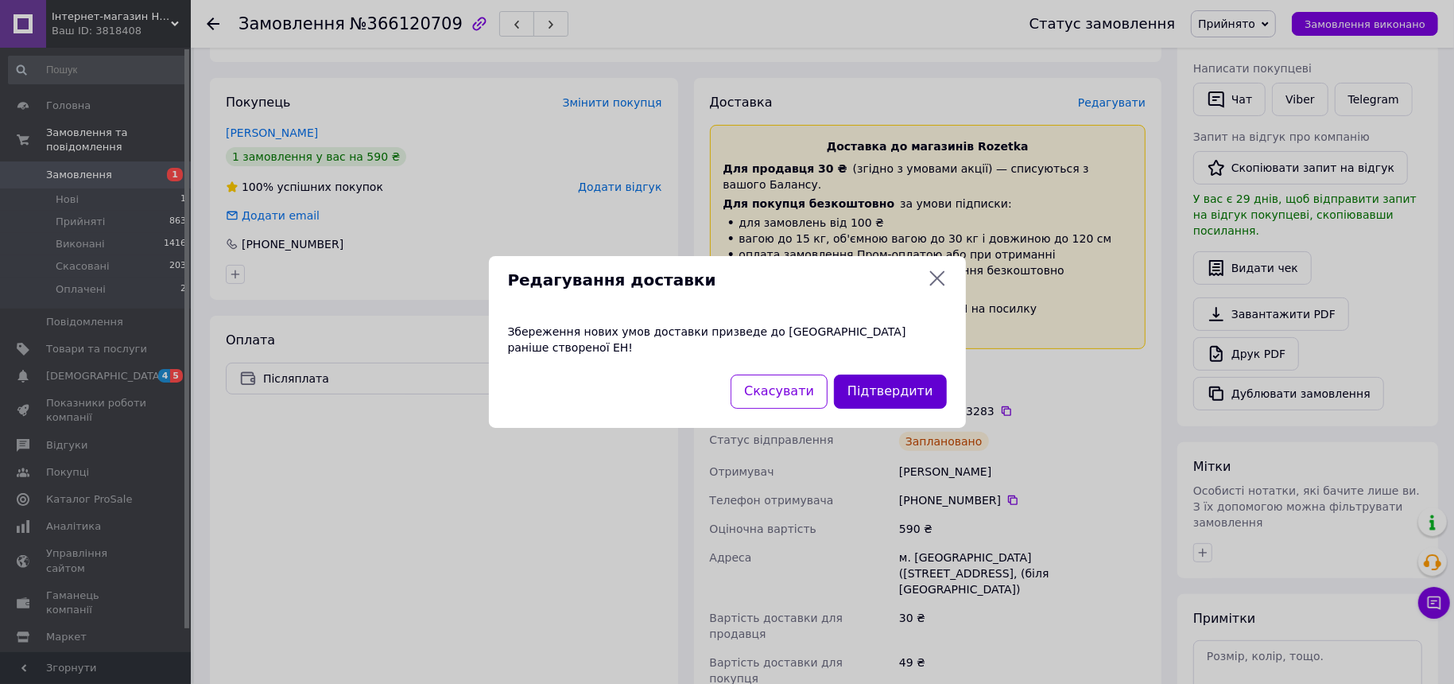
click at [892, 382] on button "Підтвердити" at bounding box center [890, 391] width 112 height 34
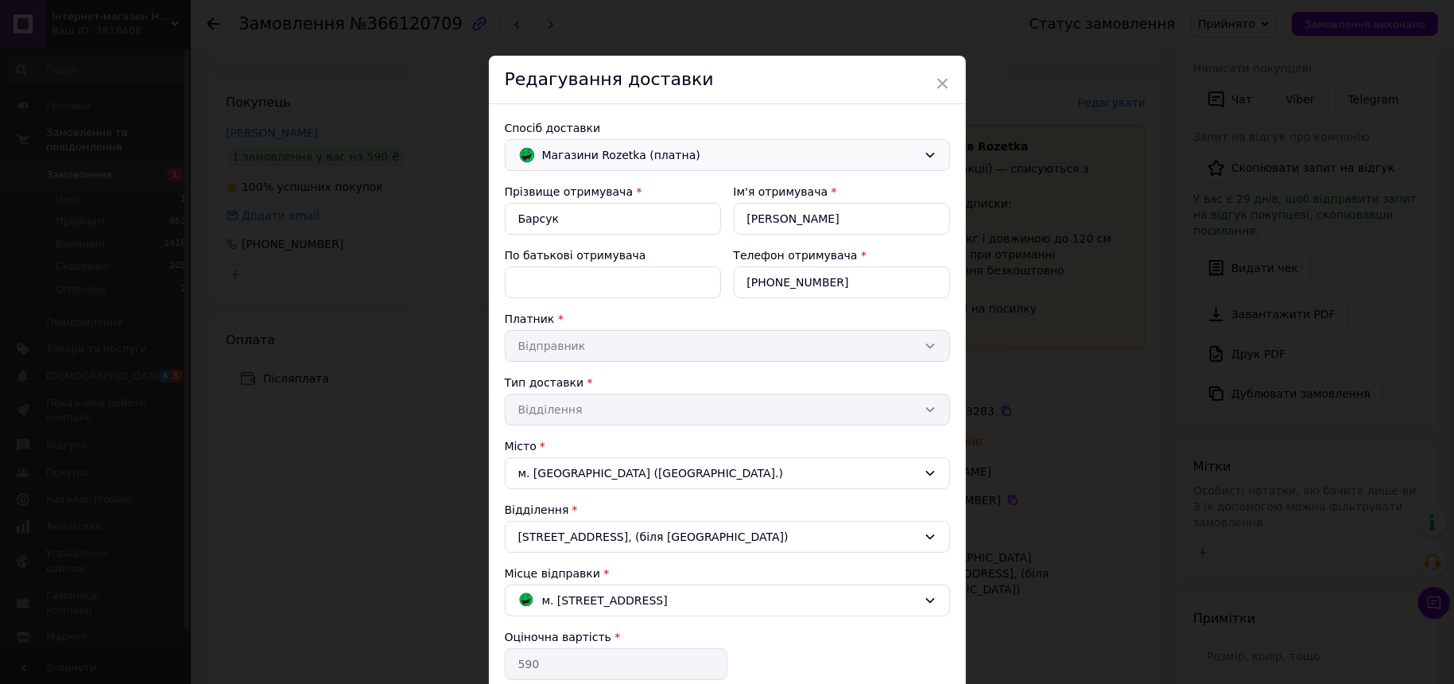
click at [712, 156] on span "Магазини Rozetka (платна)" at bounding box center [729, 154] width 375 height 17
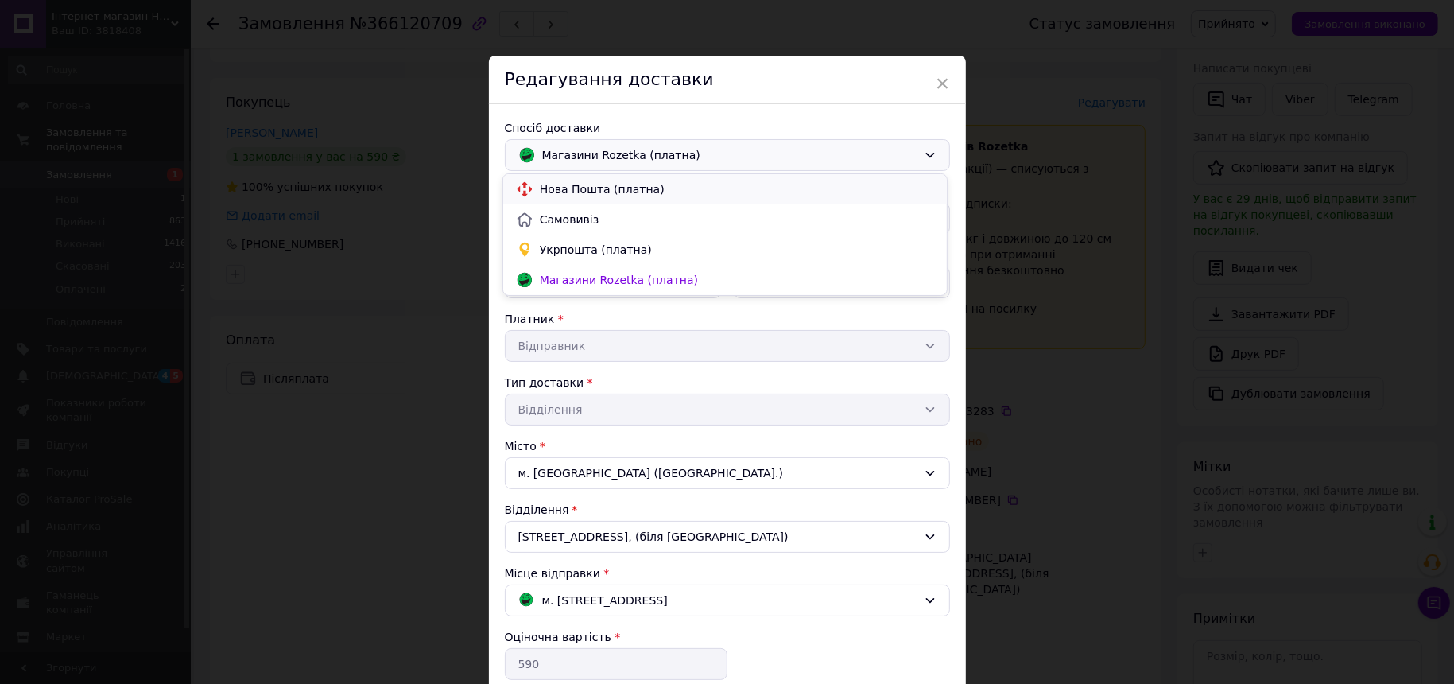
click at [669, 192] on span "Нова Пошта (платна)" at bounding box center [737, 189] width 394 height 16
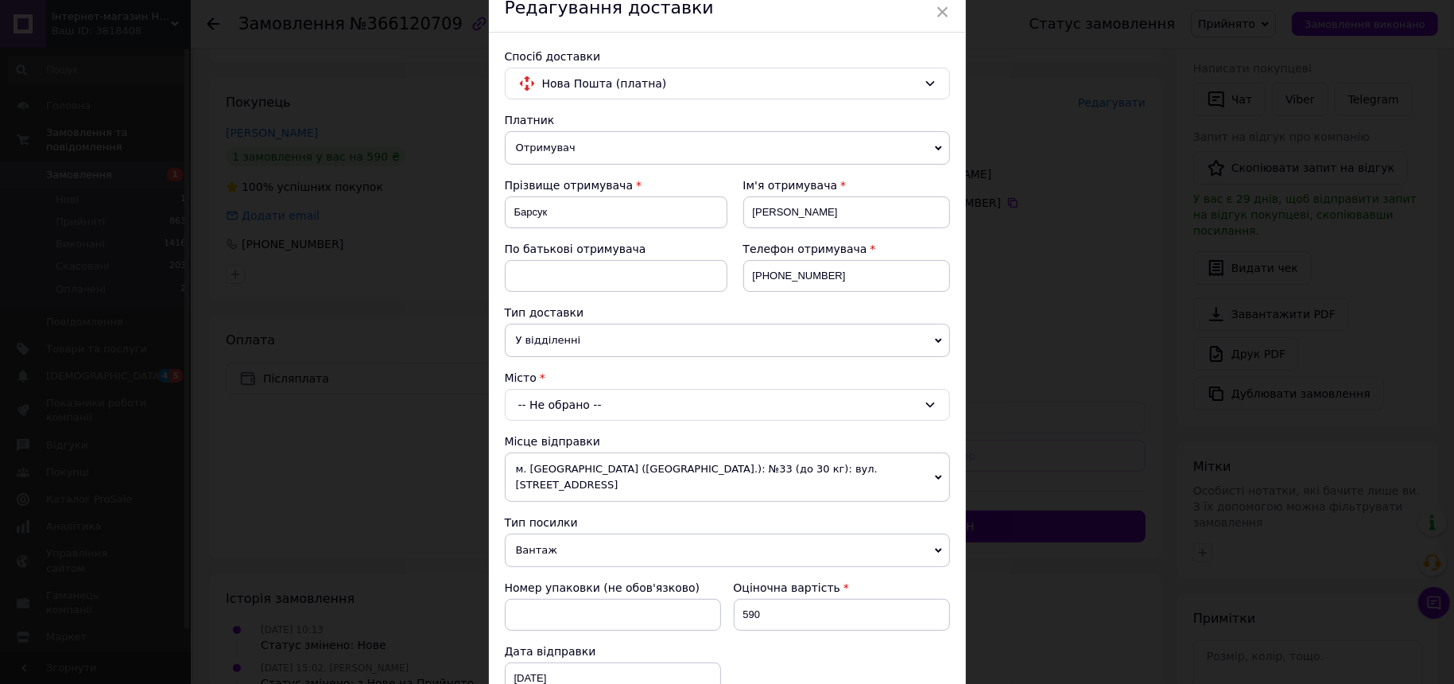
scroll to position [99, 0]
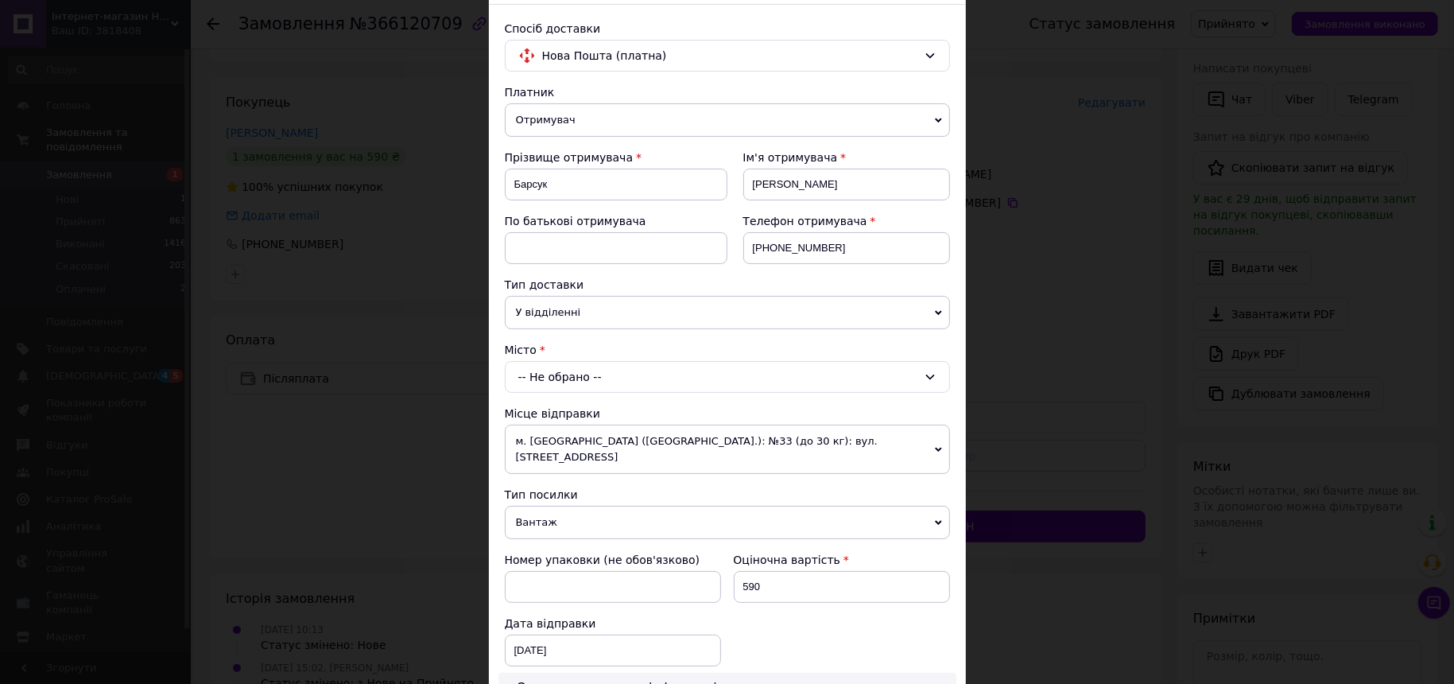
click at [638, 381] on div "-- Не обрано --" at bounding box center [727, 377] width 445 height 32
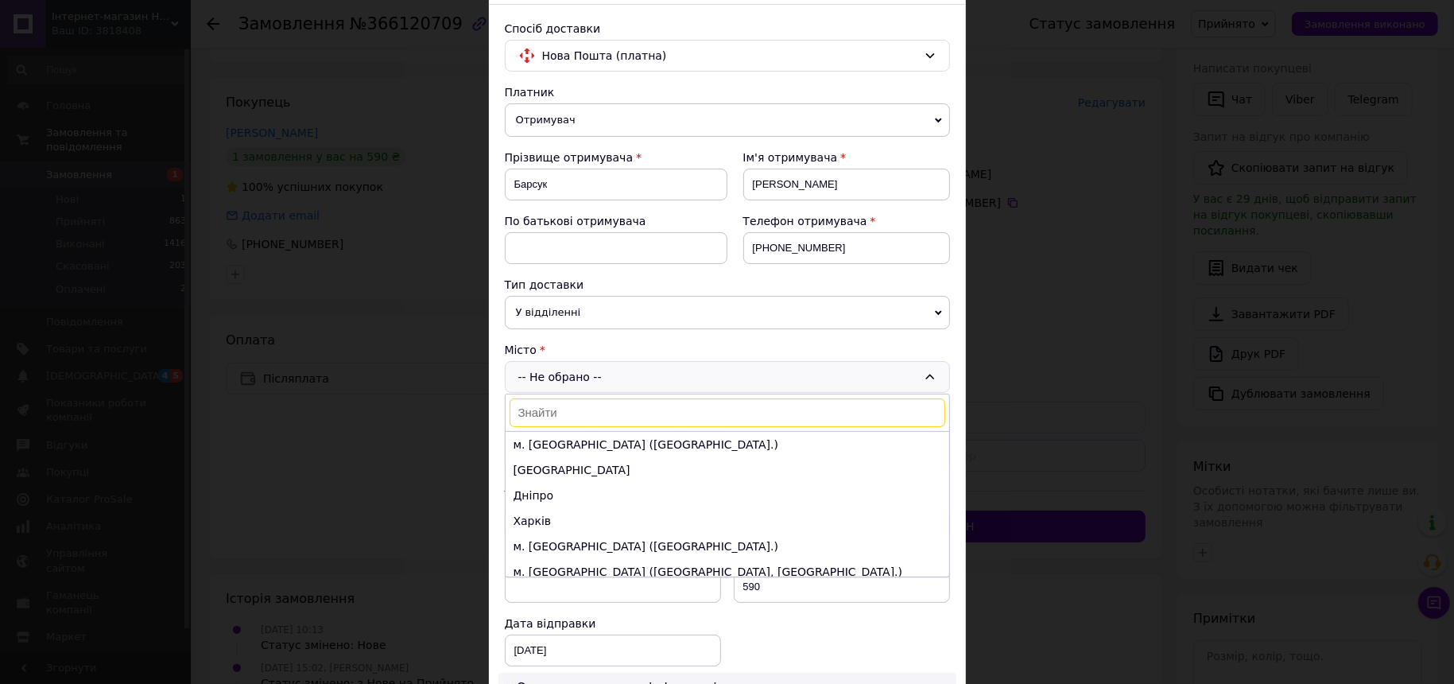
click at [636, 410] on input at bounding box center [728, 412] width 436 height 29
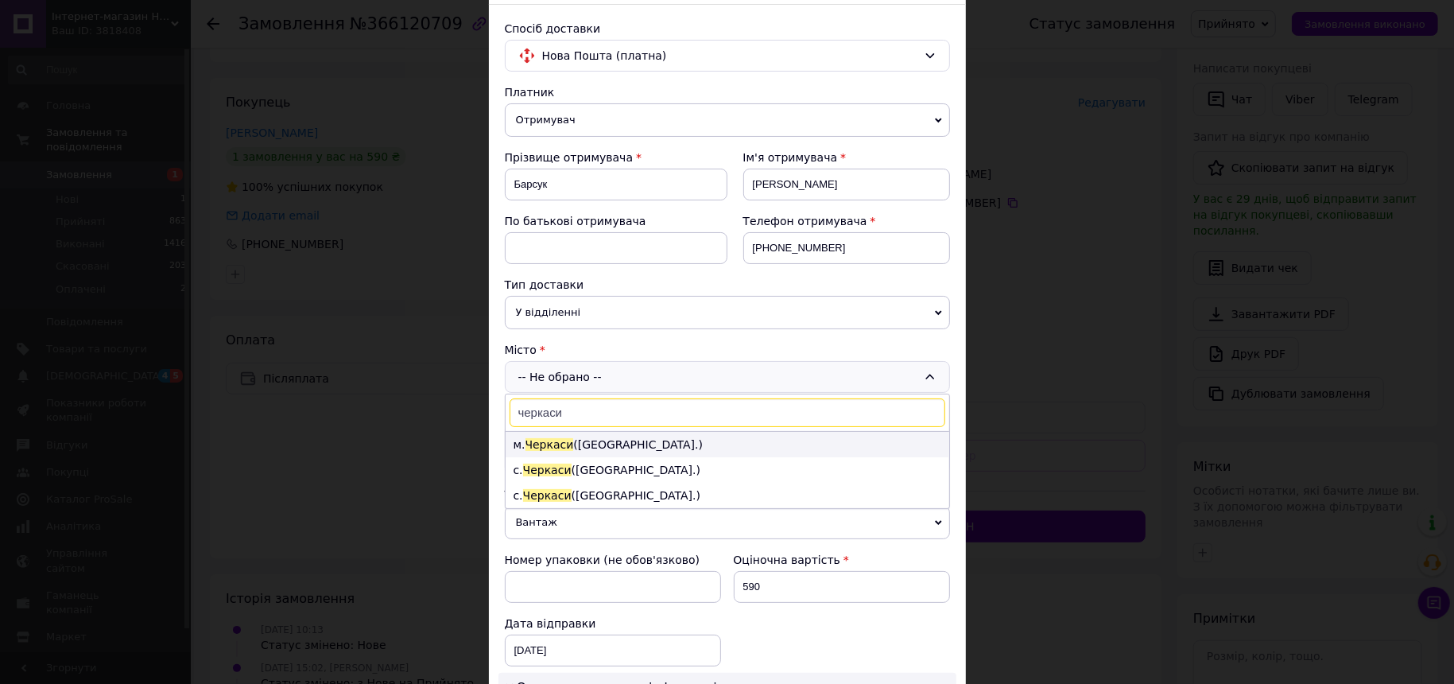
type input "черкаси"
click at [614, 434] on li "м. Черкаси (Черкаська обл.)" at bounding box center [728, 444] width 444 height 25
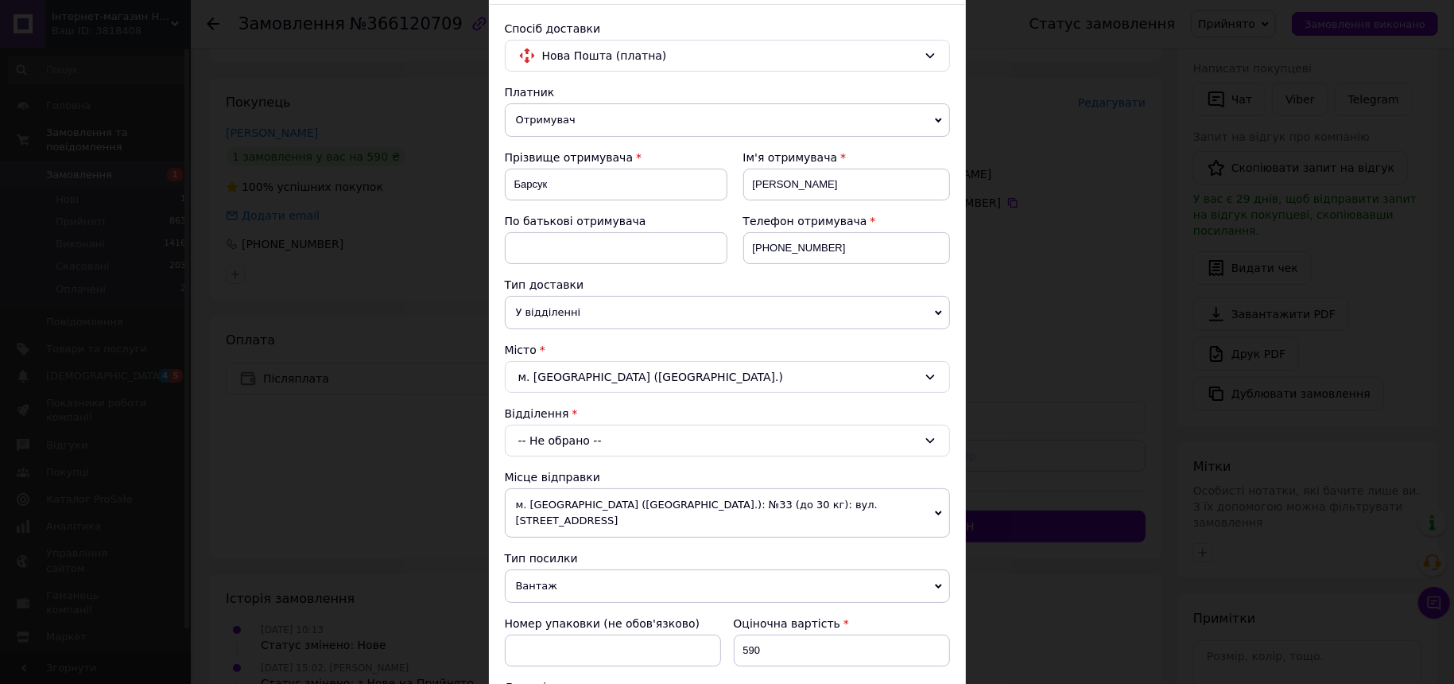
click at [647, 436] on div "-- Не обрано --" at bounding box center [727, 441] width 445 height 32
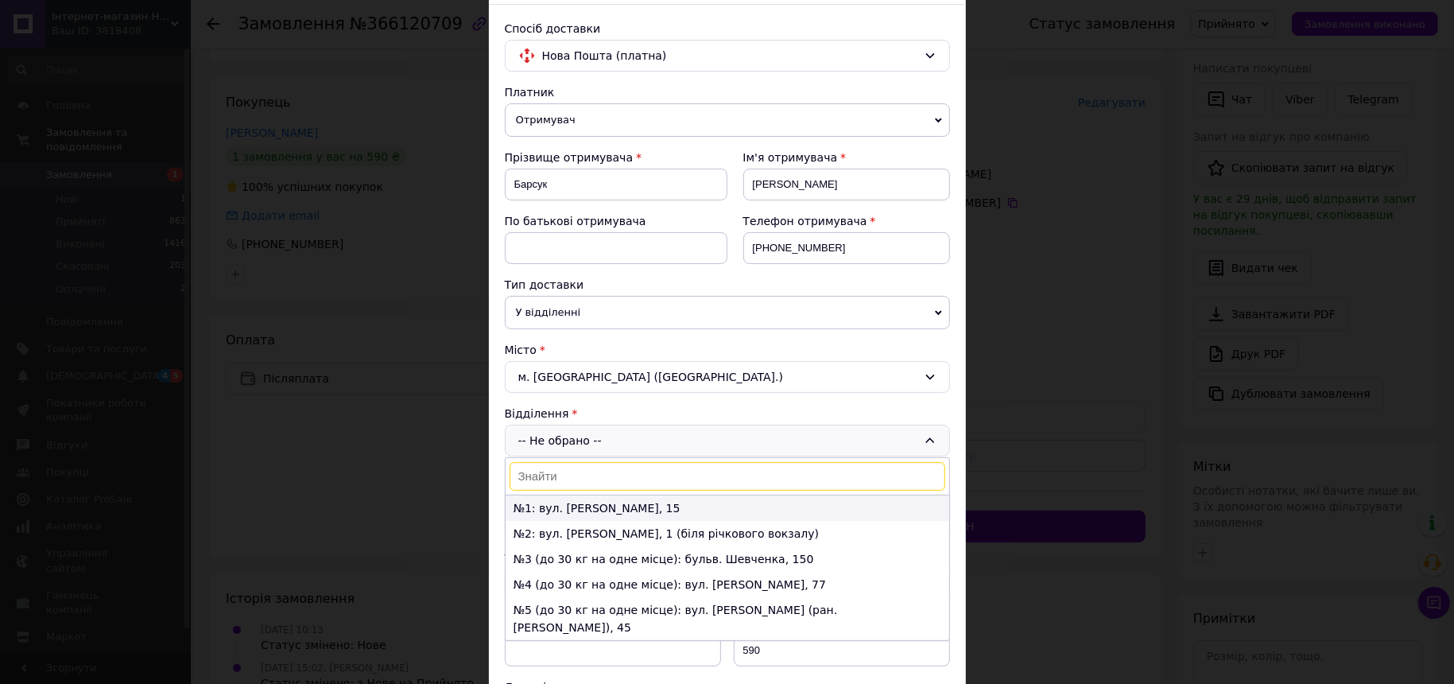
click at [610, 503] on li "№1: вул. [PERSON_NAME], 15" at bounding box center [728, 507] width 444 height 25
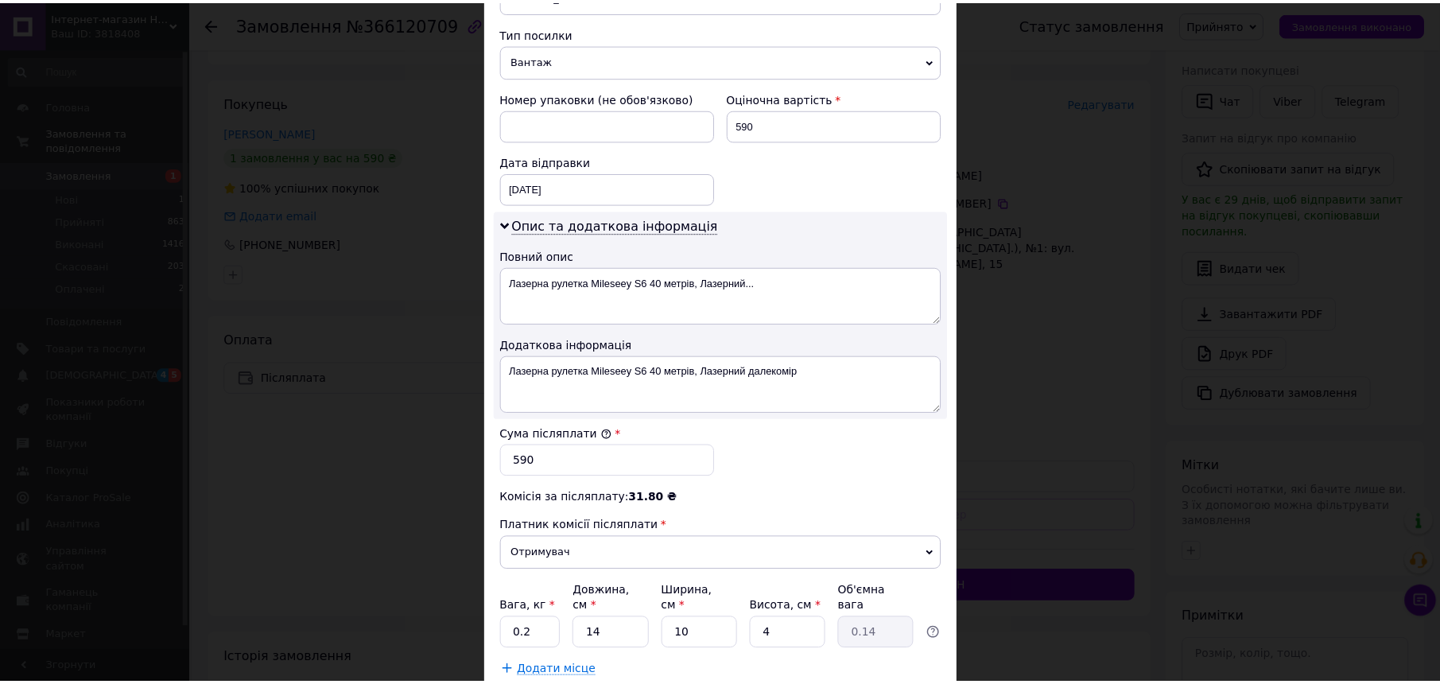
scroll to position [700, 0]
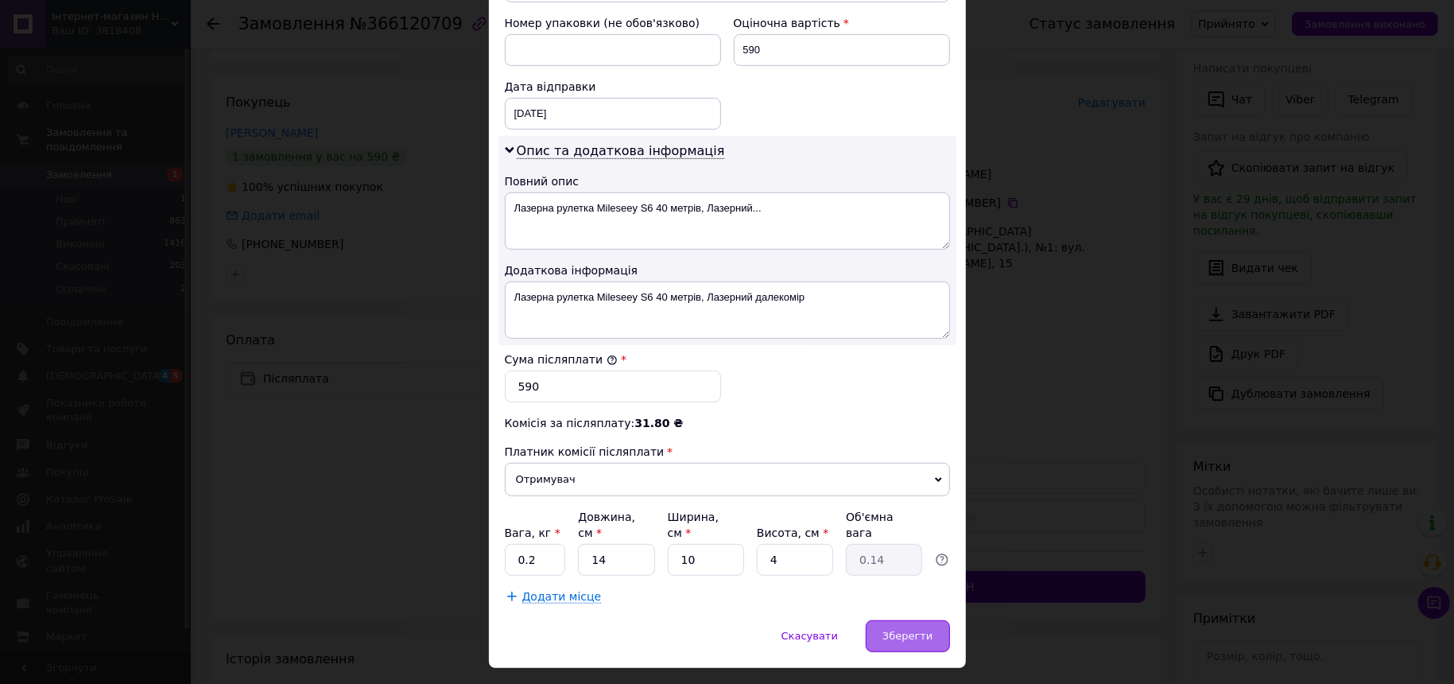
click at [899, 630] on span "Зберегти" at bounding box center [907, 636] width 50 height 12
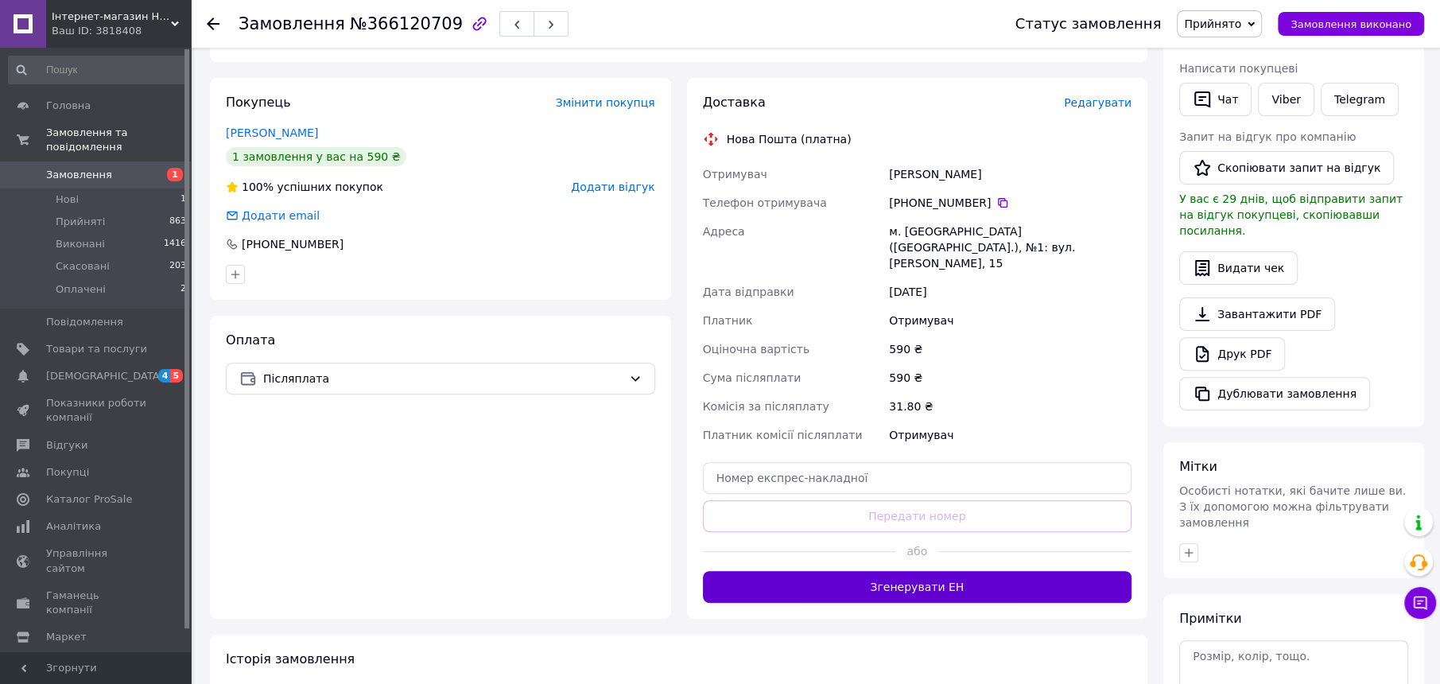
click at [922, 573] on button "Згенерувати ЕН" at bounding box center [917, 587] width 429 height 32
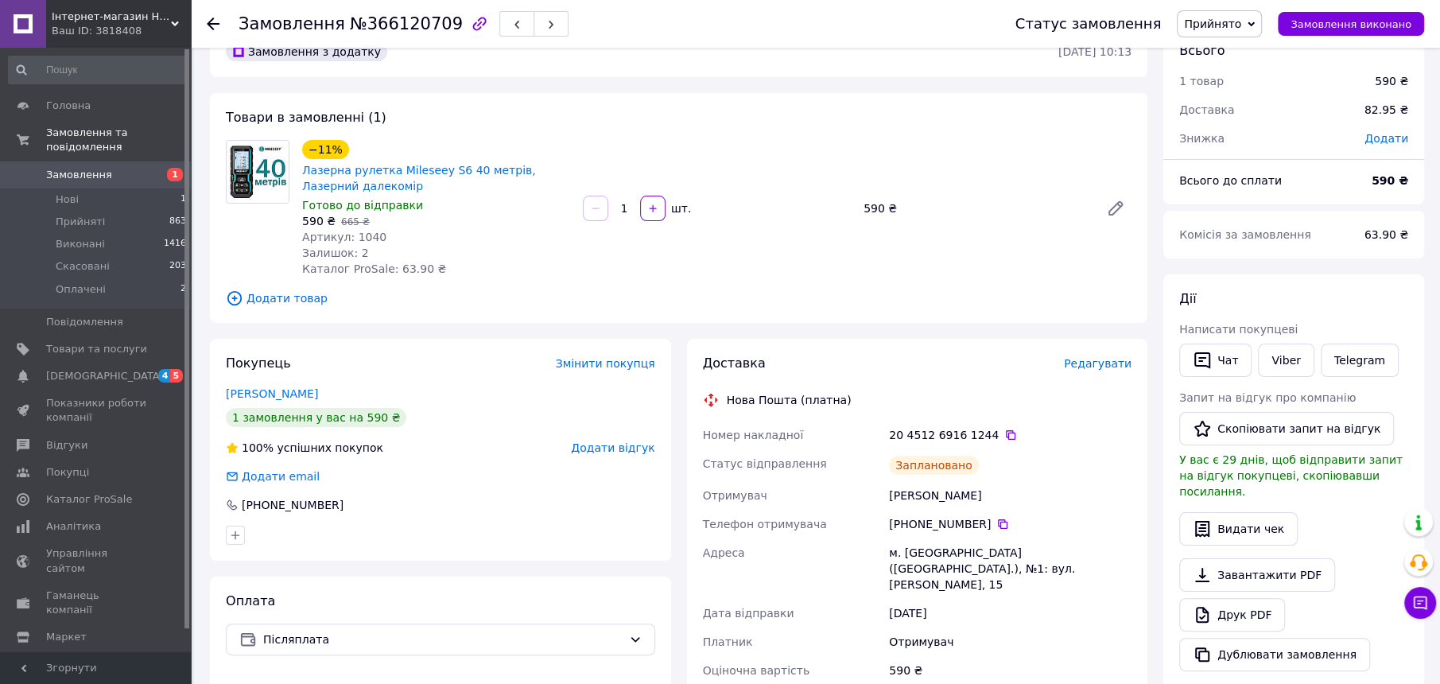
scroll to position [0, 0]
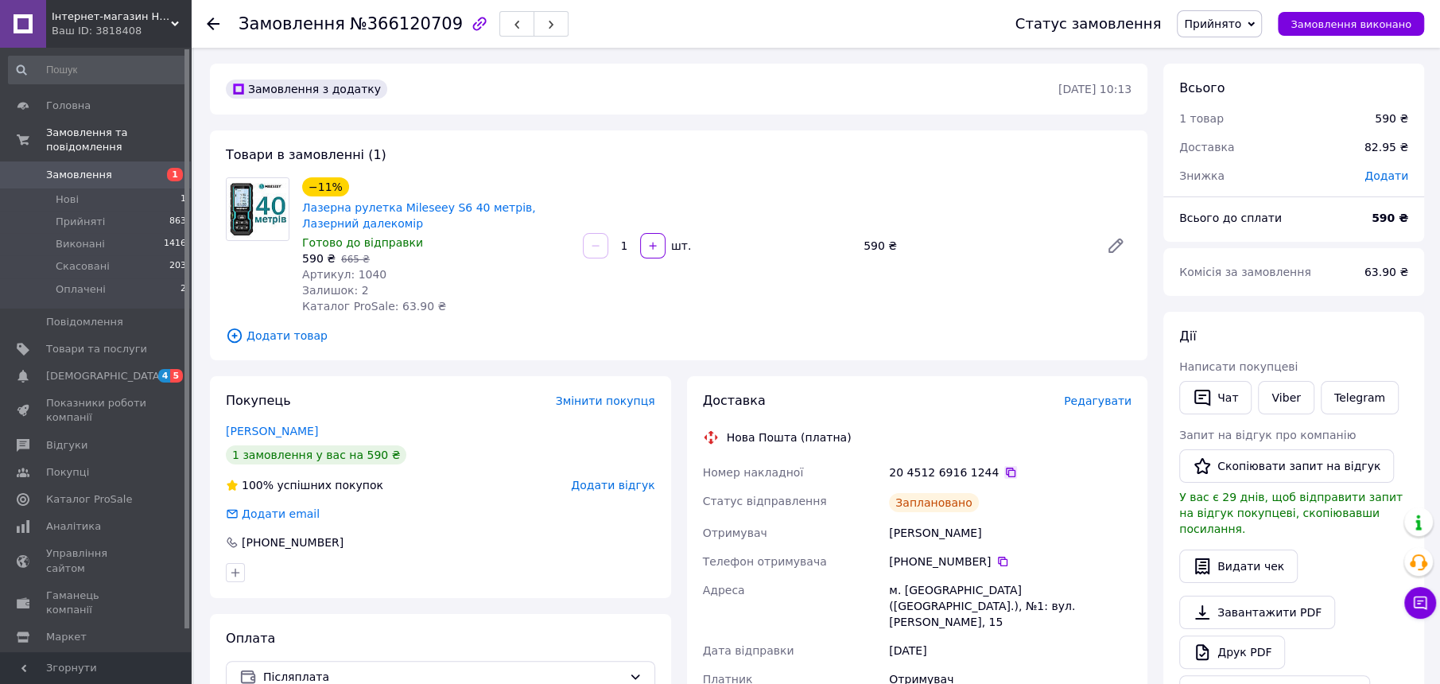
click at [1006, 472] on icon at bounding box center [1011, 472] width 10 height 10
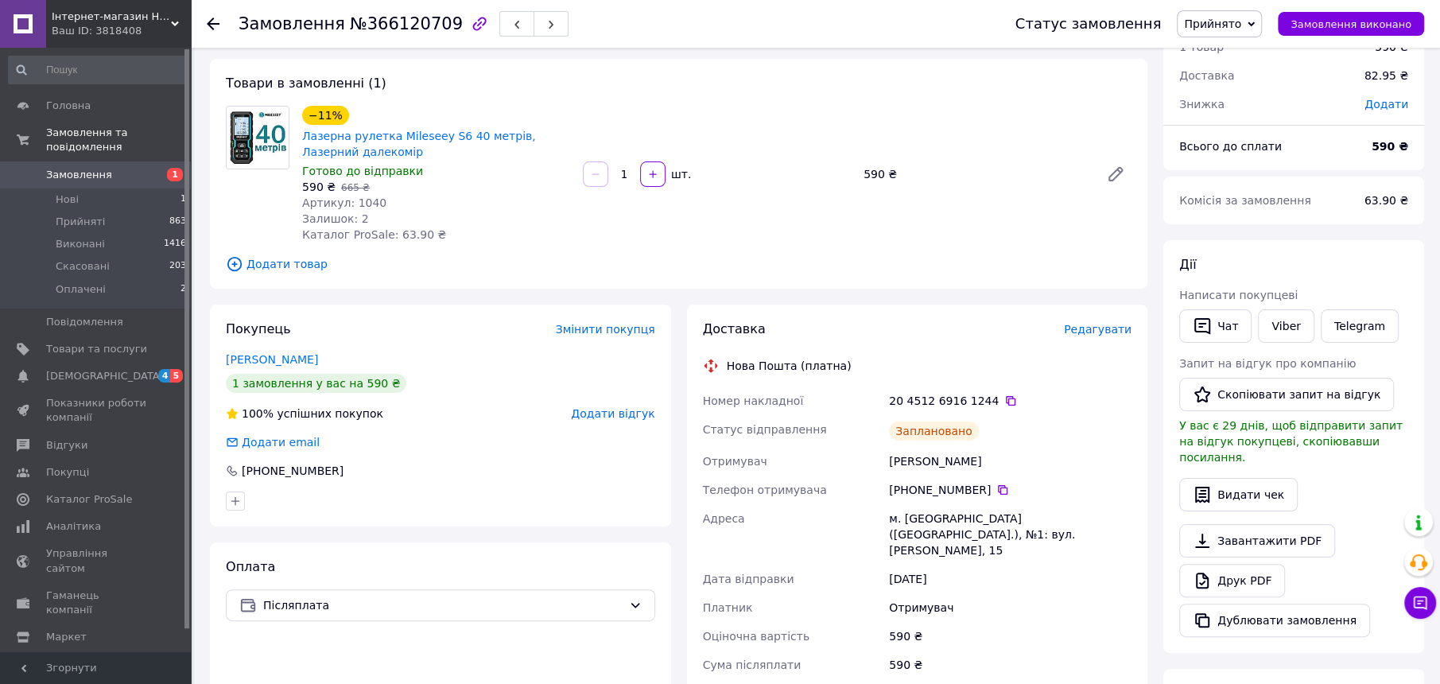
scroll to position [99, 0]
